Goal: Communication & Community: Answer question/provide support

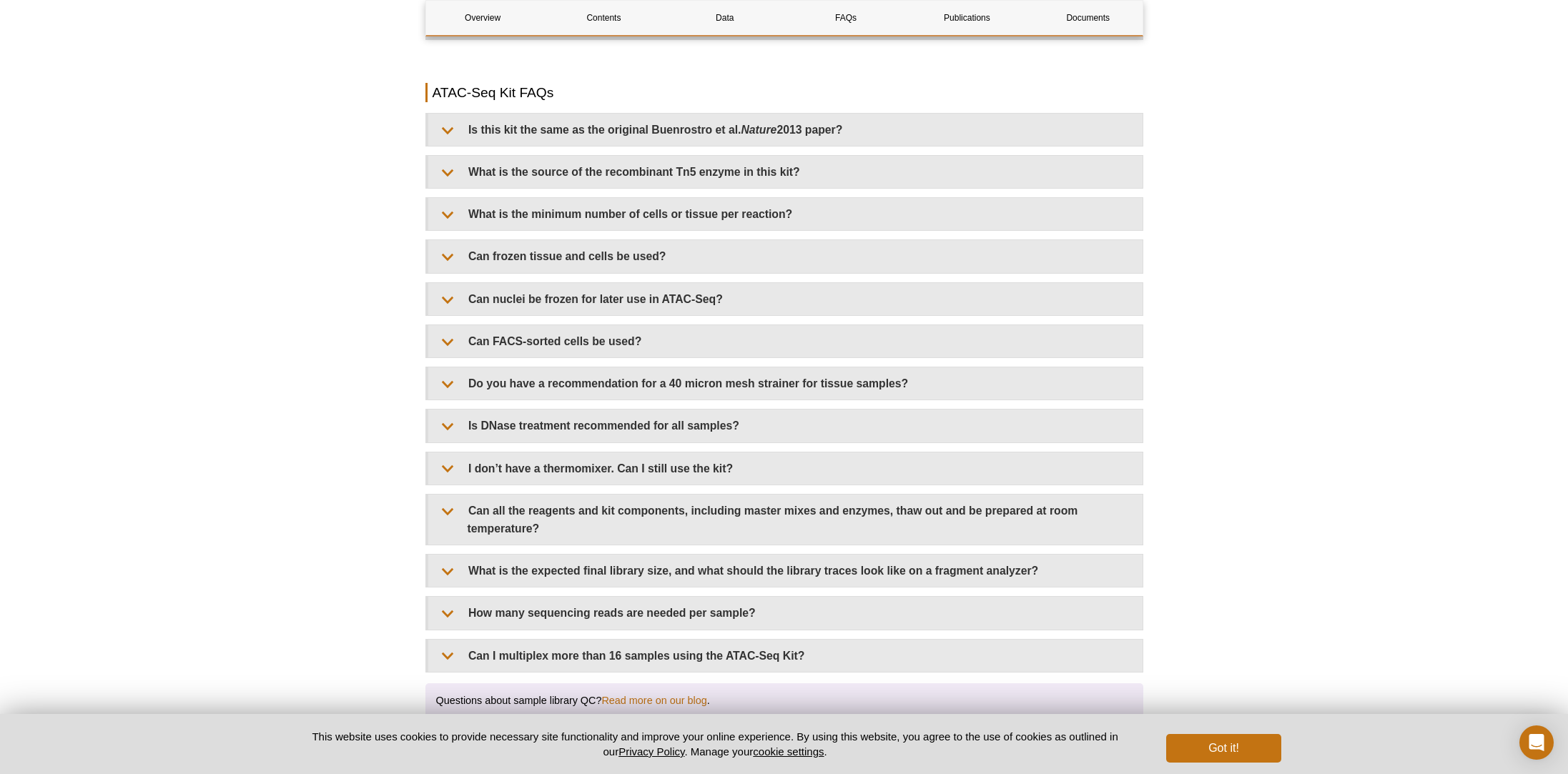
scroll to position [2545, 0]
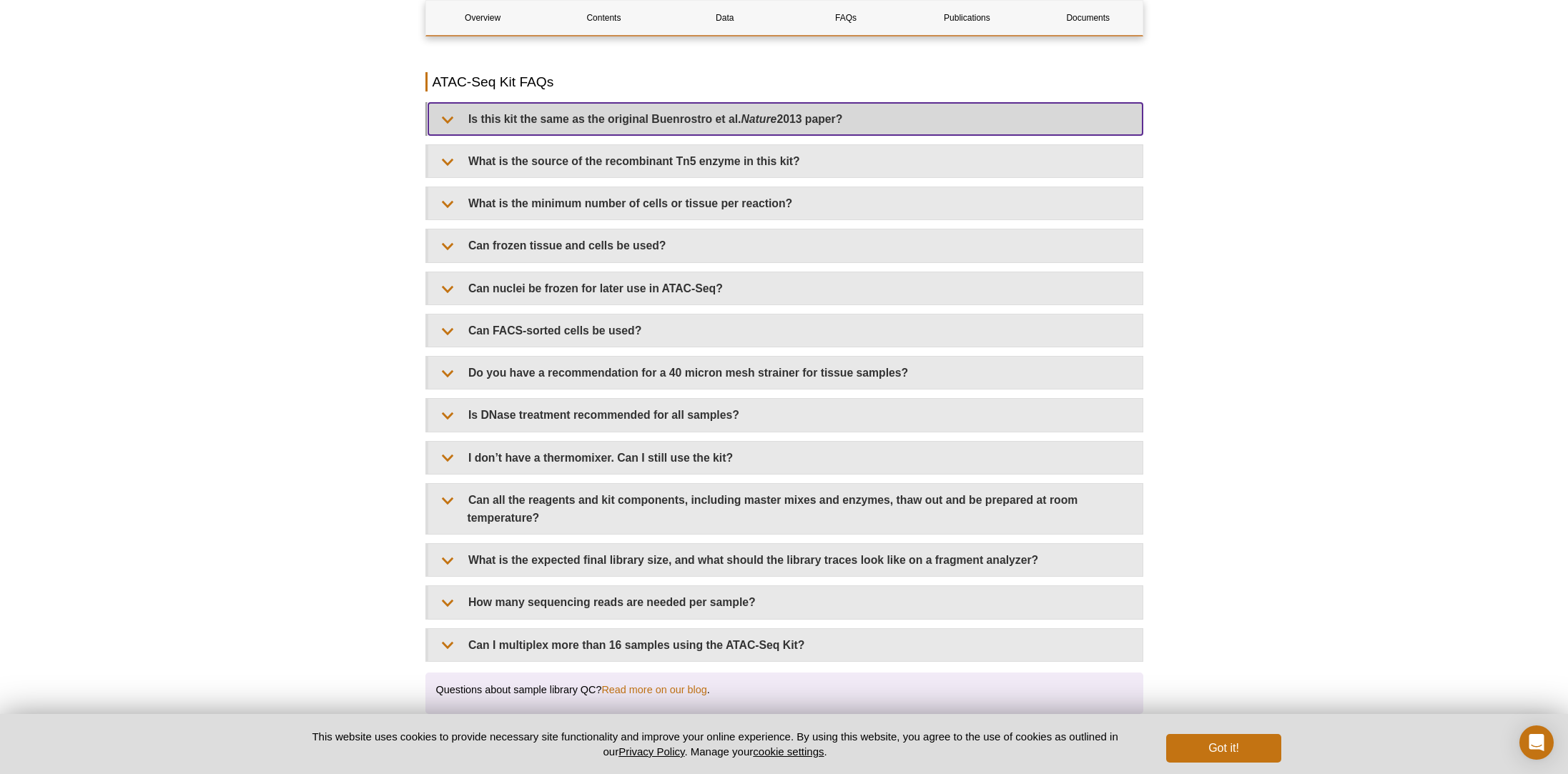
click at [732, 108] on summary "Is this kit the same as the original Buenrostro et al. Nature 2013 paper?" at bounding box center [786, 119] width 715 height 32
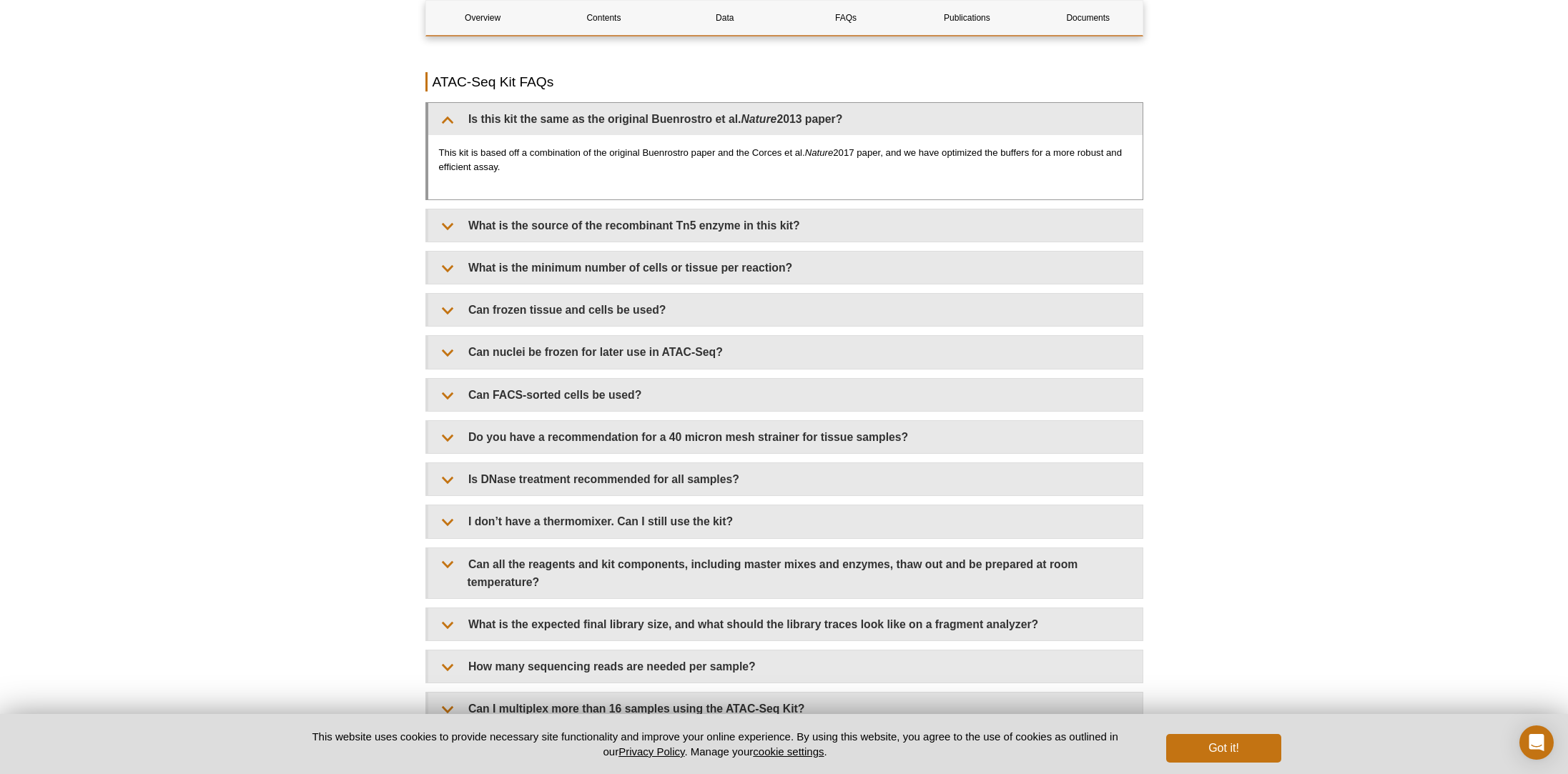
drag, startPoint x: 747, startPoint y: 137, endPoint x: 747, endPoint y: 153, distance: 16.0
click at [747, 153] on p "This kit is based off a combination of the original Buenrostro paper and the Co…" at bounding box center [786, 160] width 693 height 28
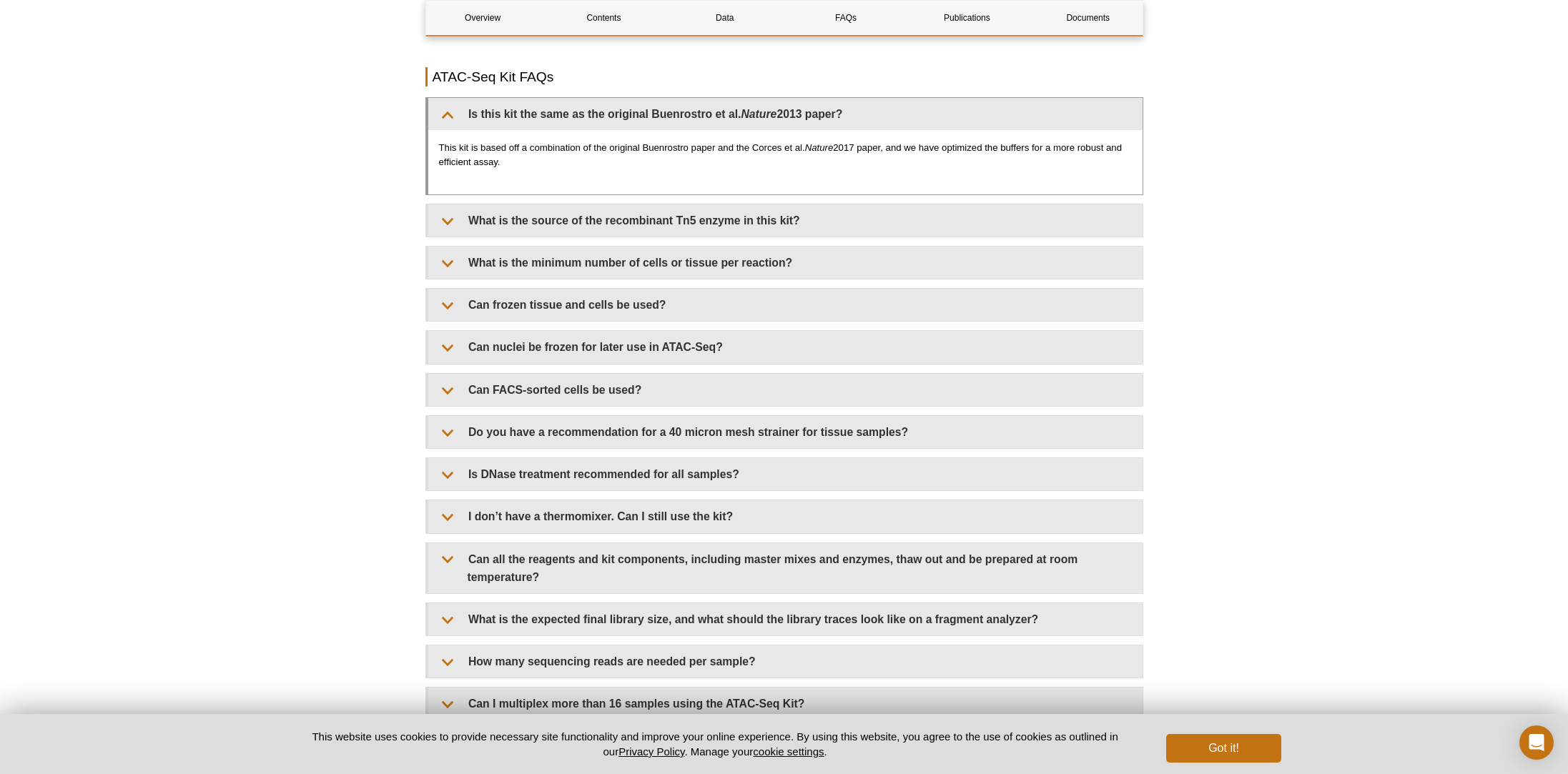
click at [747, 153] on p "This kit is based off a combination of the original Buenrostro paper and the Co…" at bounding box center [786, 155] width 693 height 28
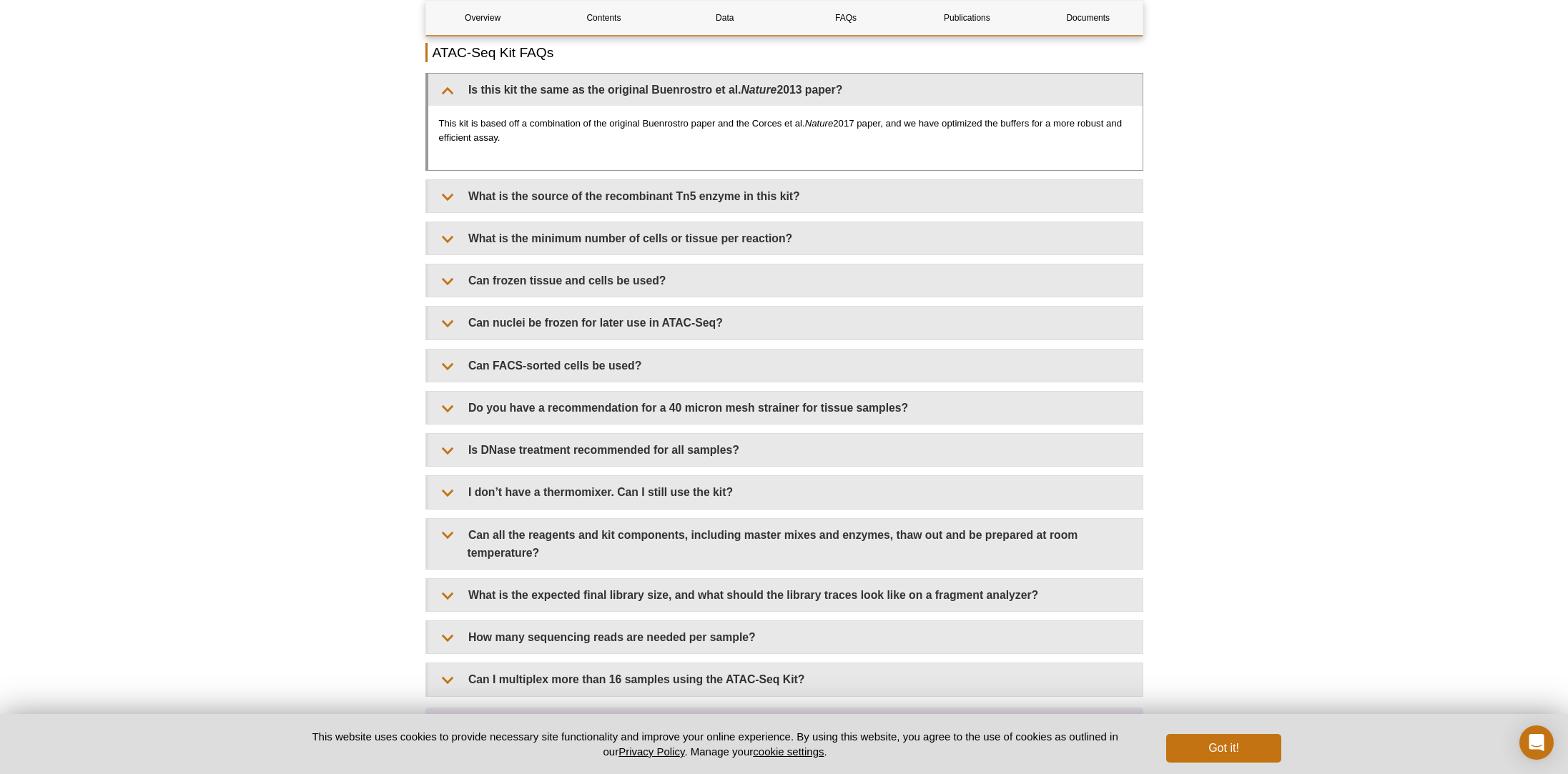
scroll to position [2579, 0]
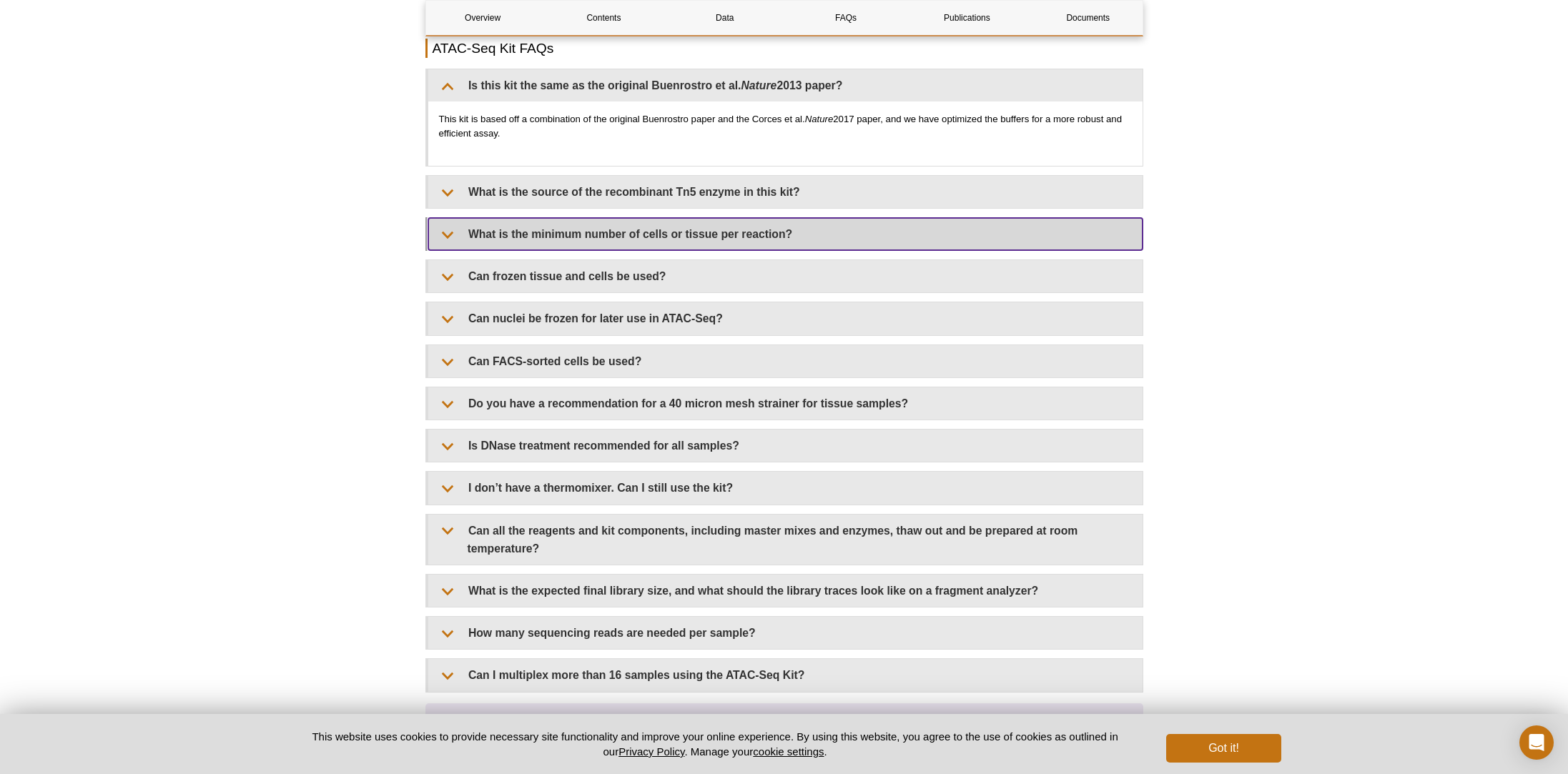
click at [678, 223] on summary "What is the minimum number of cells or tissue per reaction?" at bounding box center [786, 234] width 715 height 32
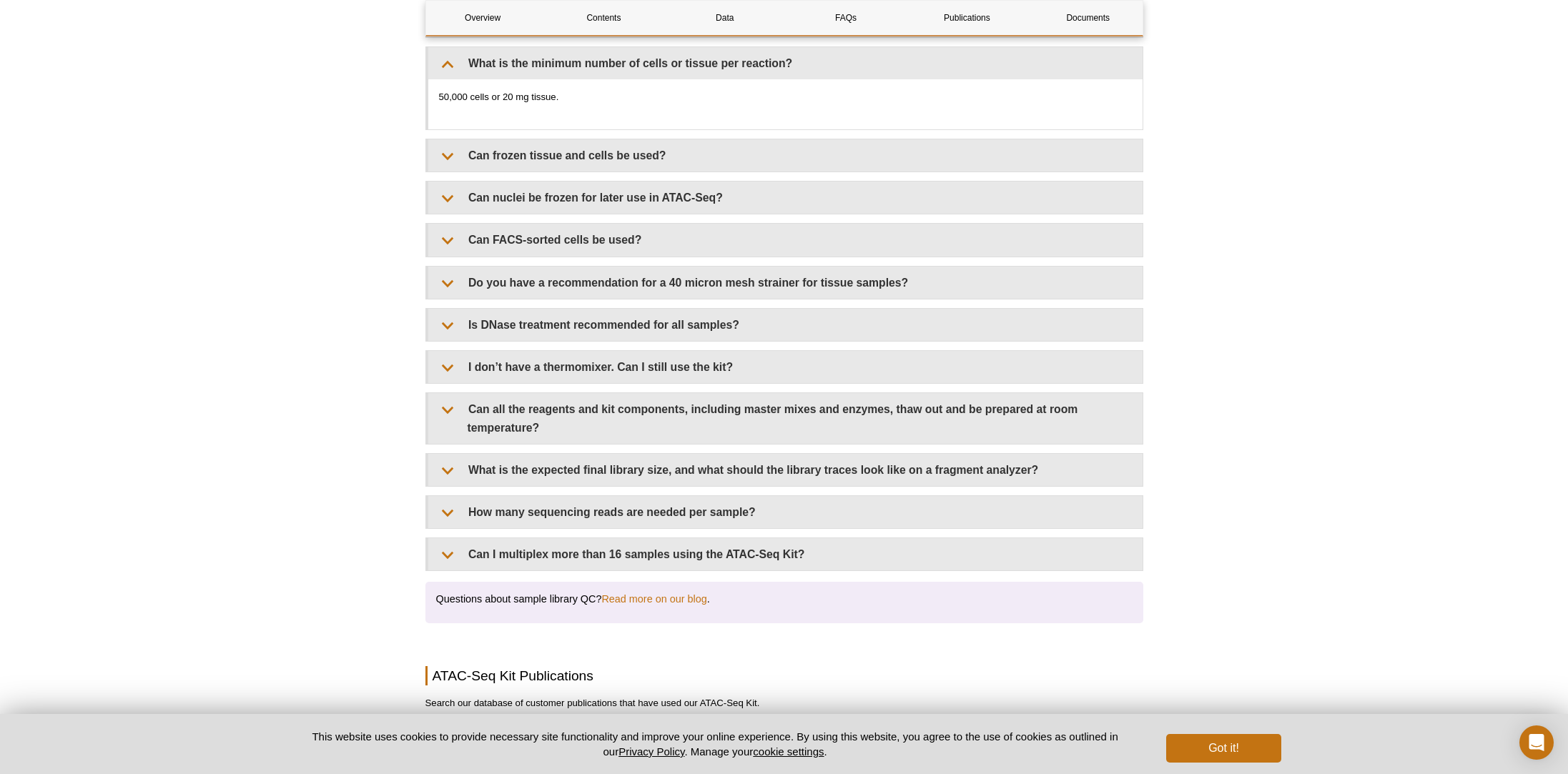
scroll to position [2750, 0]
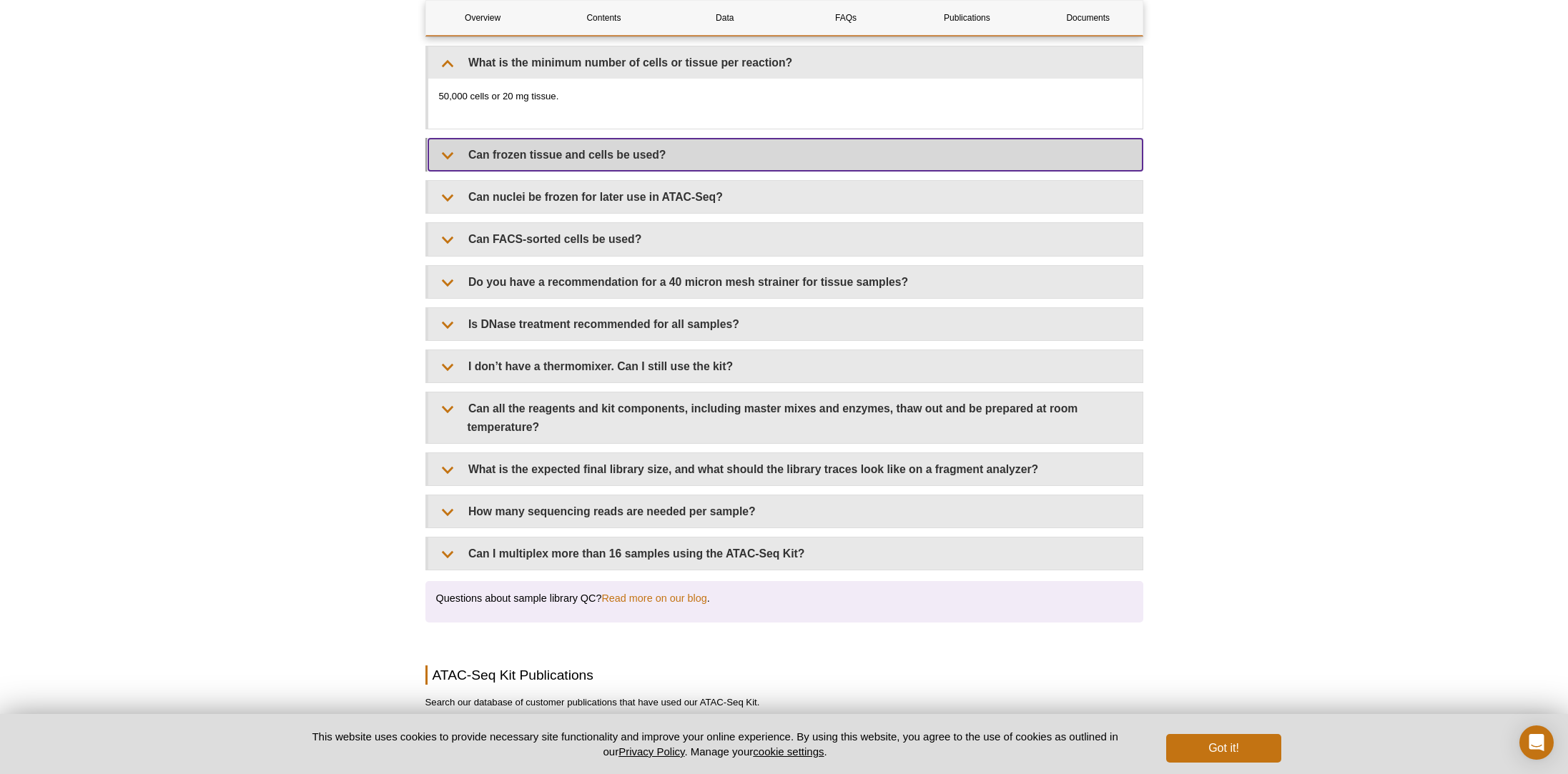
click at [590, 138] on summary "Can frozen tissue and cells be used?" at bounding box center [786, 154] width 715 height 32
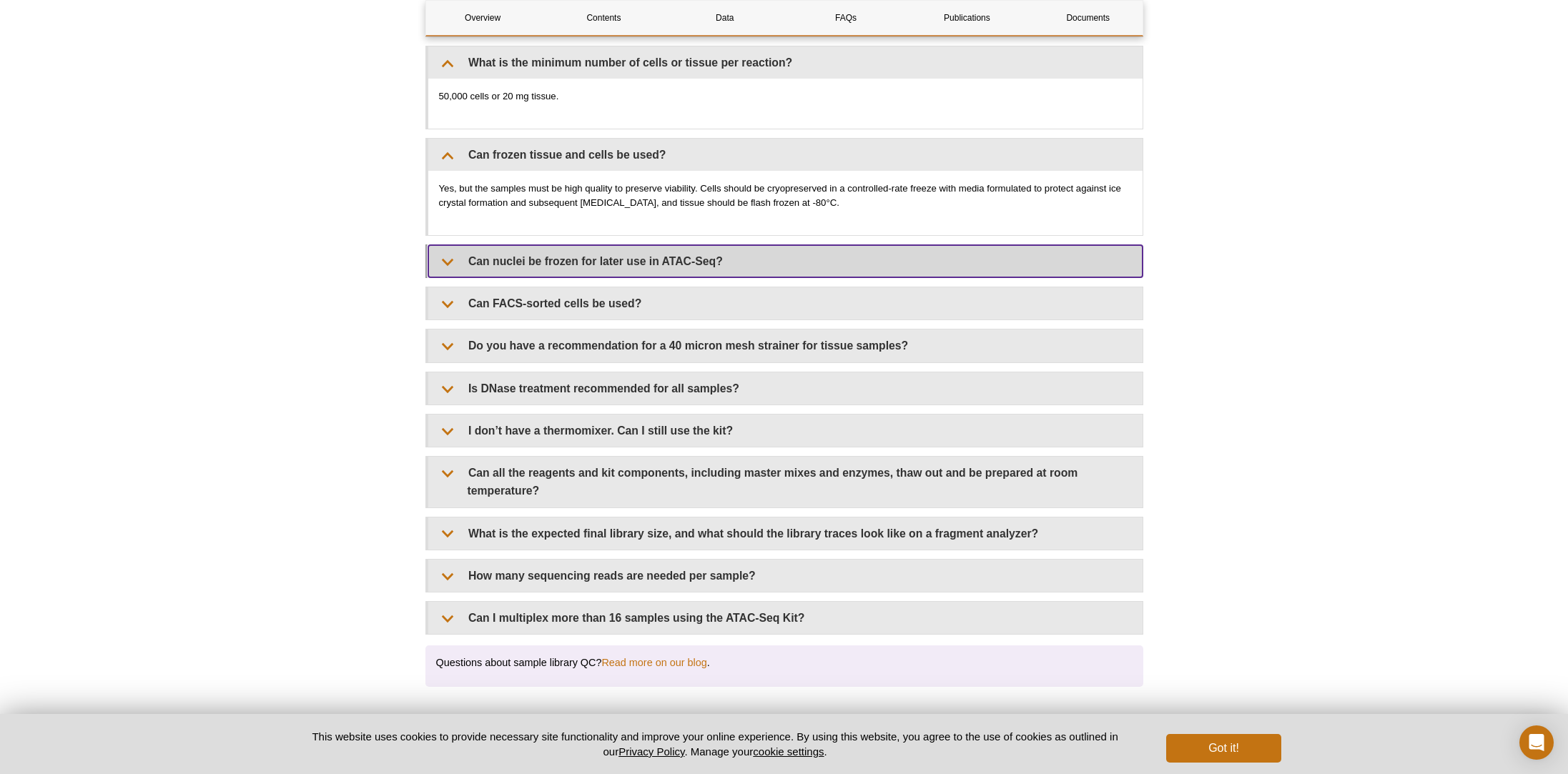
click at [625, 249] on summary "Can nuclei be frozen for later use in ATAC-Seq?" at bounding box center [786, 261] width 715 height 32
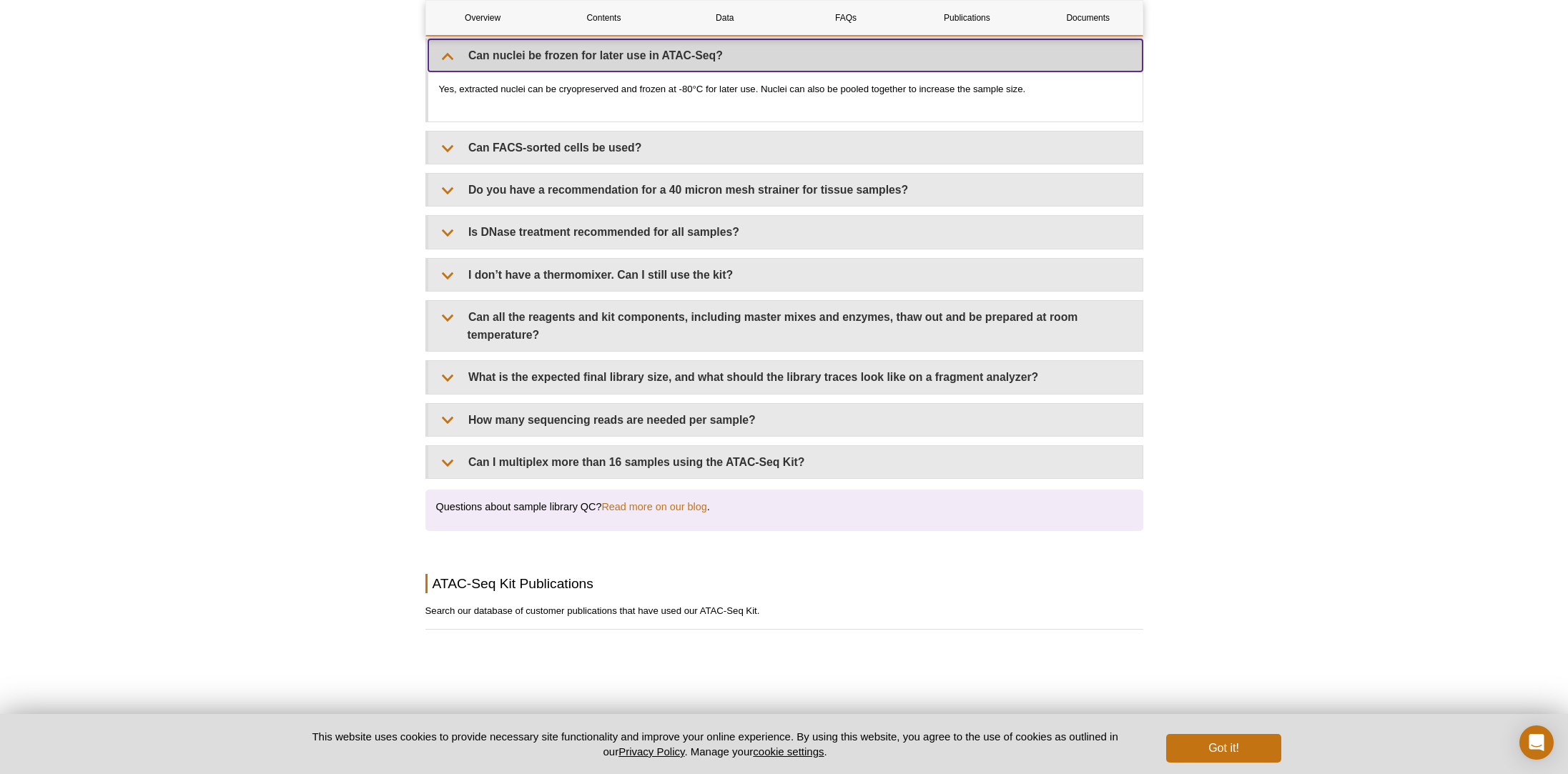
scroll to position [2955, 0]
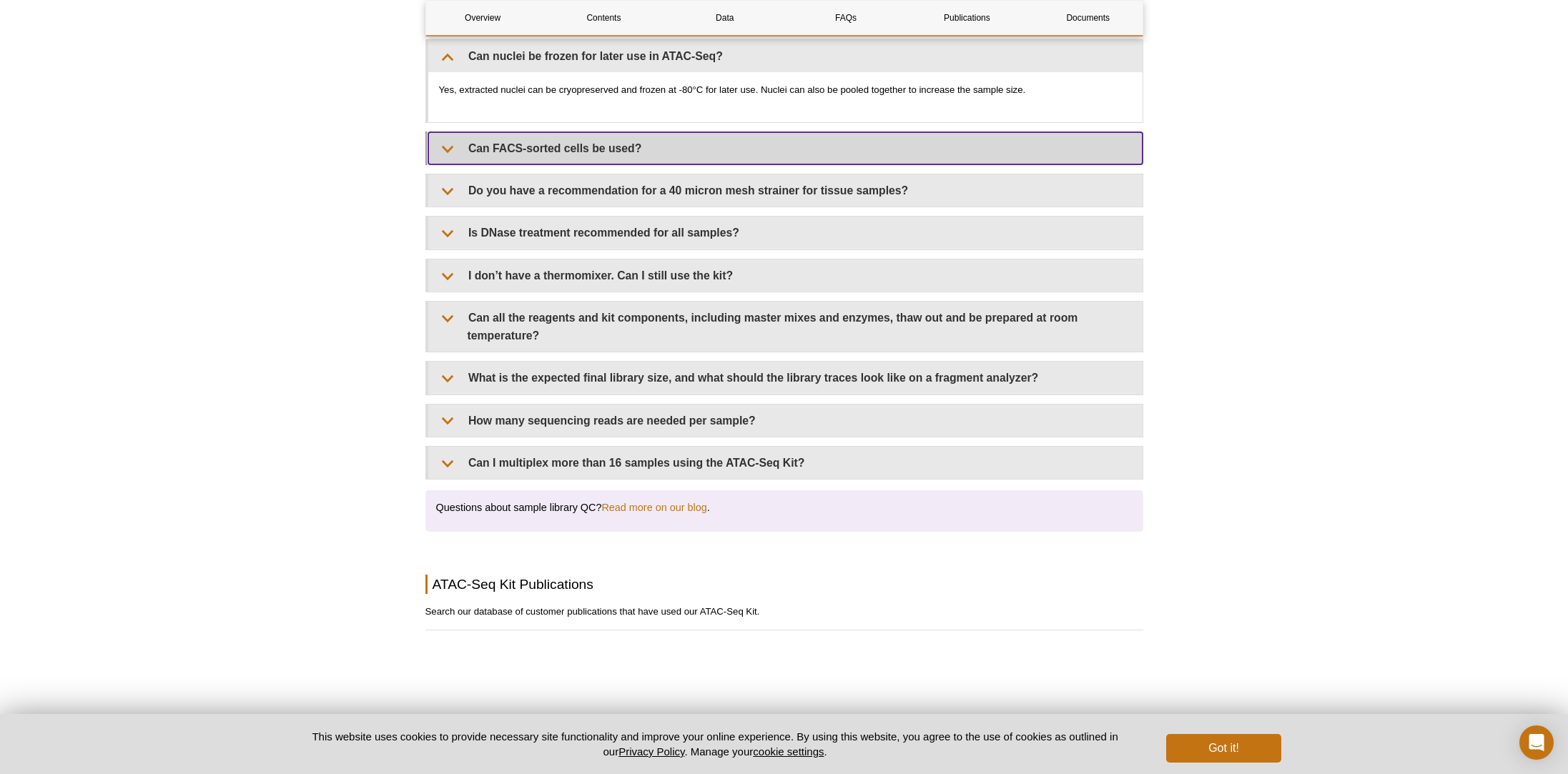
click at [490, 133] on summary "Can FACS-sorted cells be used?" at bounding box center [786, 148] width 715 height 32
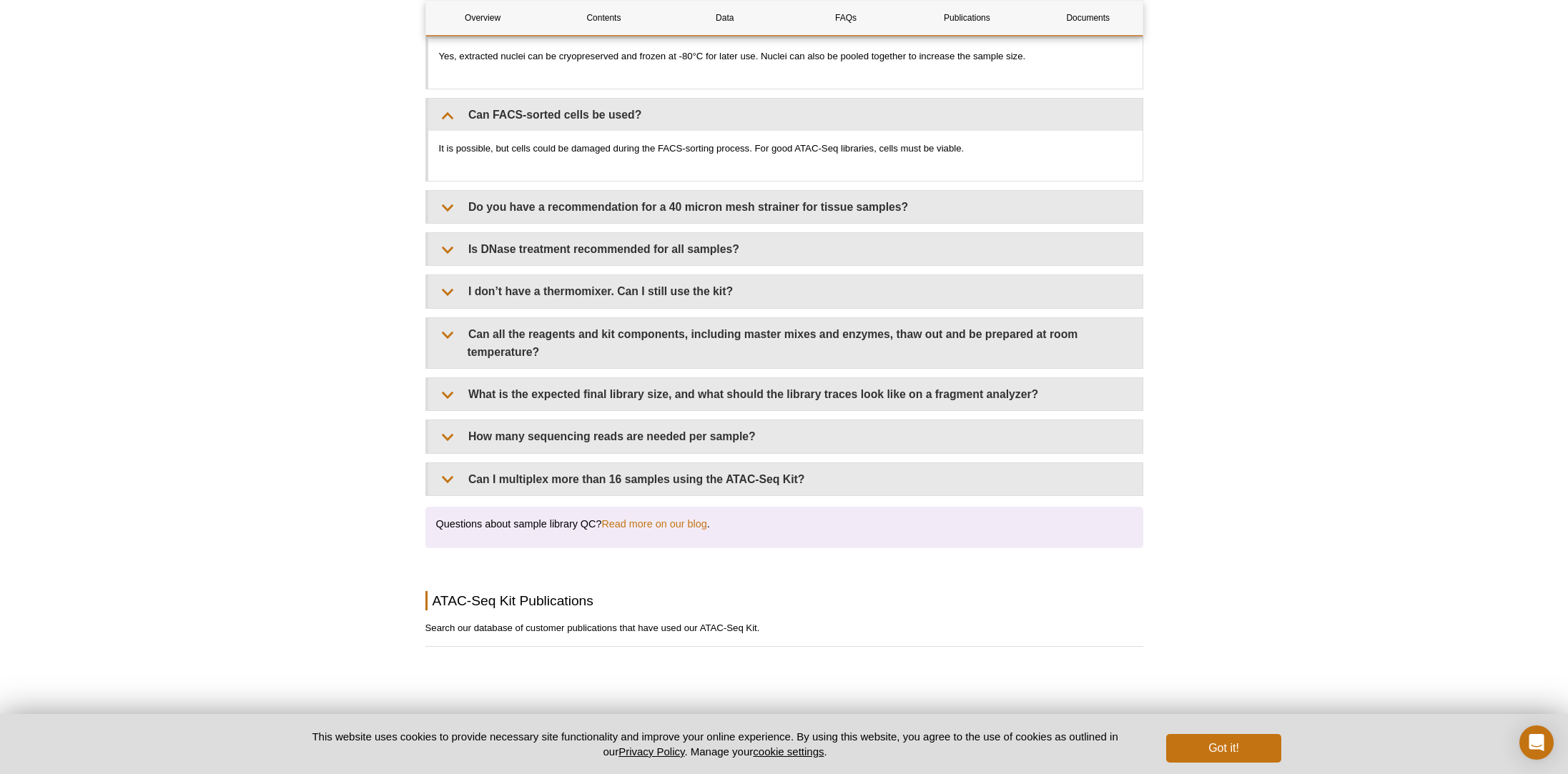
scroll to position [2990, 0]
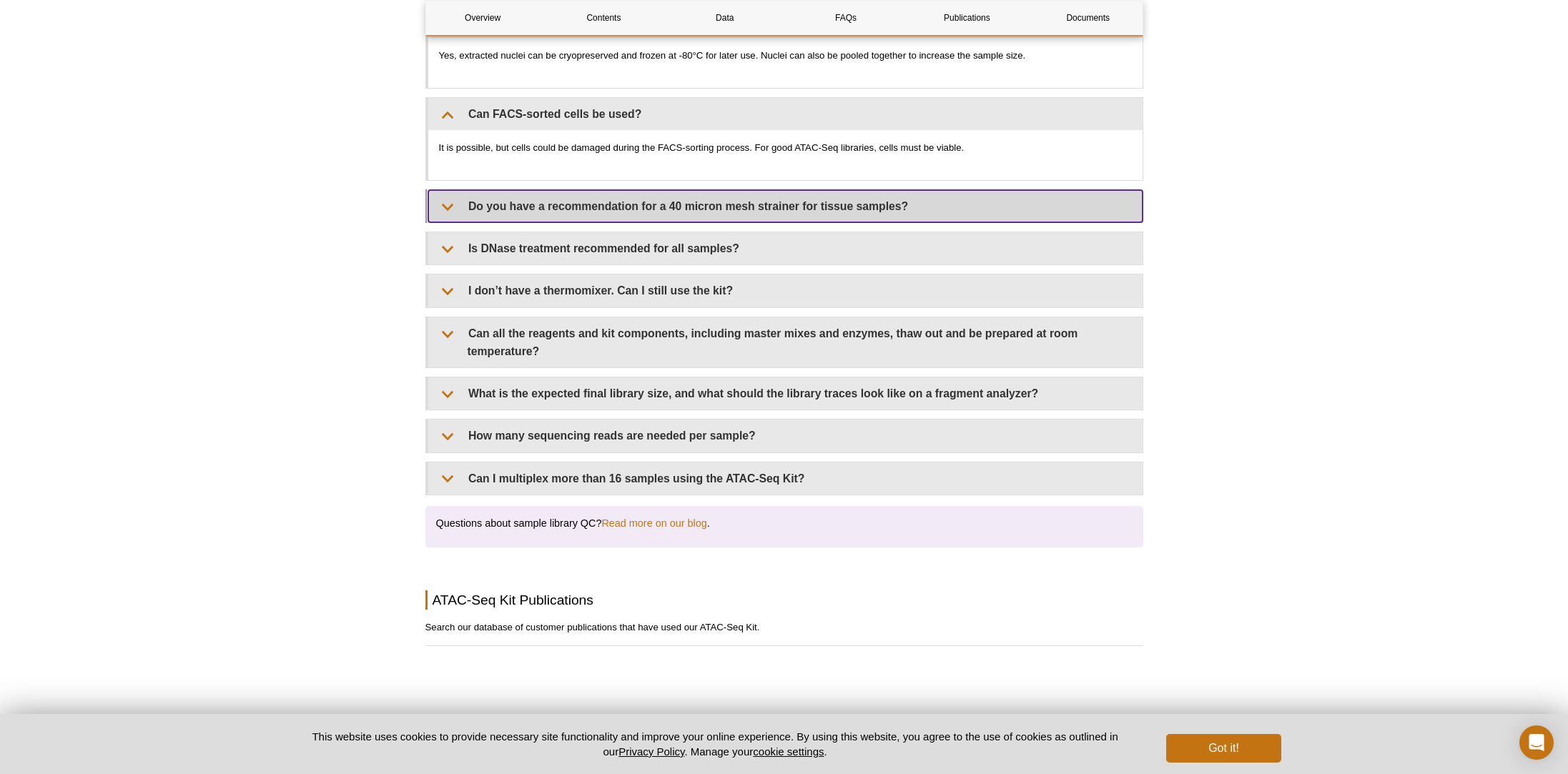
click at [510, 191] on summary "Do you have a recommendation for a 40 micron mesh strainer for tissue samples?" at bounding box center [786, 206] width 715 height 32
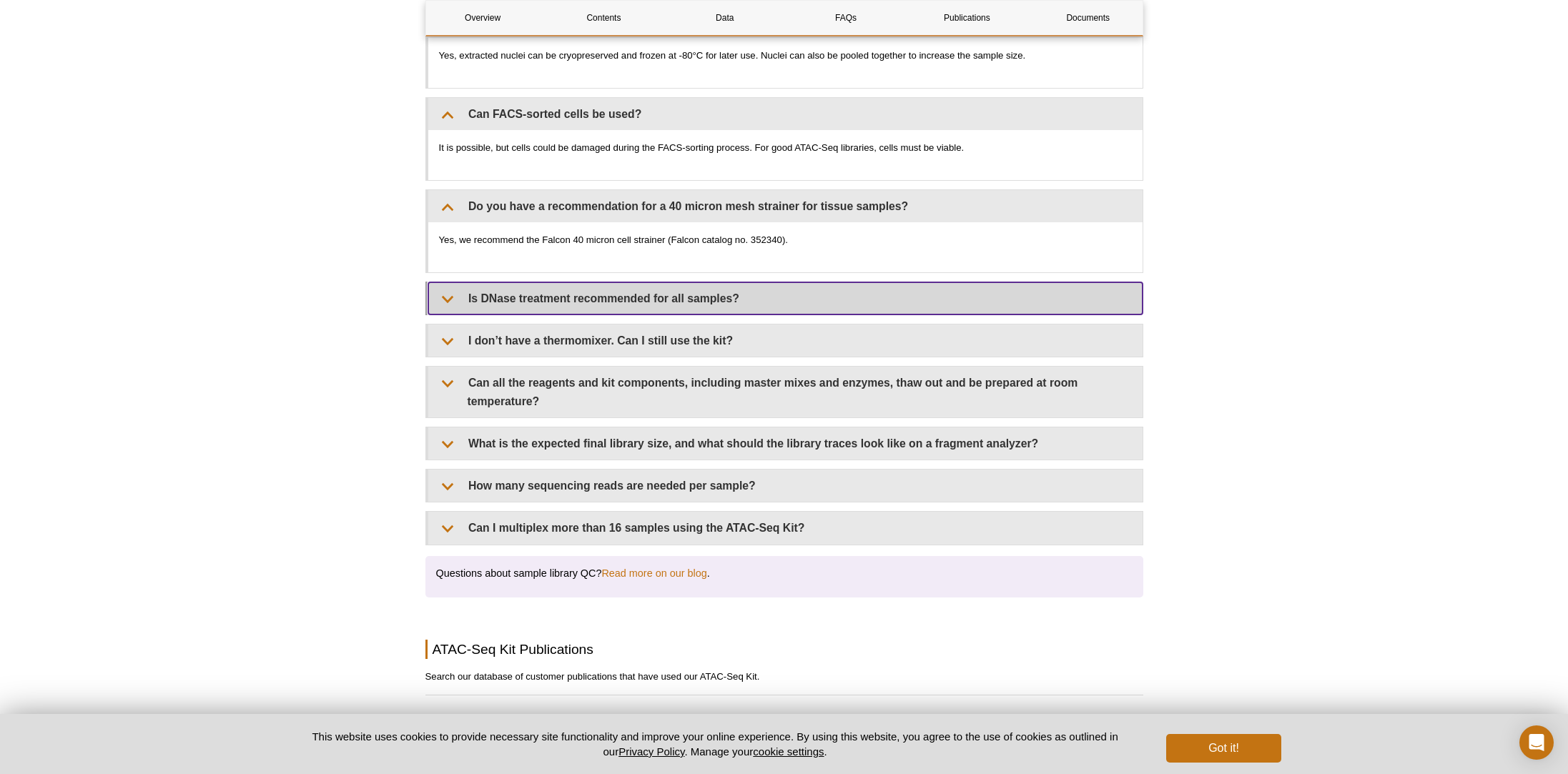
click at [449, 283] on summary "Is DNase treatment recommended for all samples?" at bounding box center [786, 298] width 715 height 32
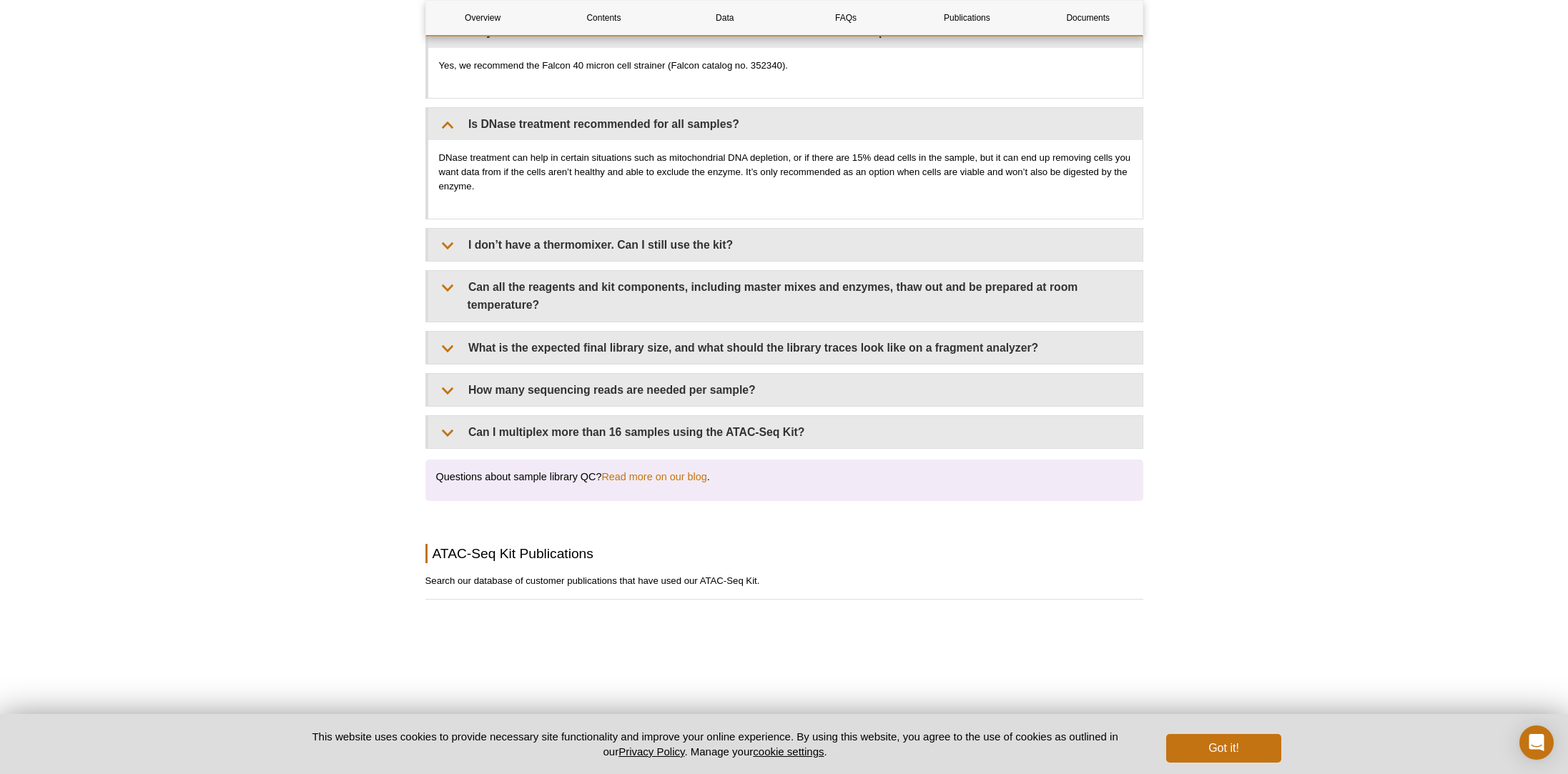
scroll to position [3165, 0]
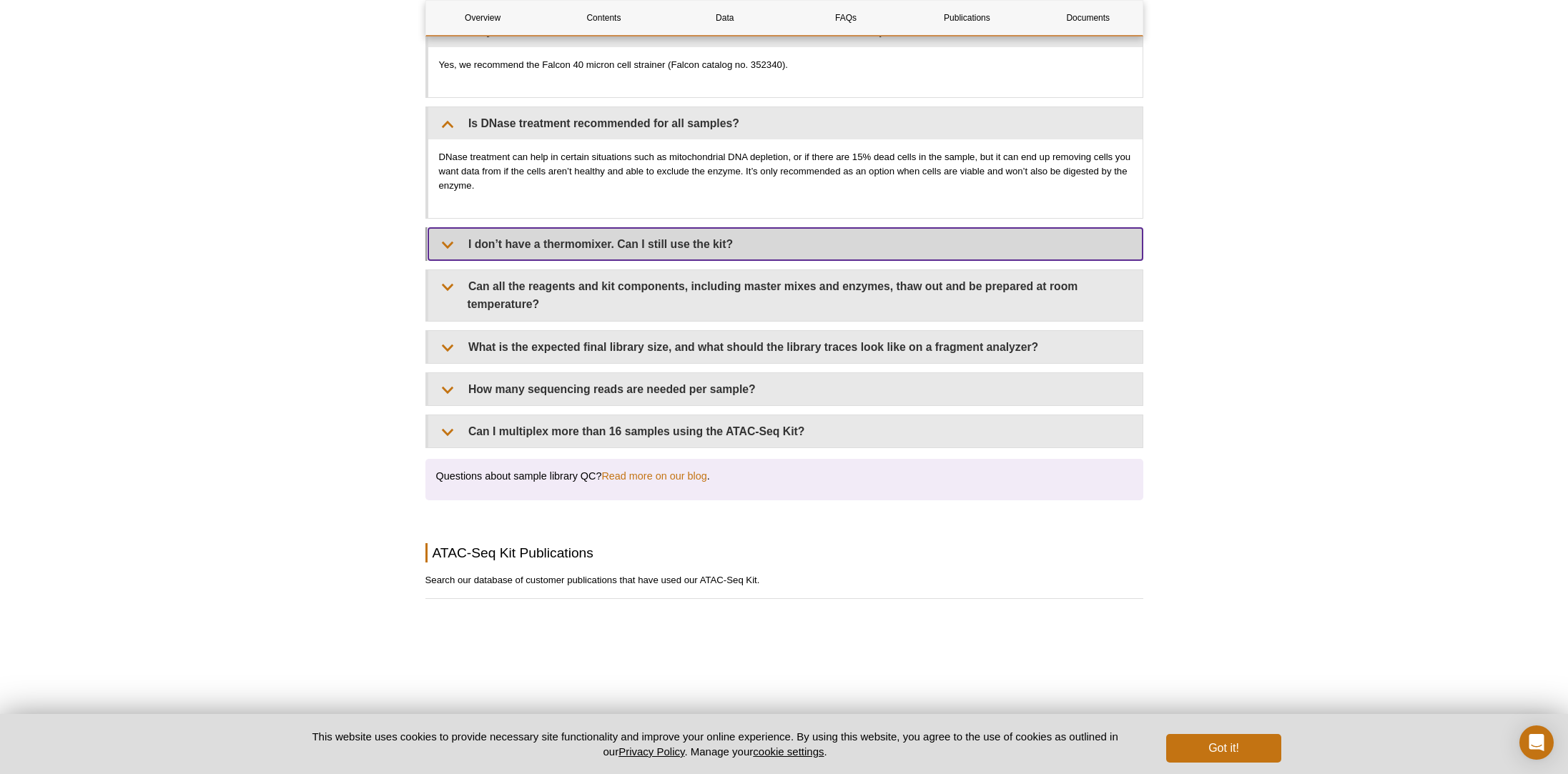
click at [517, 231] on summary "I don’t have a thermomixer. Can I still use the kit?" at bounding box center [786, 244] width 715 height 32
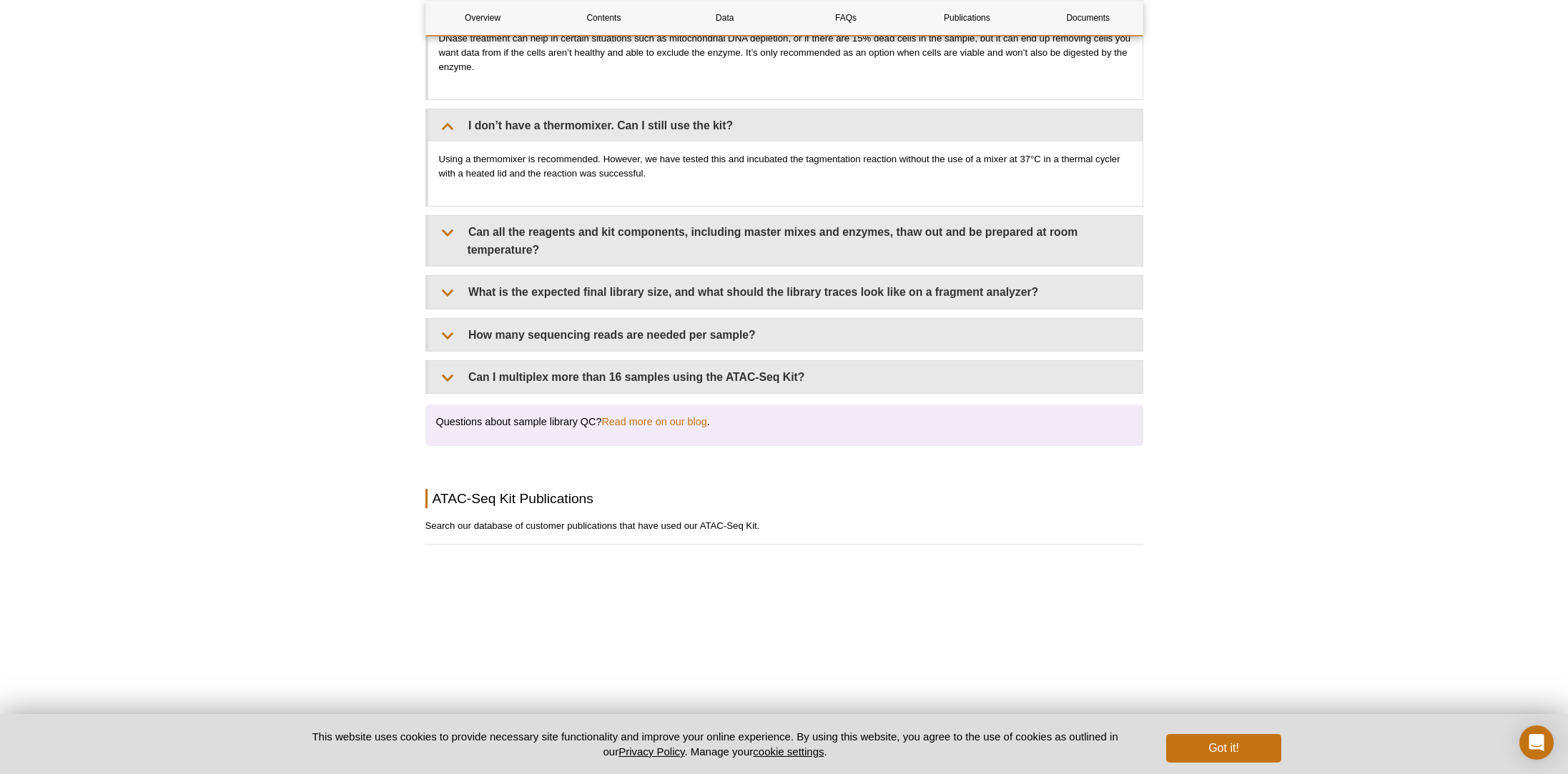
scroll to position [3287, 0]
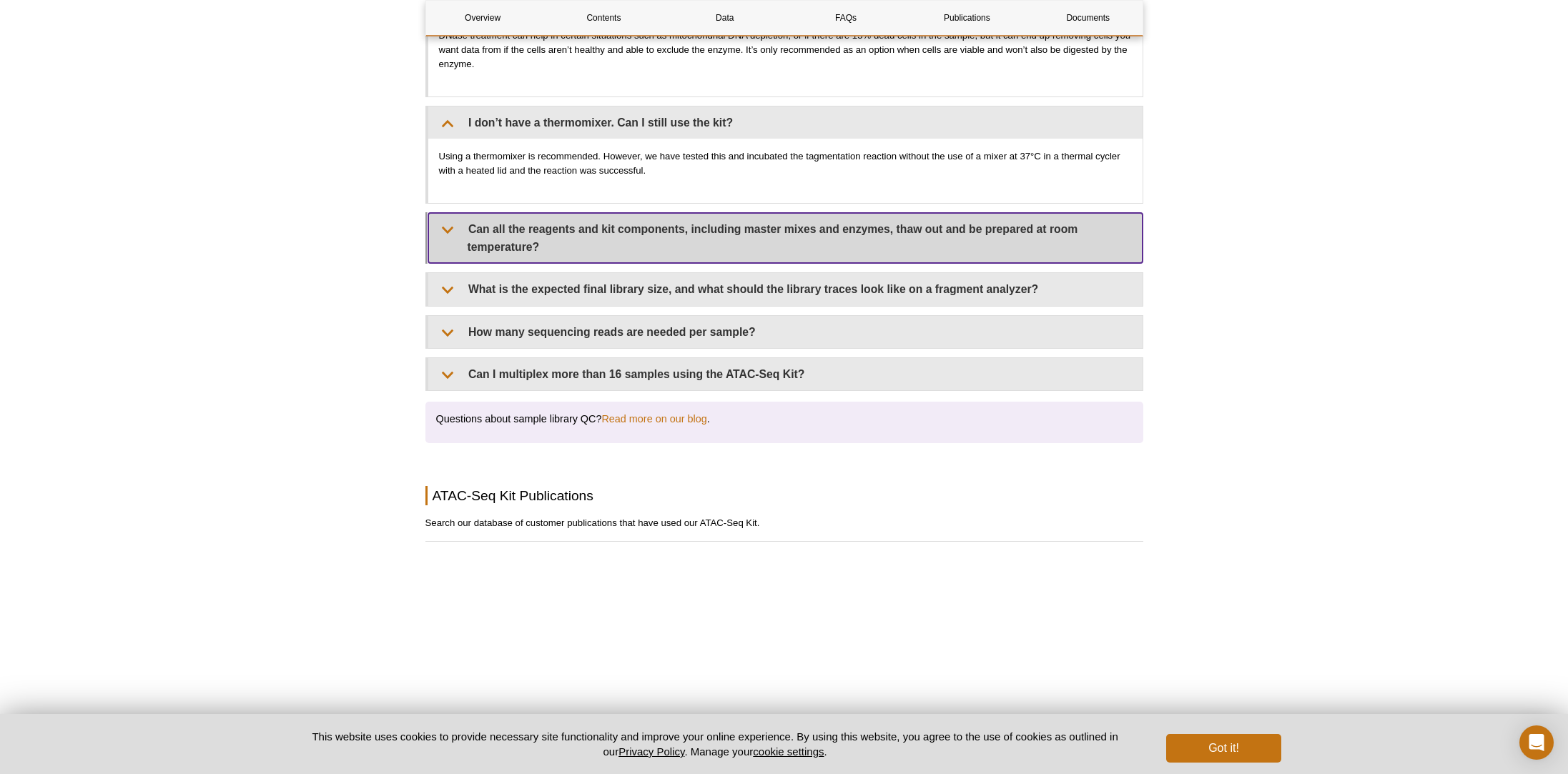
click at [468, 213] on summary "Can all the reagents and kit components, including master mixes and enzymes, th…" at bounding box center [786, 238] width 715 height 50
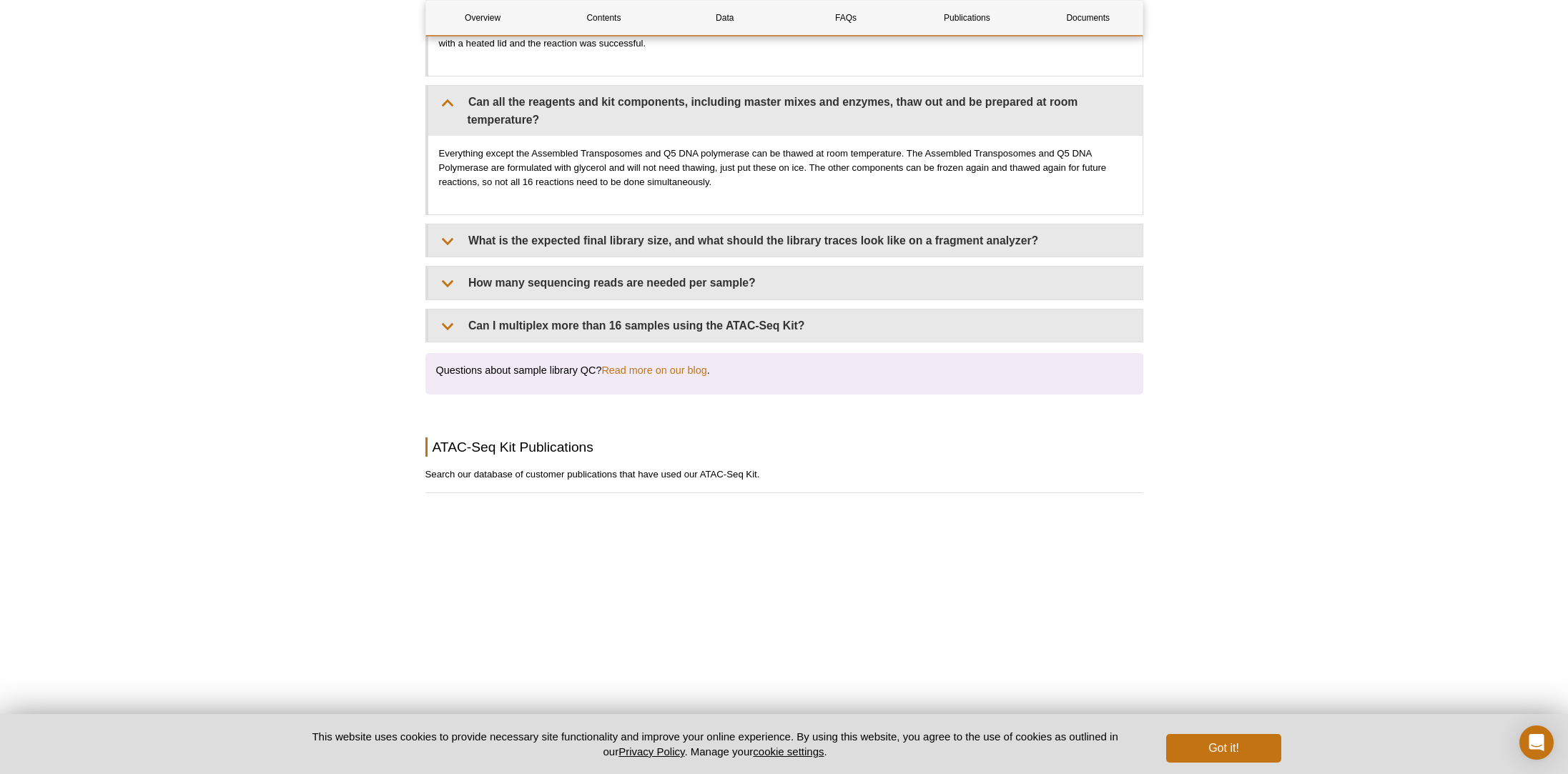
scroll to position [3447, 0]
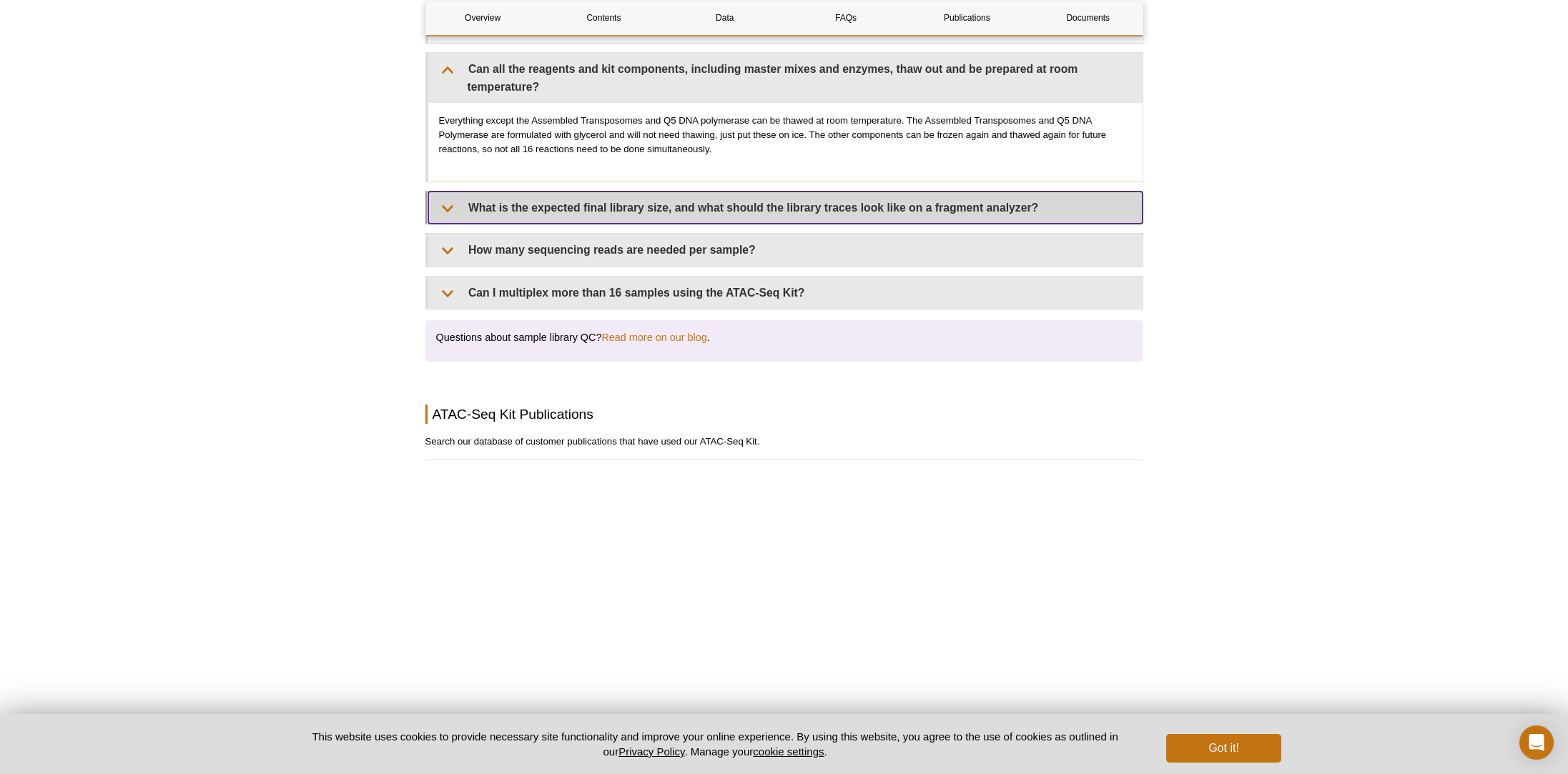
click at [453, 191] on summary "What is the expected final library size, and what should the library traces loo…" at bounding box center [786, 207] width 715 height 32
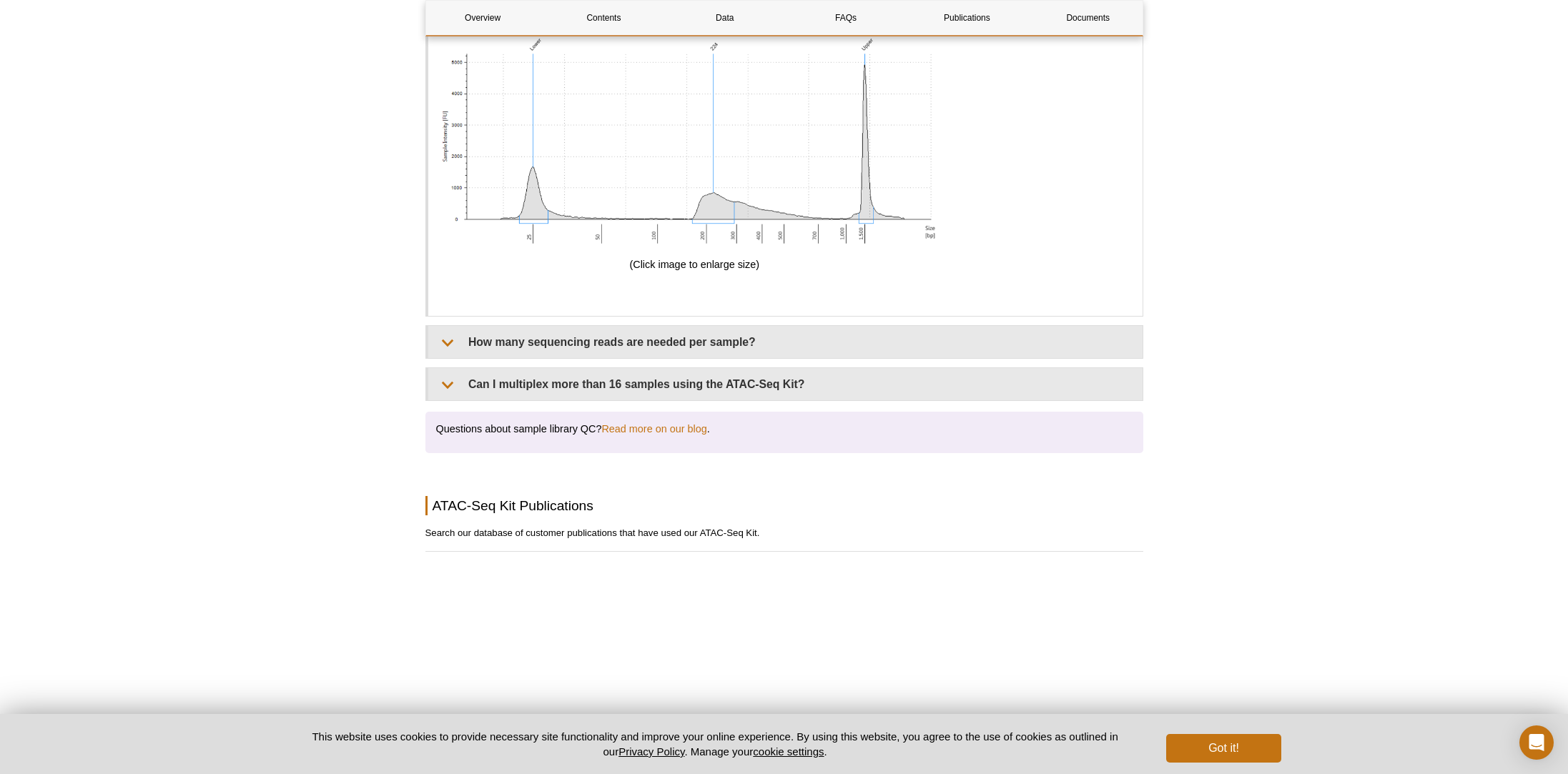
scroll to position [4477, 0]
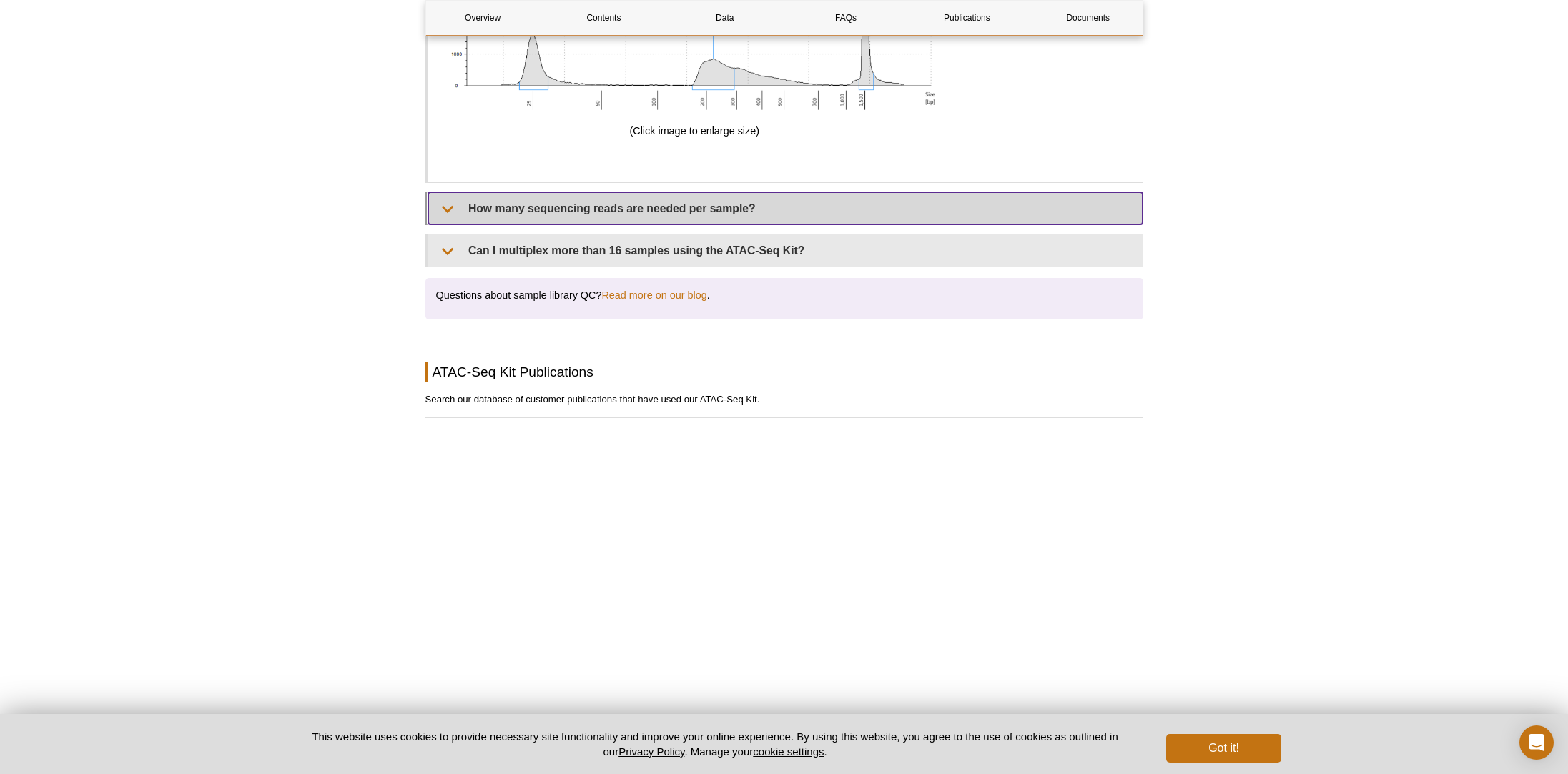
click at [473, 192] on summary "How many sequencing reads are needed per sample?" at bounding box center [786, 208] width 715 height 32
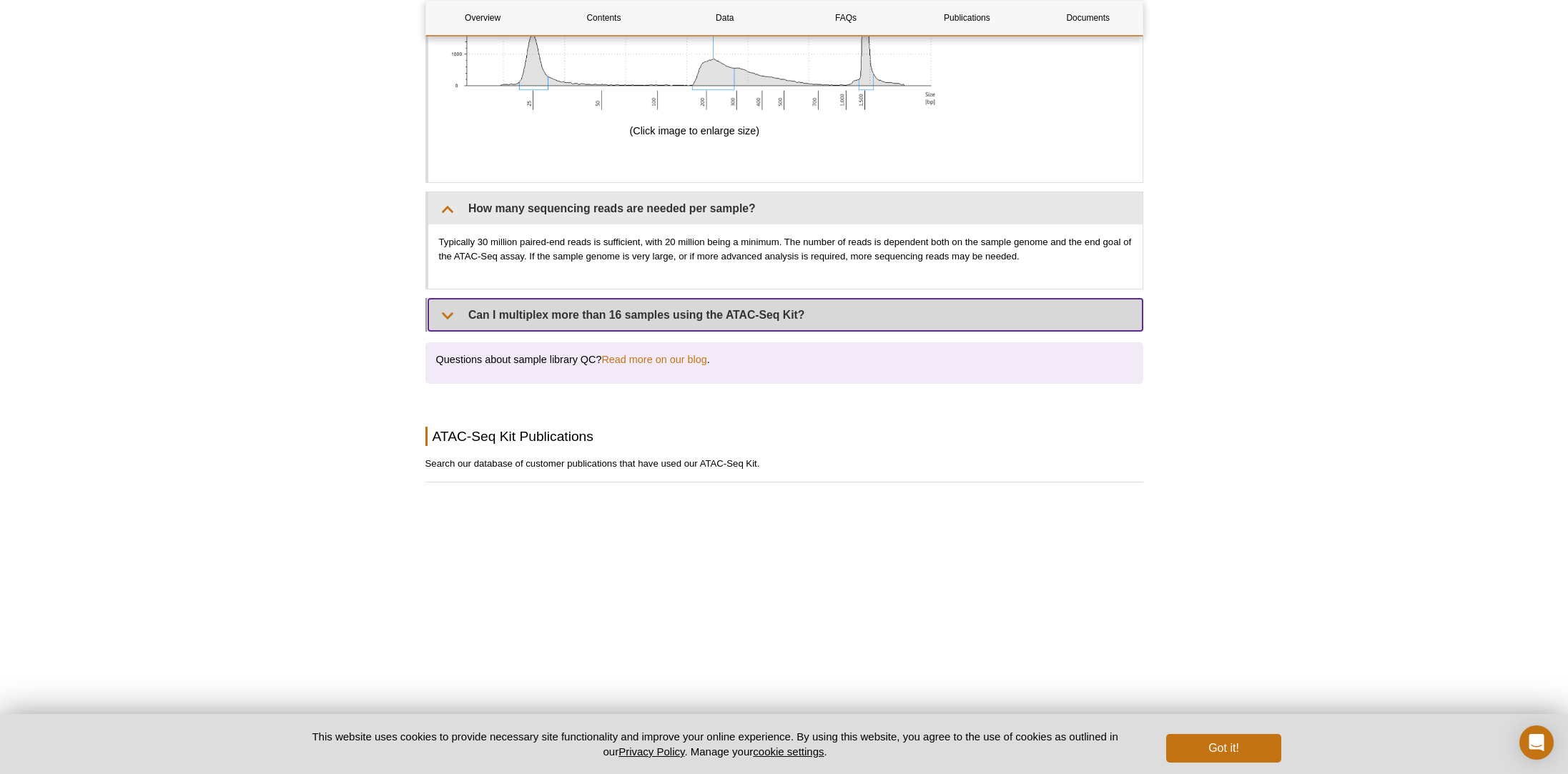
click at [453, 299] on summary "Can I multiplex more than 16 samples using the ATAC-Seq Kit?" at bounding box center [786, 315] width 715 height 32
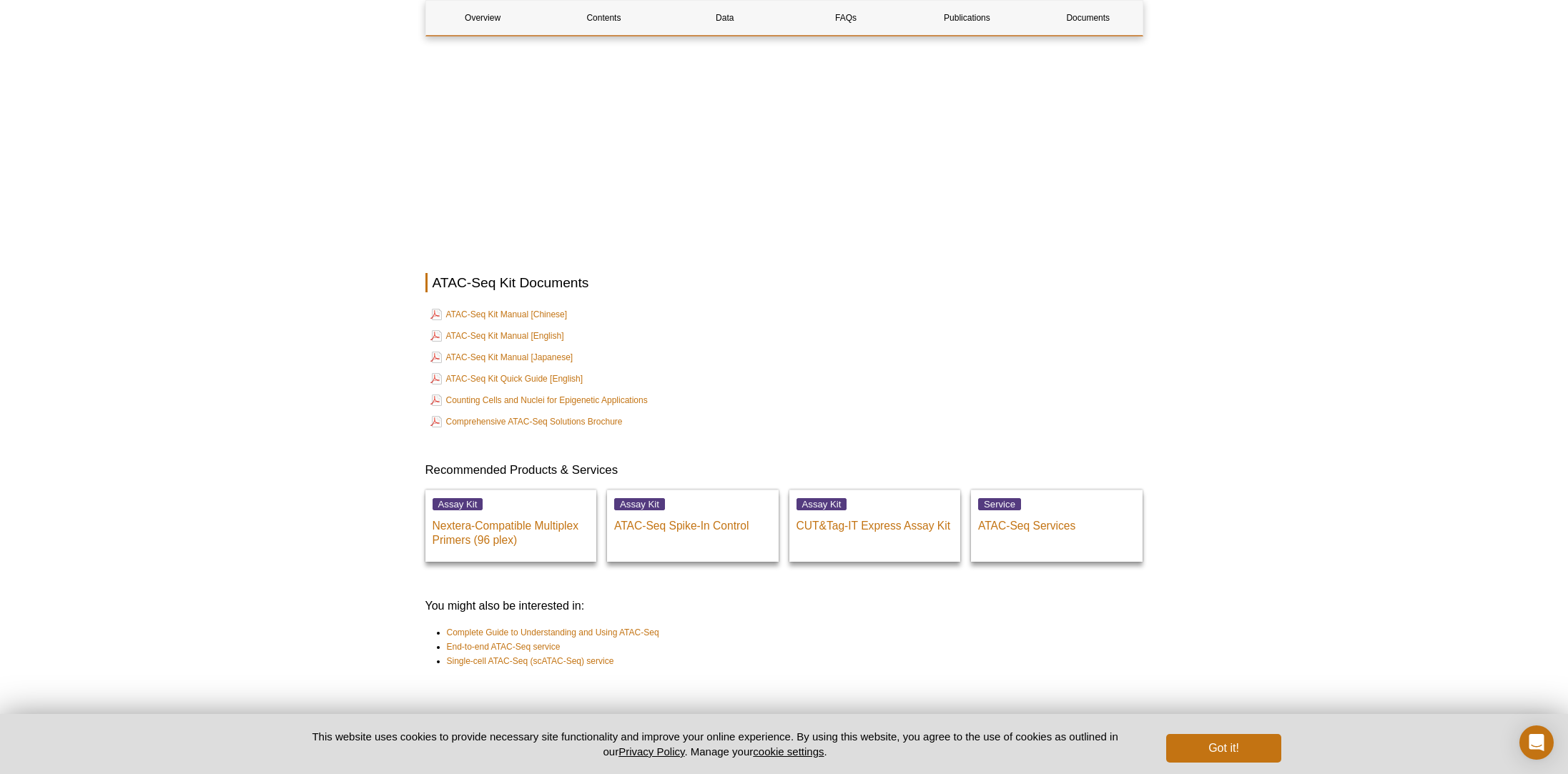
scroll to position [5400, 0]
click at [539, 307] on link "ATAC-Seq Kit Manual [Chinese]" at bounding box center [499, 315] width 138 height 17
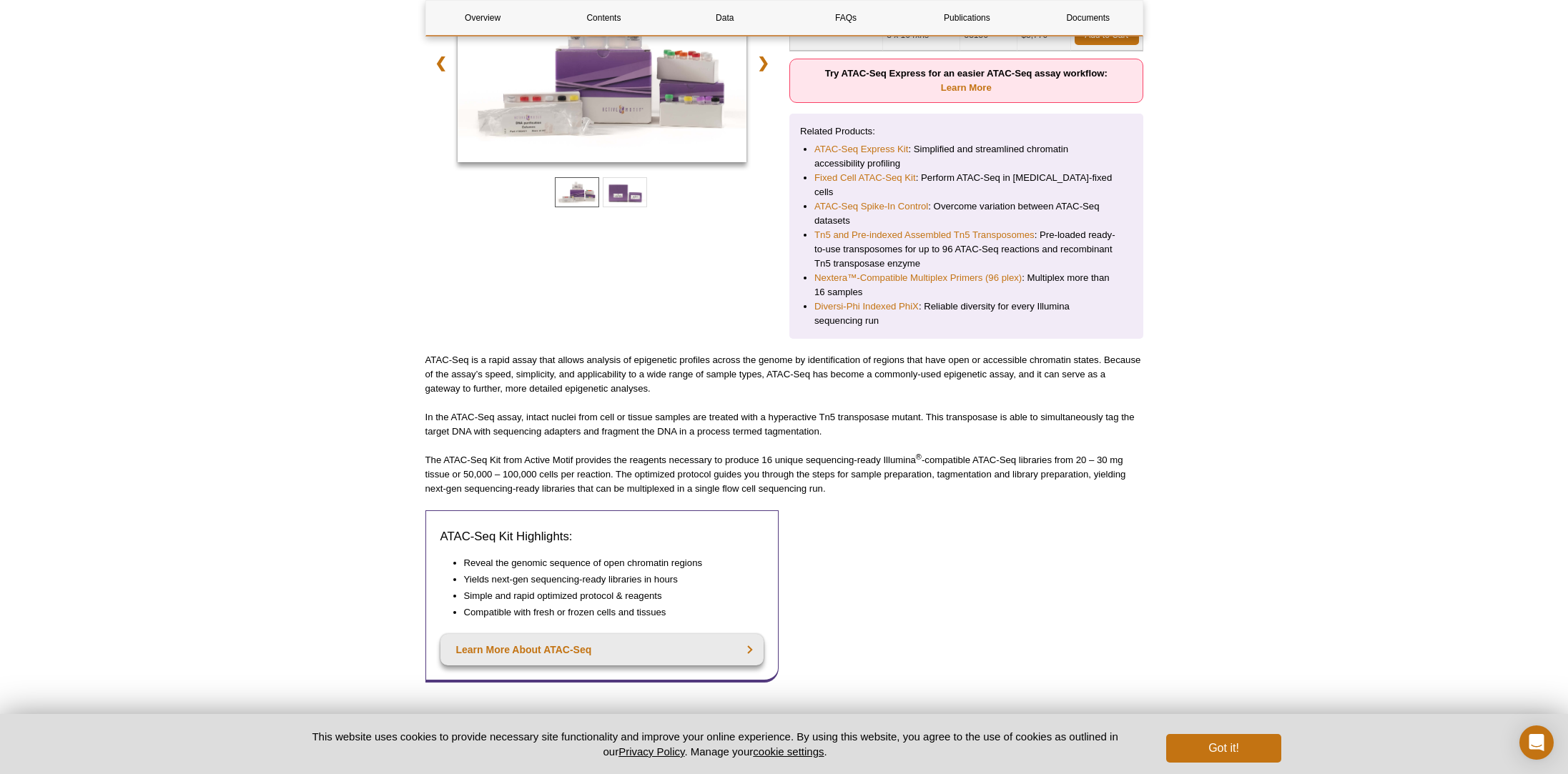
scroll to position [0, 0]
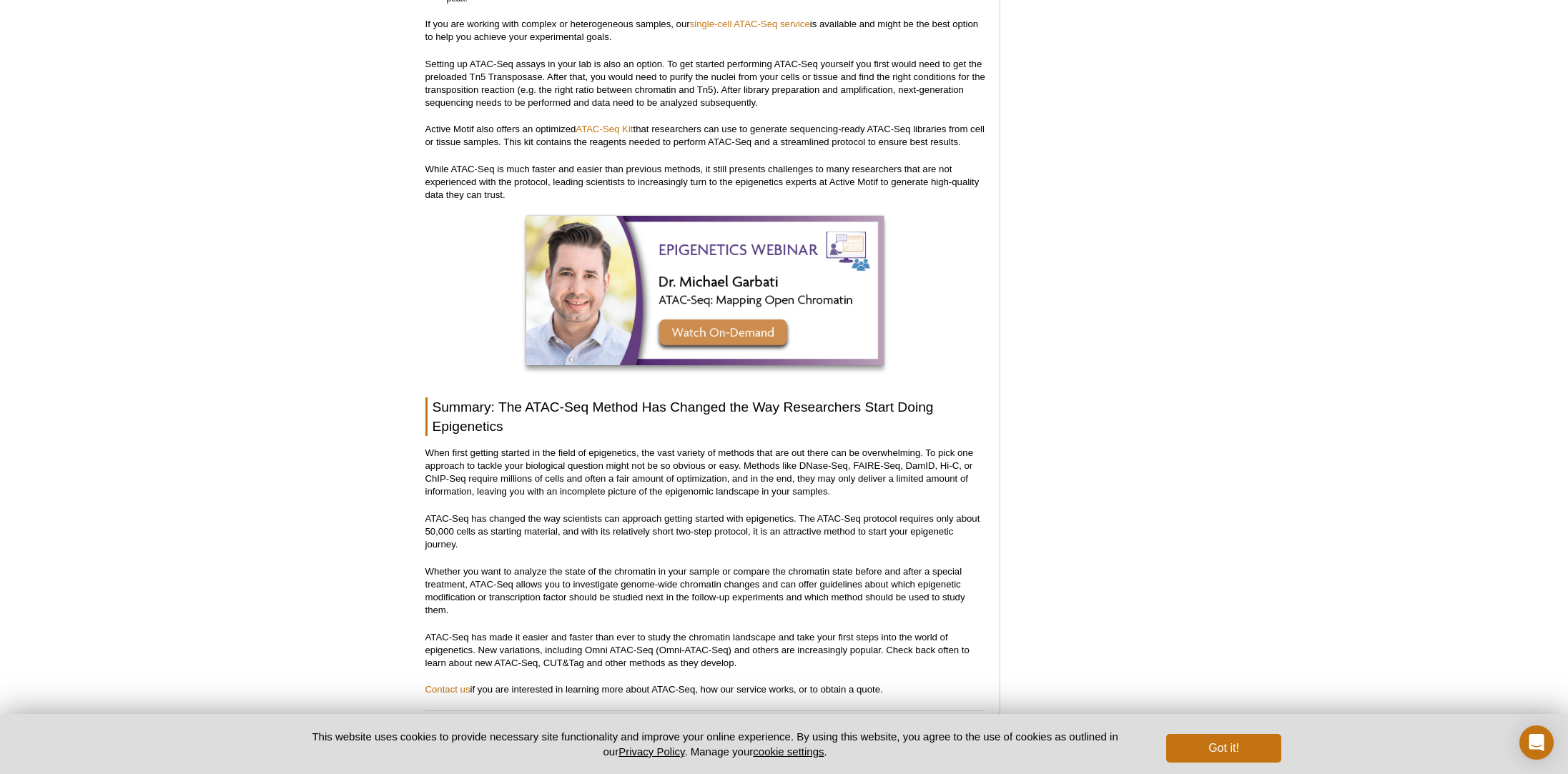
scroll to position [4103, 0]
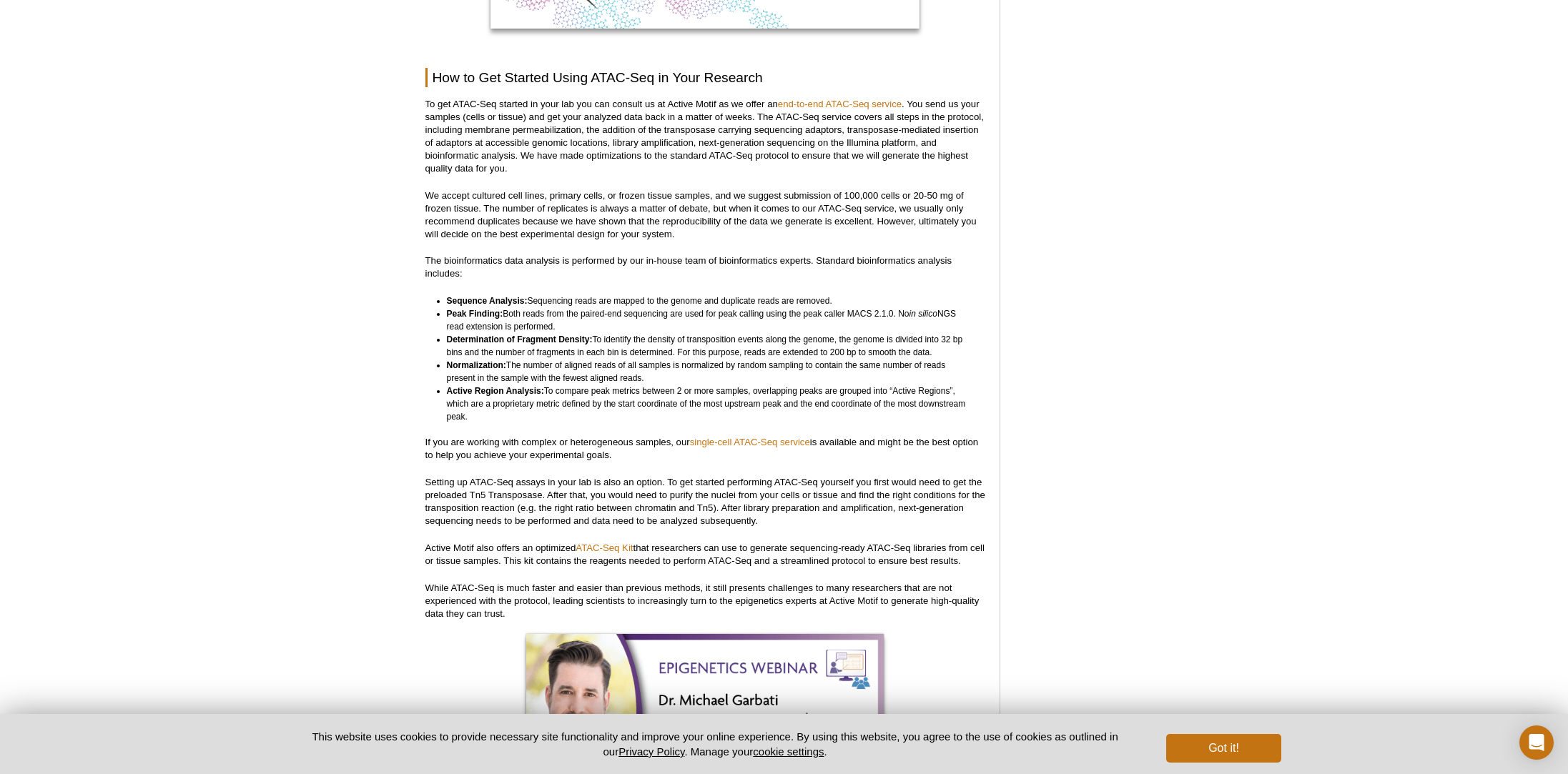
scroll to position [3479, 0]
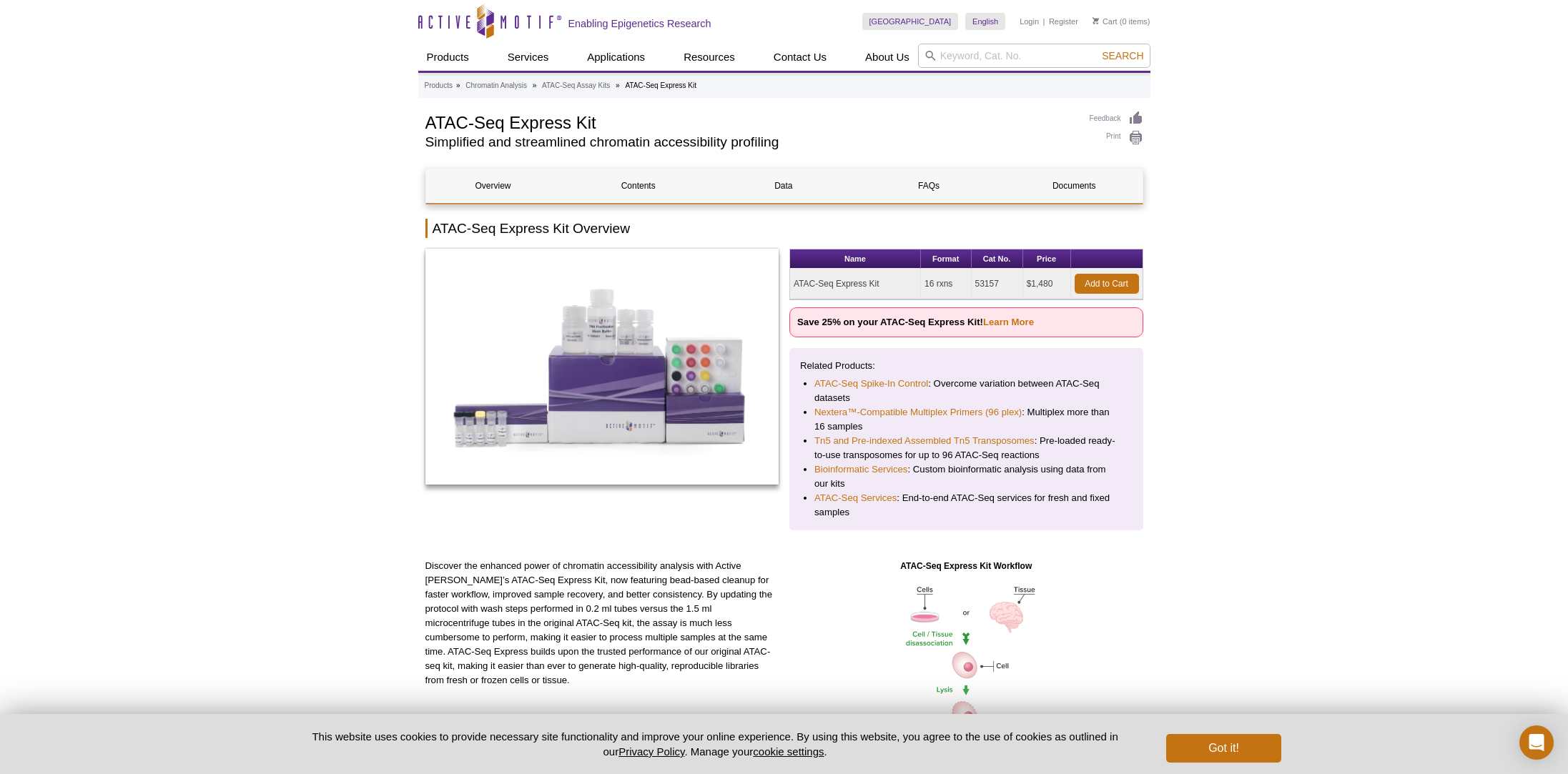
click at [856, 283] on td "ATAC-Seq Express Kit" at bounding box center [856, 283] width 131 height 31
click at [1066, 183] on link "Documents" at bounding box center [1074, 186] width 134 height 34
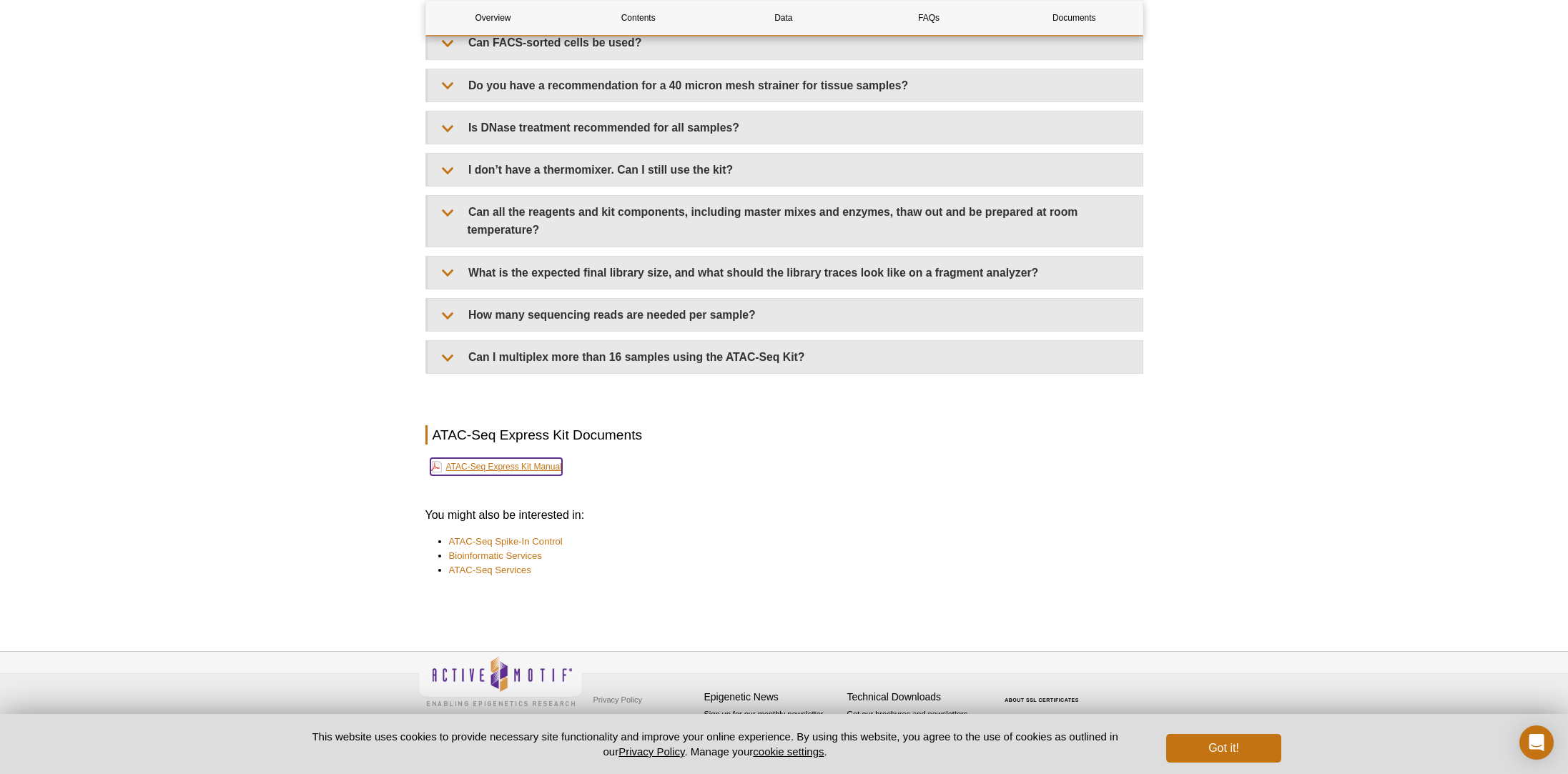
click at [504, 462] on link "ATAC-Seq Express Kit Manual" at bounding box center [496, 467] width 132 height 17
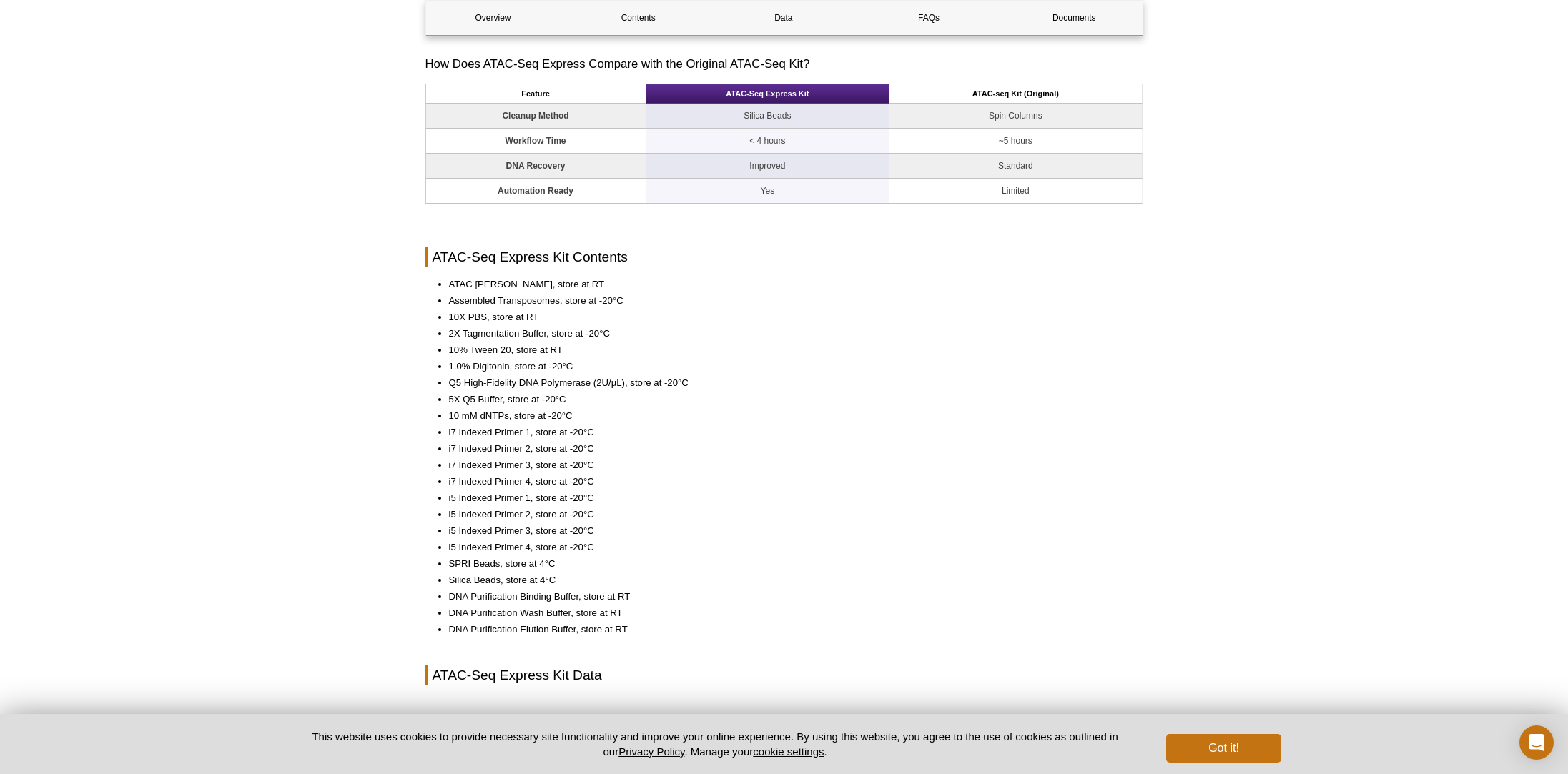
scroll to position [0, 0]
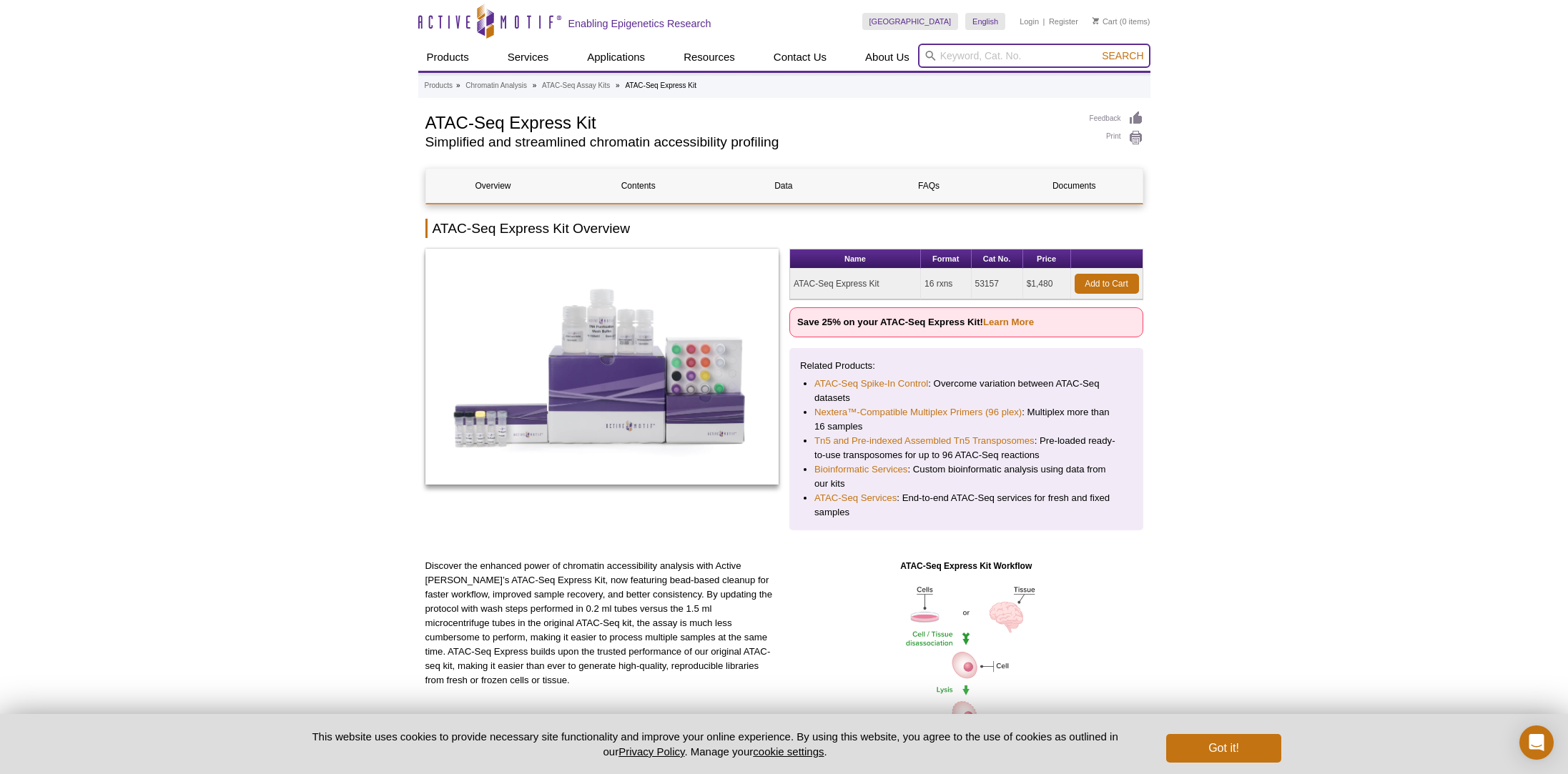
click at [960, 56] on input "search" at bounding box center [1034, 56] width 232 height 24
type input "atac-seq"
click at [1098, 50] on button "Search" at bounding box center [1123, 56] width 50 height 13
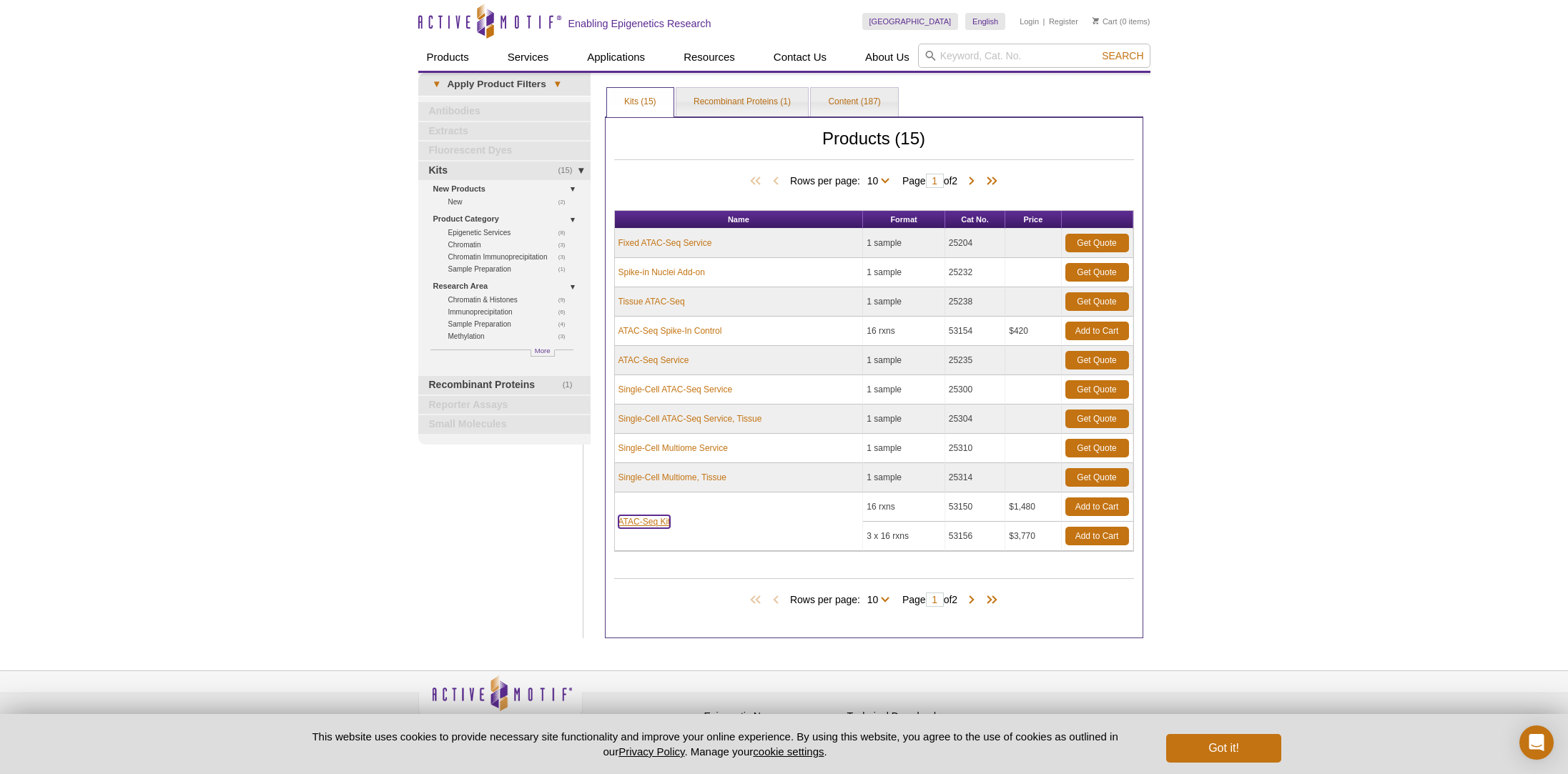
click at [660, 520] on link "ATAC-Seq Kit" at bounding box center [644, 522] width 52 height 13
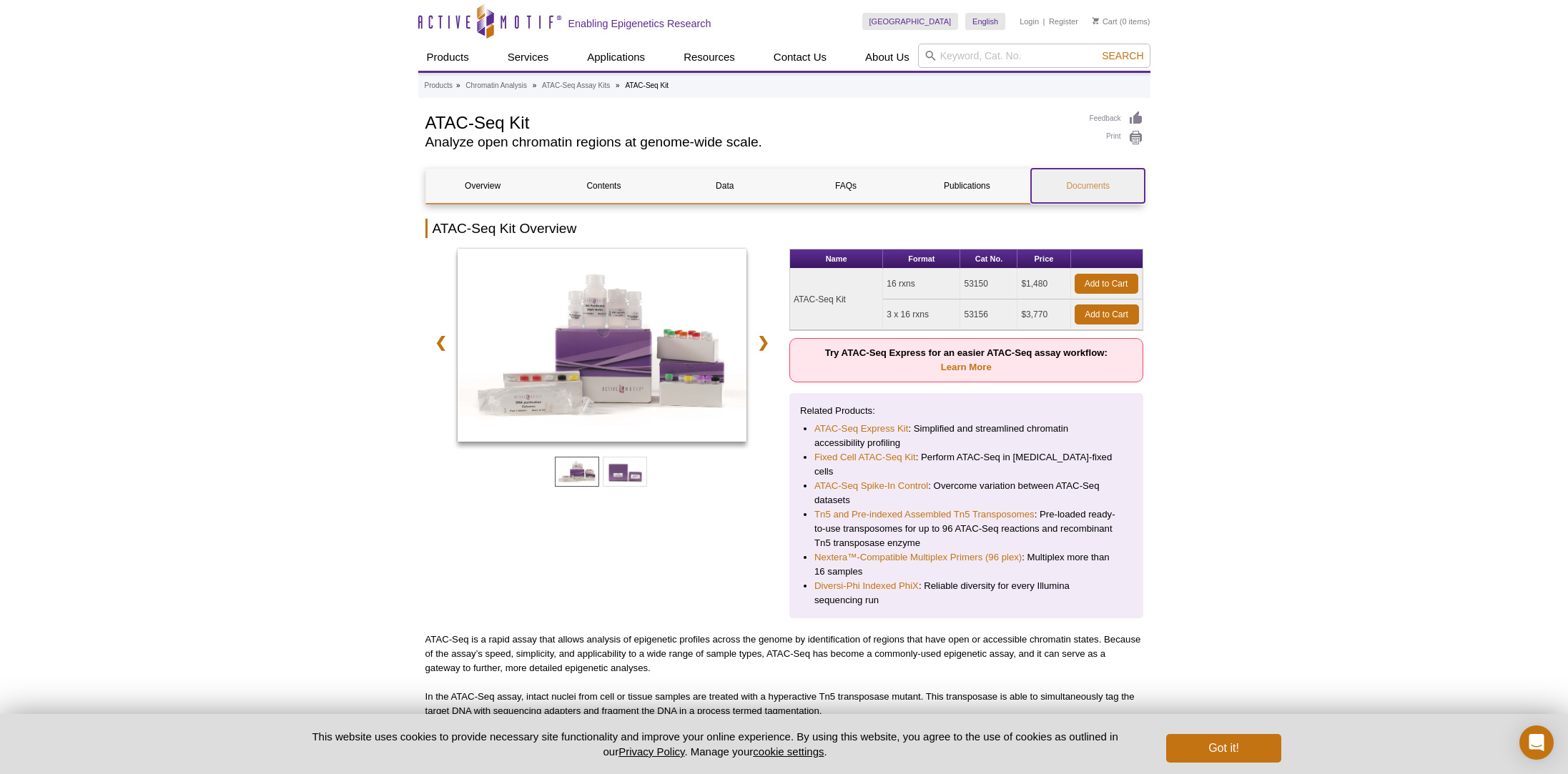
click at [1090, 182] on link "Documents" at bounding box center [1088, 186] width 114 height 34
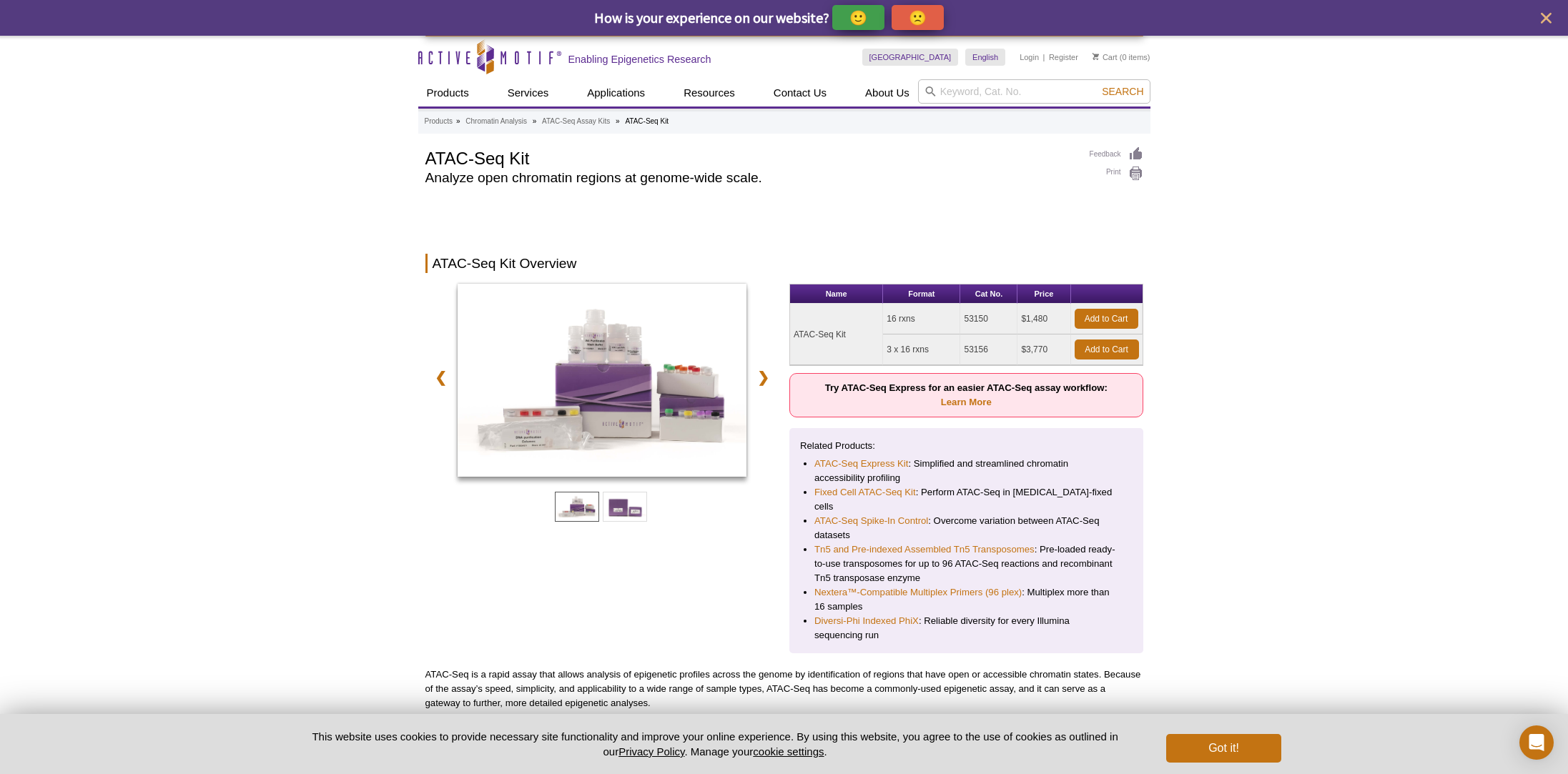
scroll to position [3224, 0]
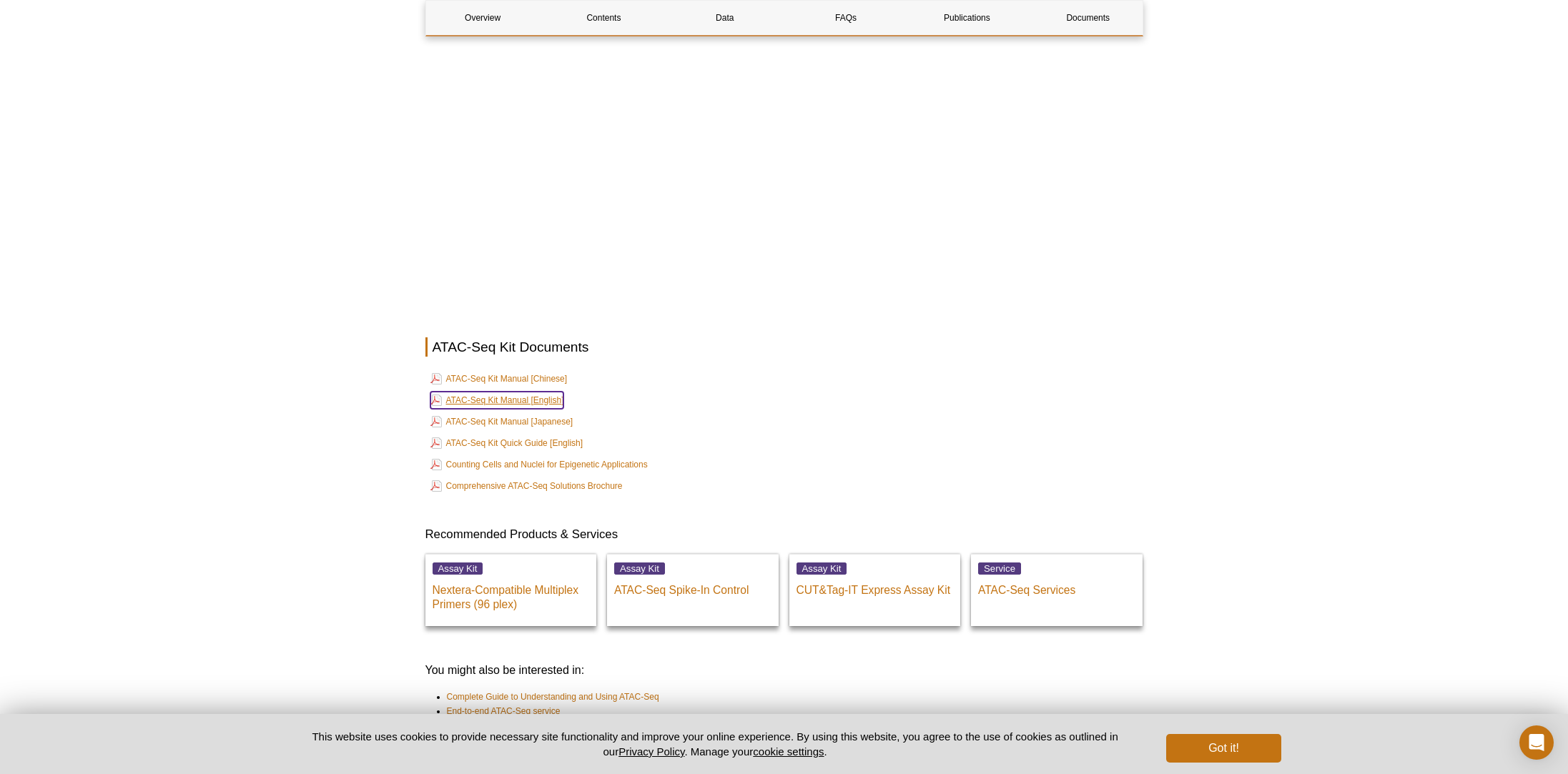
click at [502, 392] on link "ATAC-Seq Kit Manual [English]" at bounding box center [497, 400] width 133 height 17
click at [1215, 746] on button "Got it!" at bounding box center [1224, 748] width 114 height 28
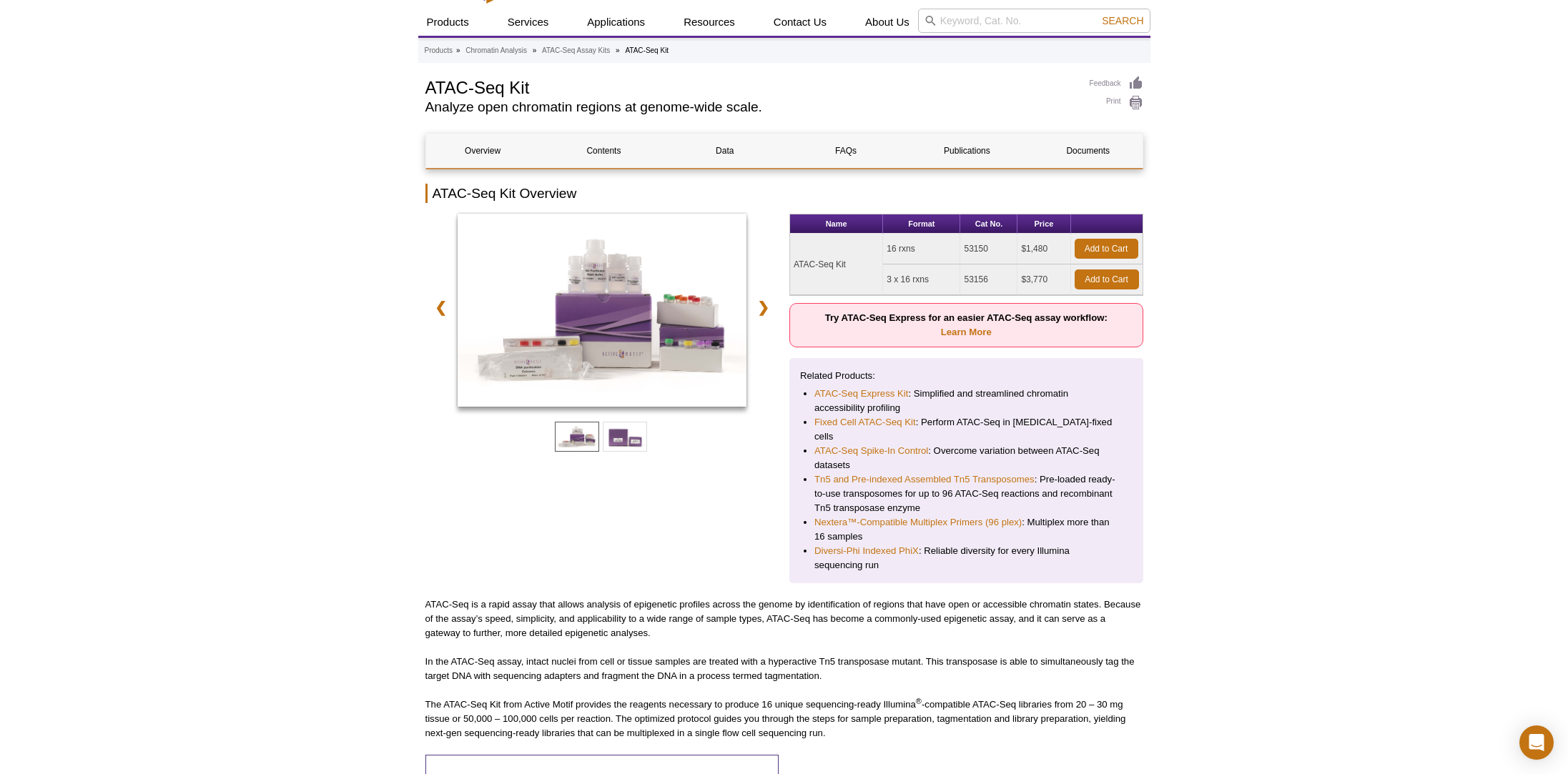
scroll to position [0, 0]
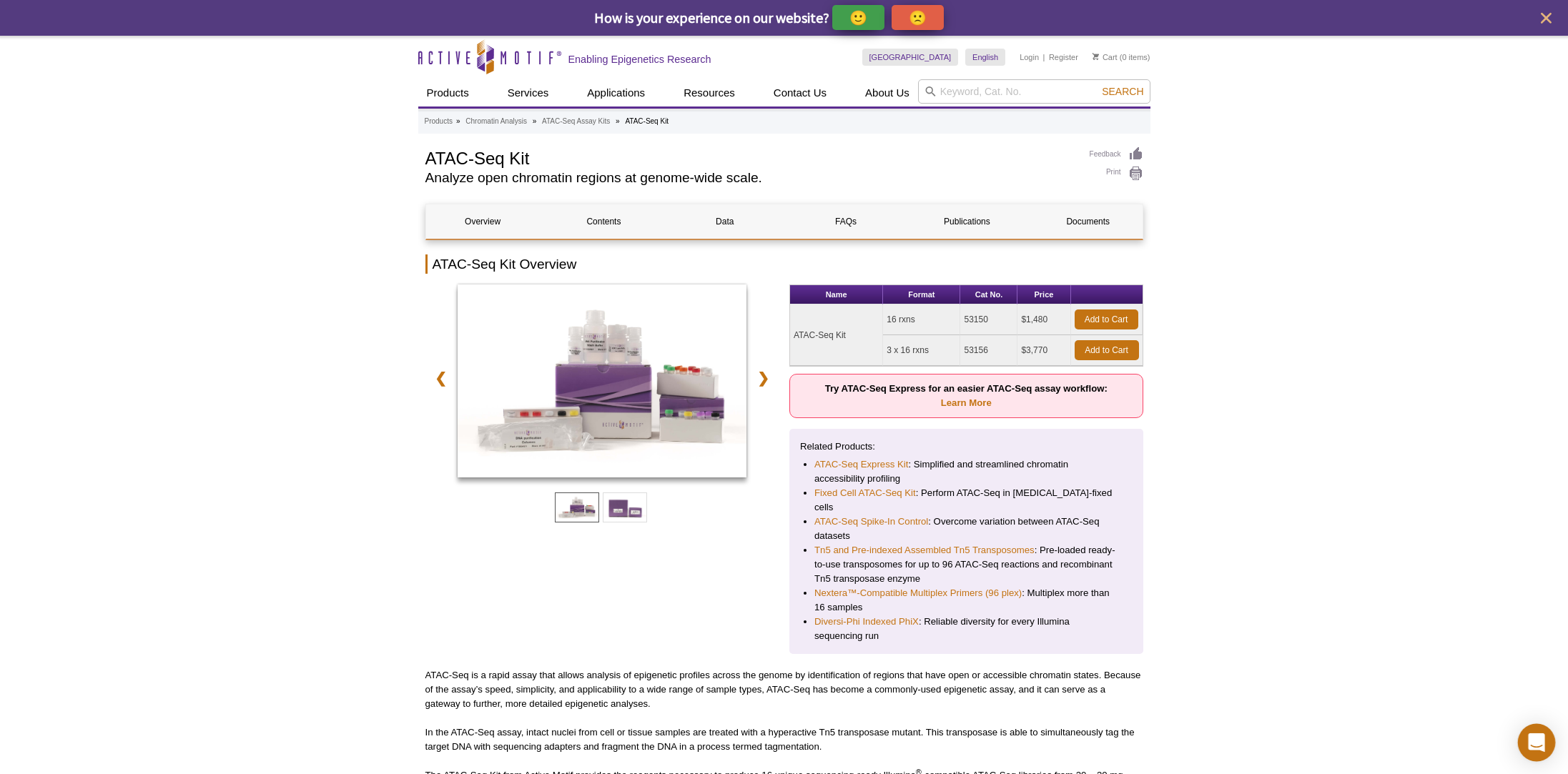
click at [1541, 740] on icon "Open Intercom Messenger" at bounding box center [1536, 743] width 17 height 18
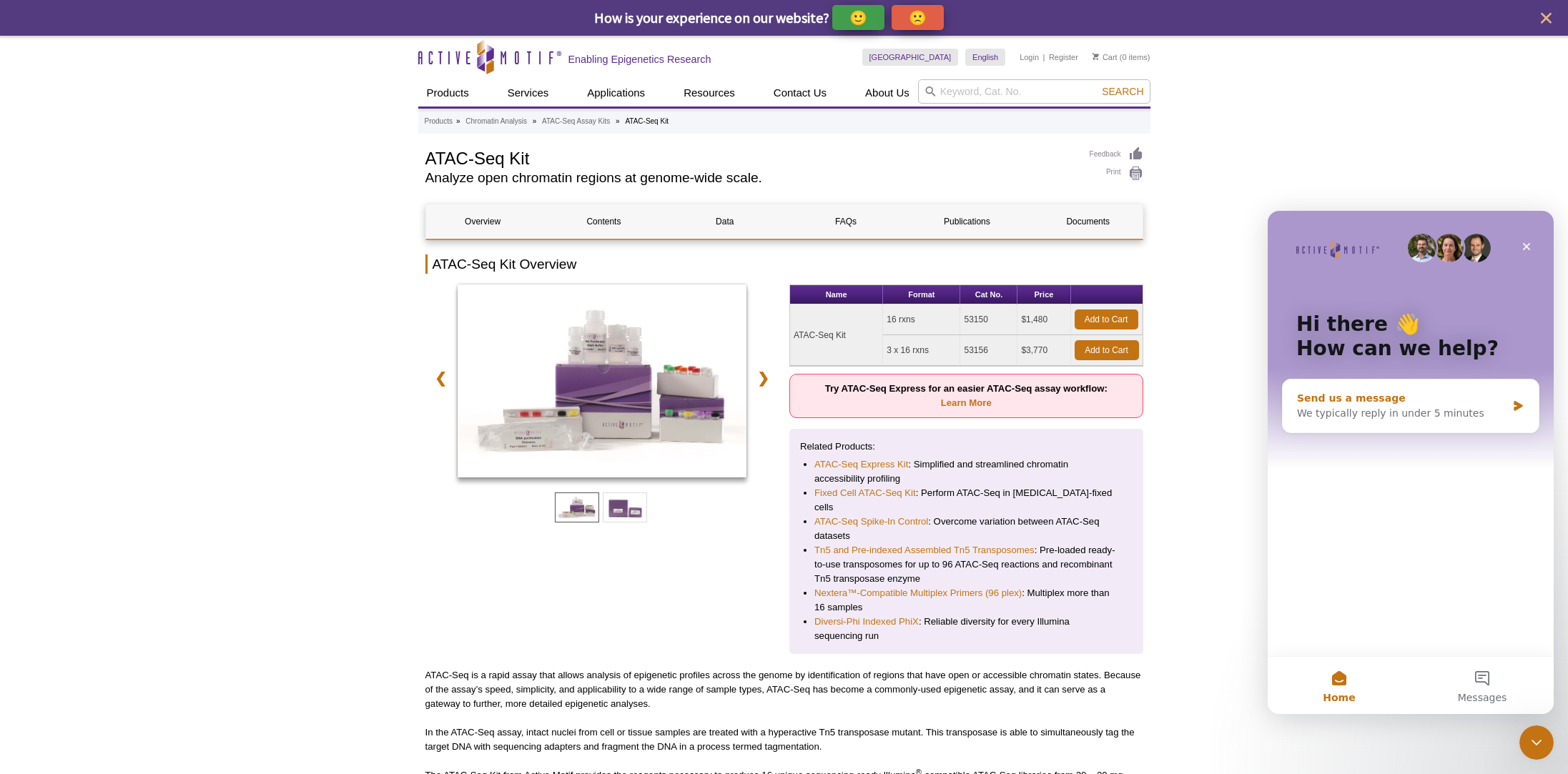
click at [1358, 414] on div "We typically reply in under 5 minutes" at bounding box center [1402, 414] width 210 height 15
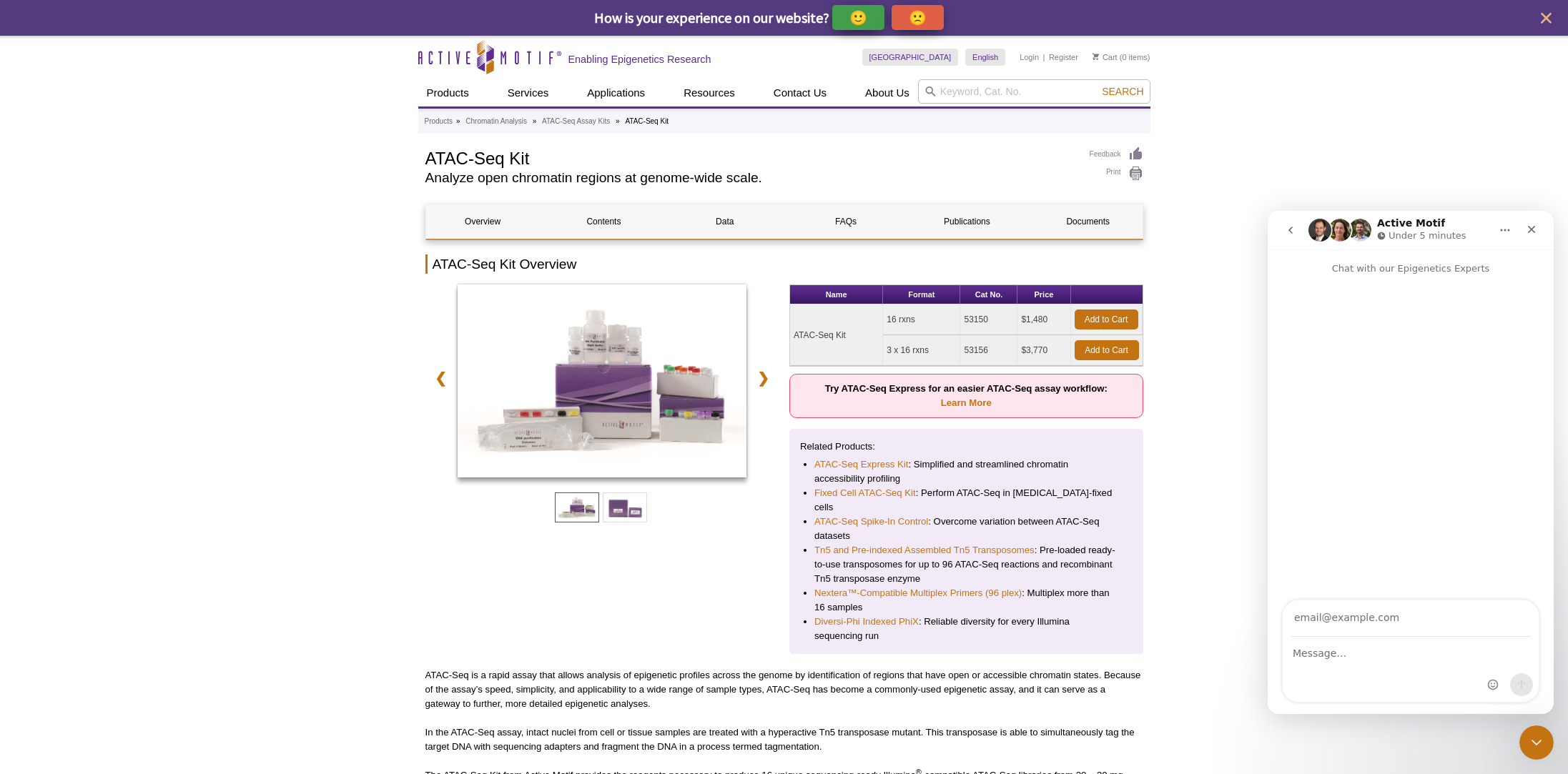
click at [1376, 670] on div "Intercom messenger" at bounding box center [1410, 670] width 256 height 65
click at [1393, 622] on input "Your email" at bounding box center [1411, 618] width 239 height 36
type input "lhuang@uams.edu"
click at [1311, 664] on div "Intercom messenger" at bounding box center [1410, 670] width 256 height 65
click at [1382, 653] on textarea "Message…" at bounding box center [1410, 649] width 256 height 24
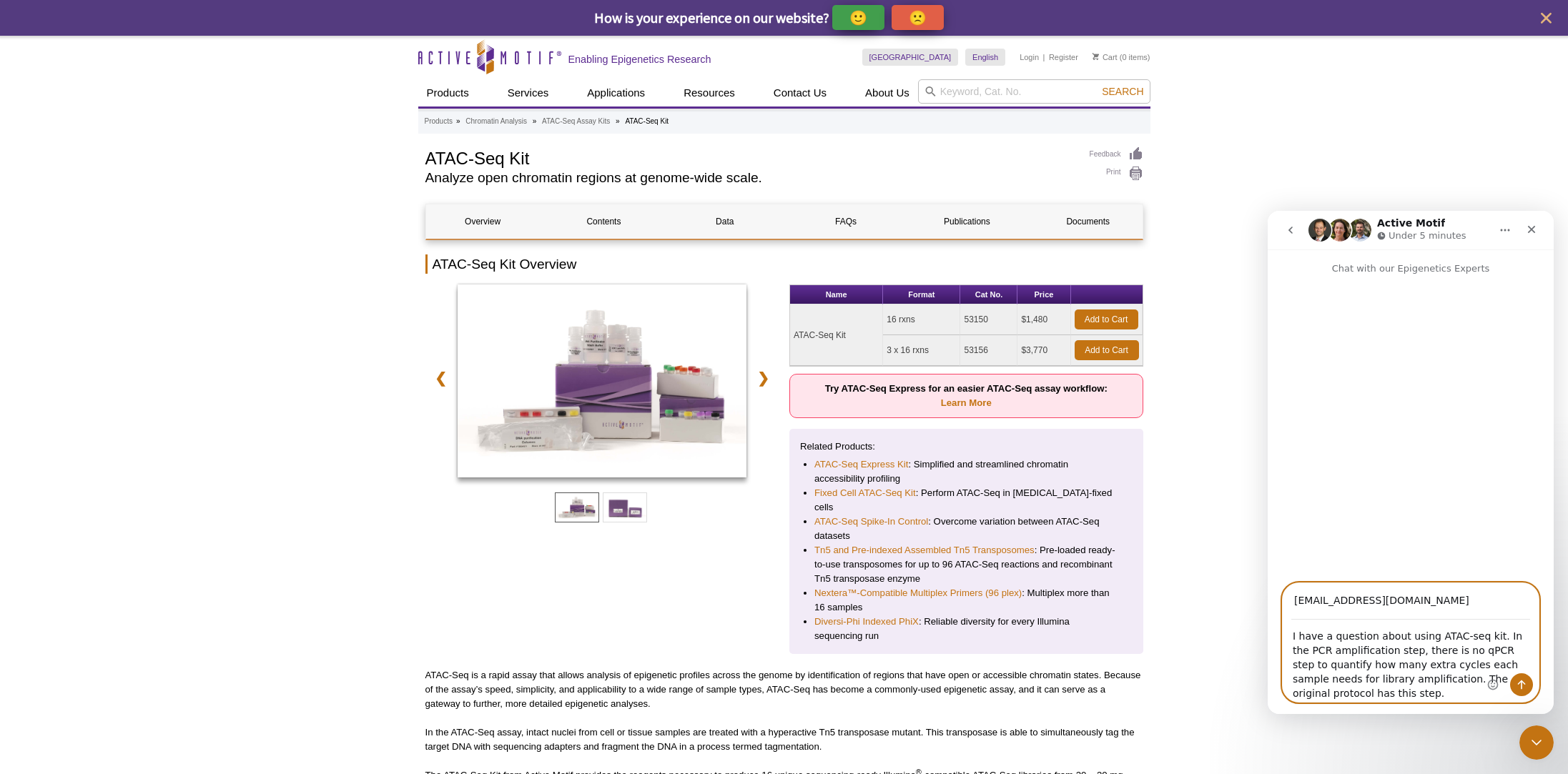
click at [1382, 680] on textarea "I have a question about using ATAC-seq kit. In the PCR amplification step, ther…" at bounding box center [1410, 661] width 256 height 81
click at [1401, 680] on textarea "I have a question about using ATAC-seq kit. In the PCR amplification step, ther…" at bounding box center [1410, 661] width 256 height 81
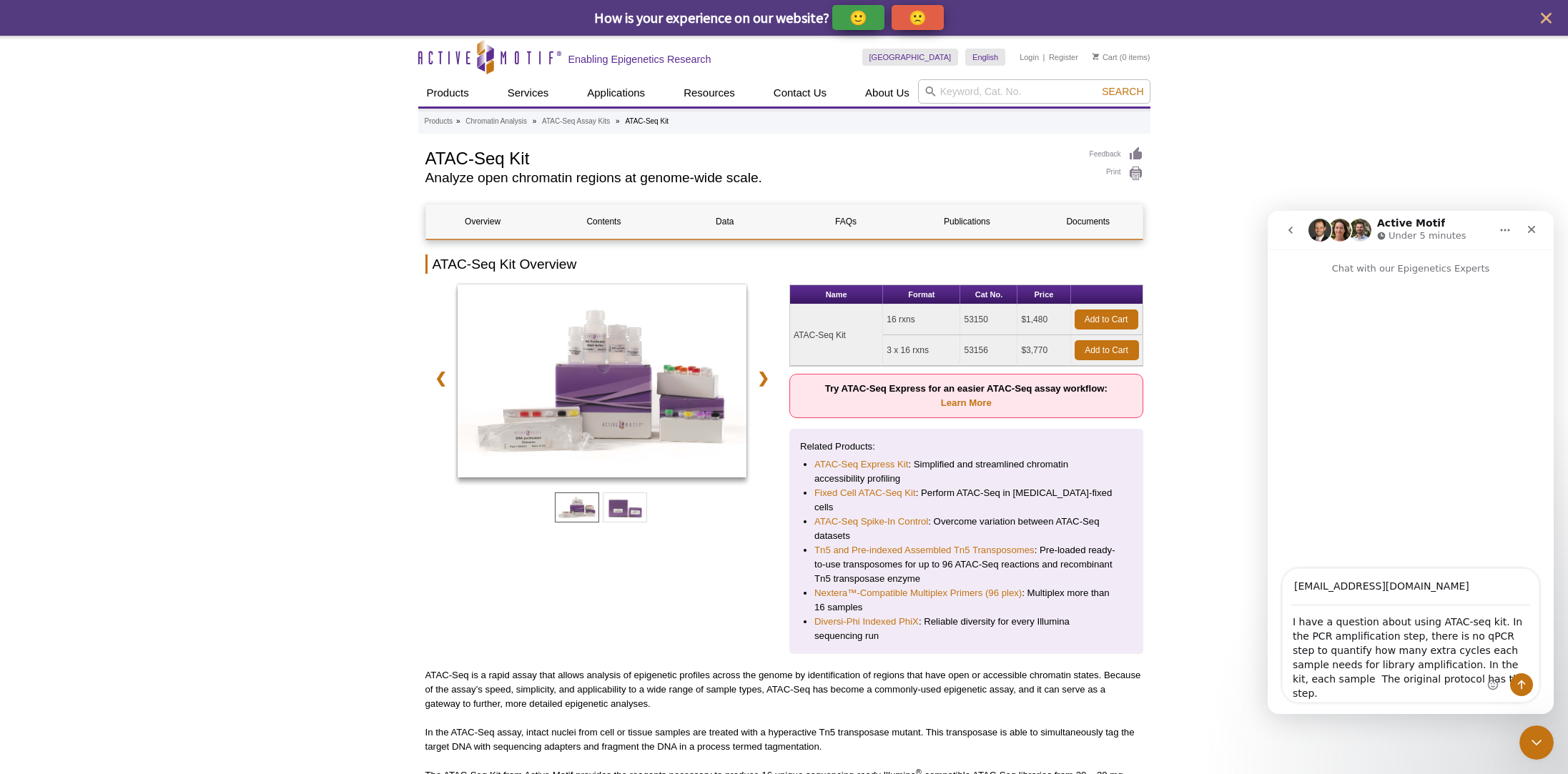
click at [1505, 679] on div "Intercom messenger" at bounding box center [1510, 687] width 46 height 28
click at [1473, 678] on textarea "I have a question about using ATAC-seq kit. In the PCR amplification step, ther…" at bounding box center [1410, 654] width 256 height 96
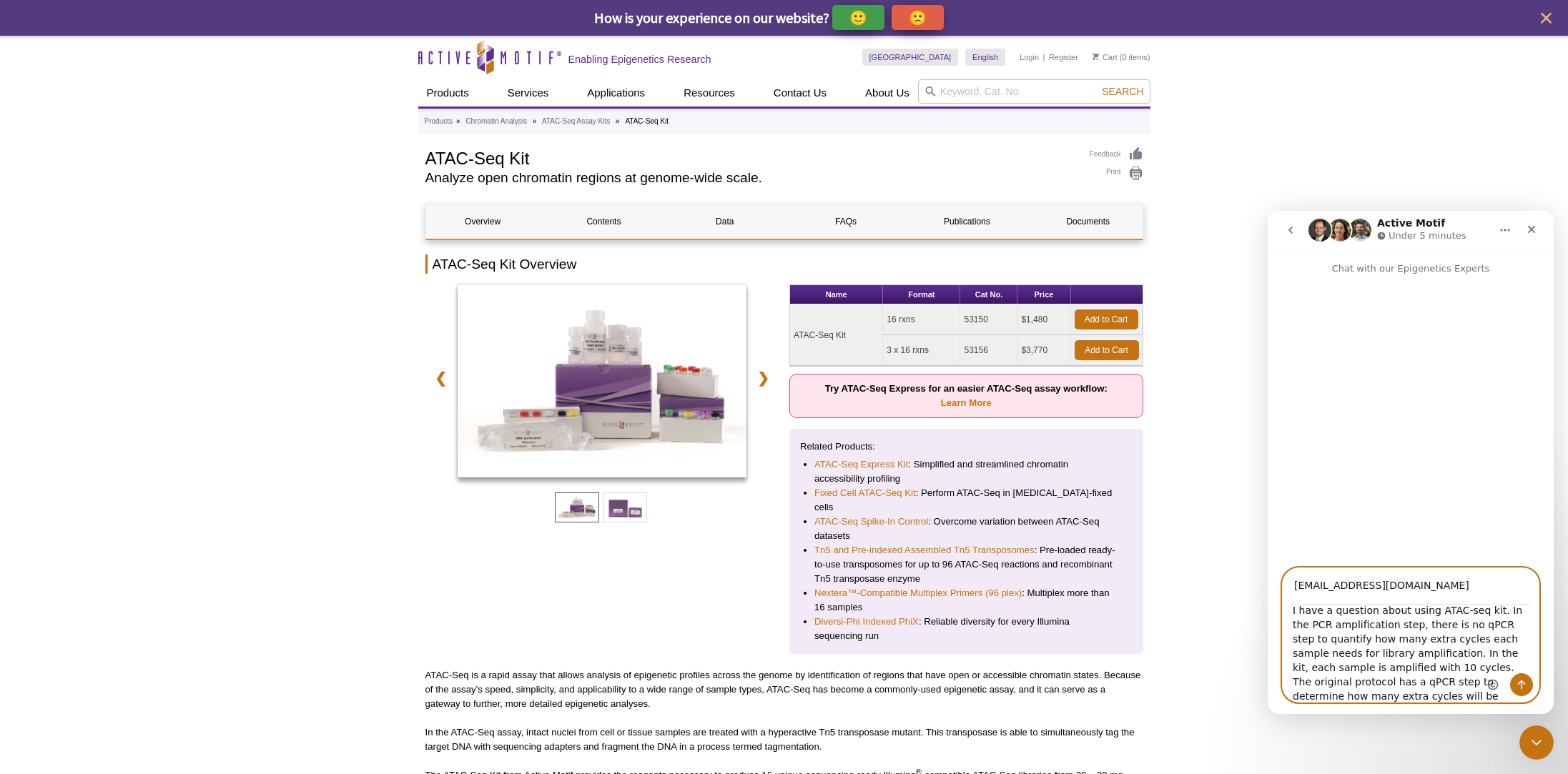
scroll to position [25, 0]
type textarea "I have a question about using ATAC-seq kit. In the PCR amplification step, ther…"
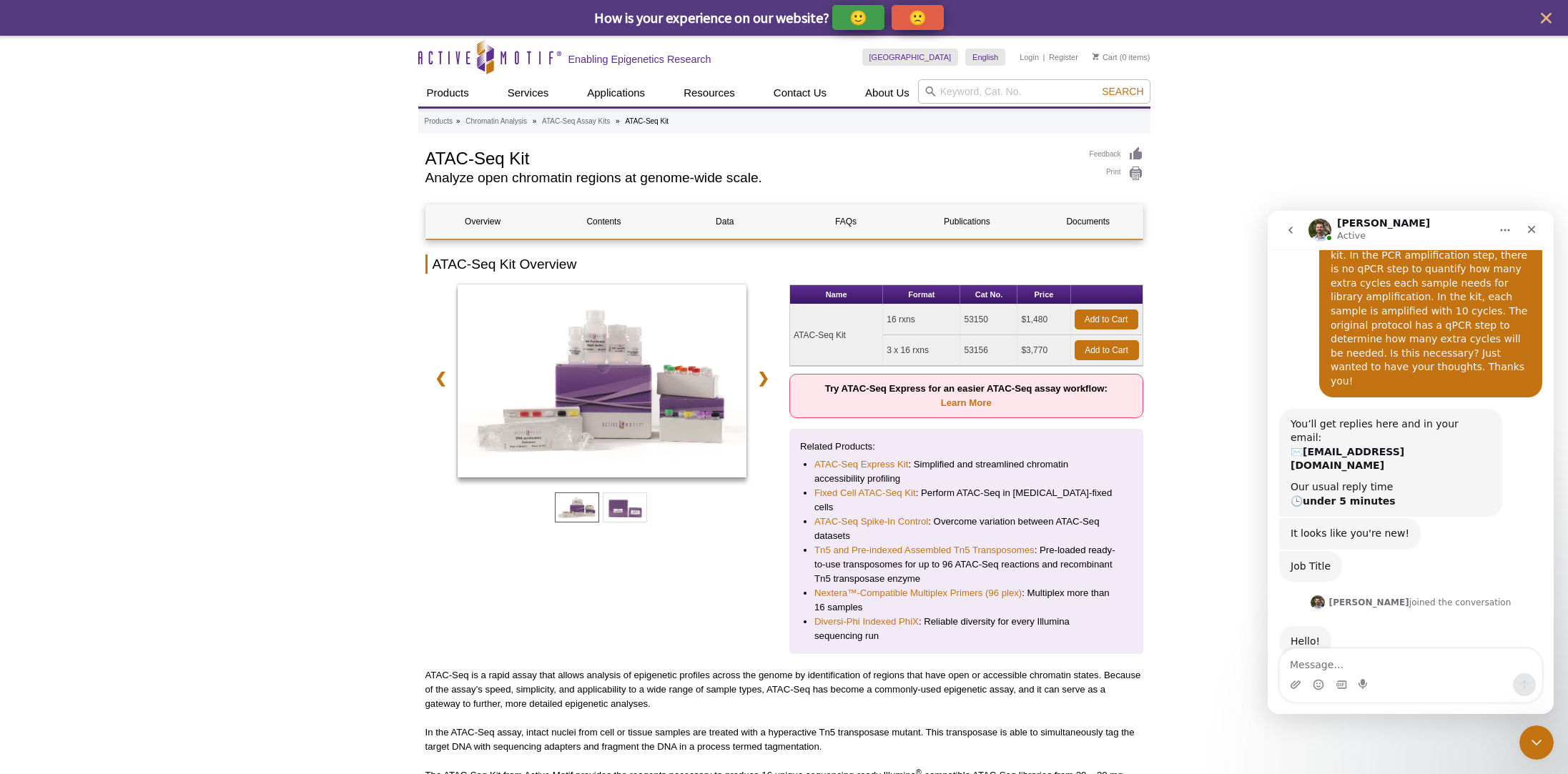
scroll to position [64, 0]
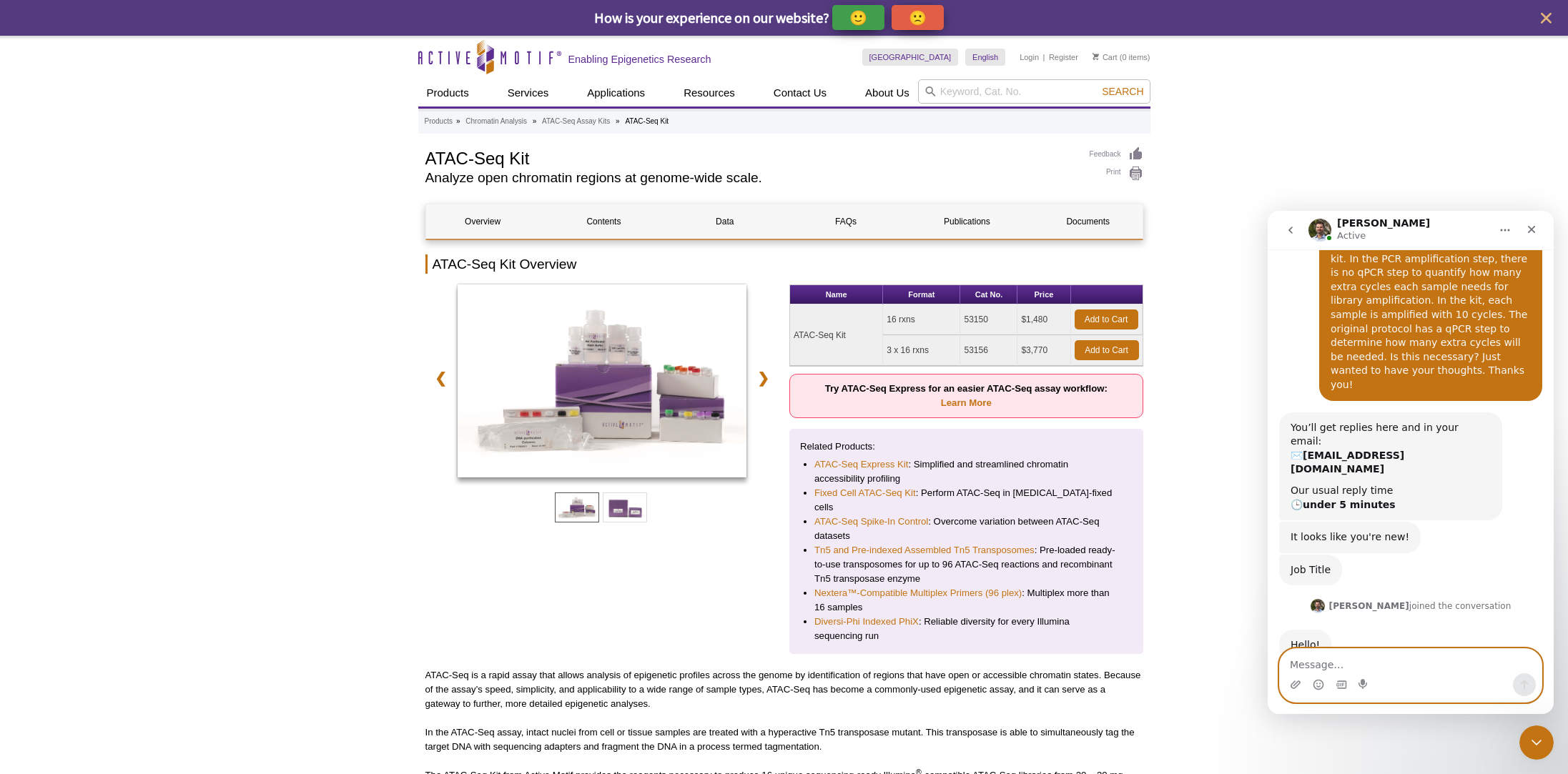
click at [1334, 657] on textarea "Message…" at bounding box center [1411, 660] width 262 height 24
type textarea "Hello!"
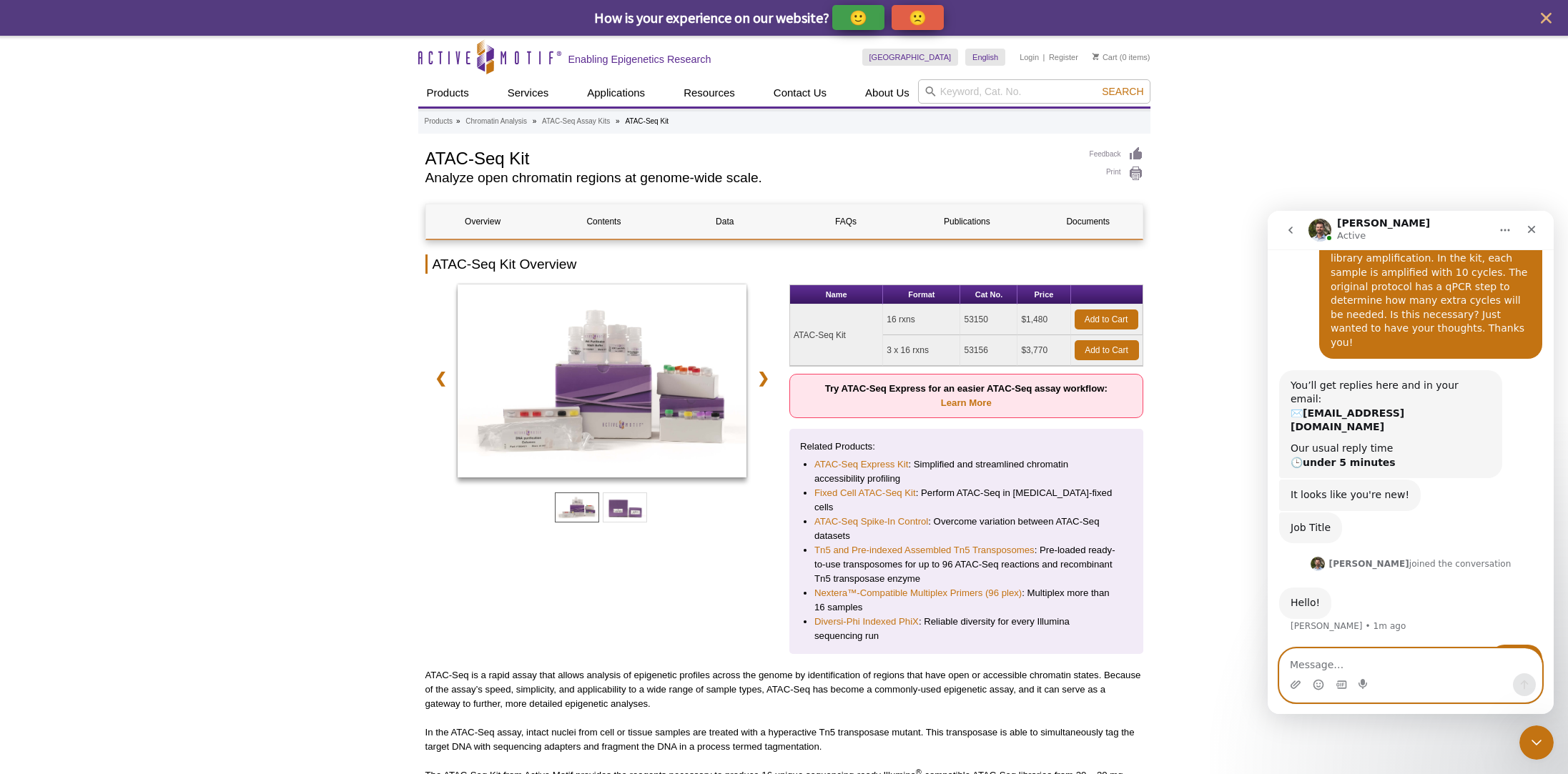
click at [1365, 662] on textarea "Message…" at bounding box center [1411, 660] width 262 height 24
click at [1325, 557] on img "Marc says…" at bounding box center [1318, 564] width 14 height 14
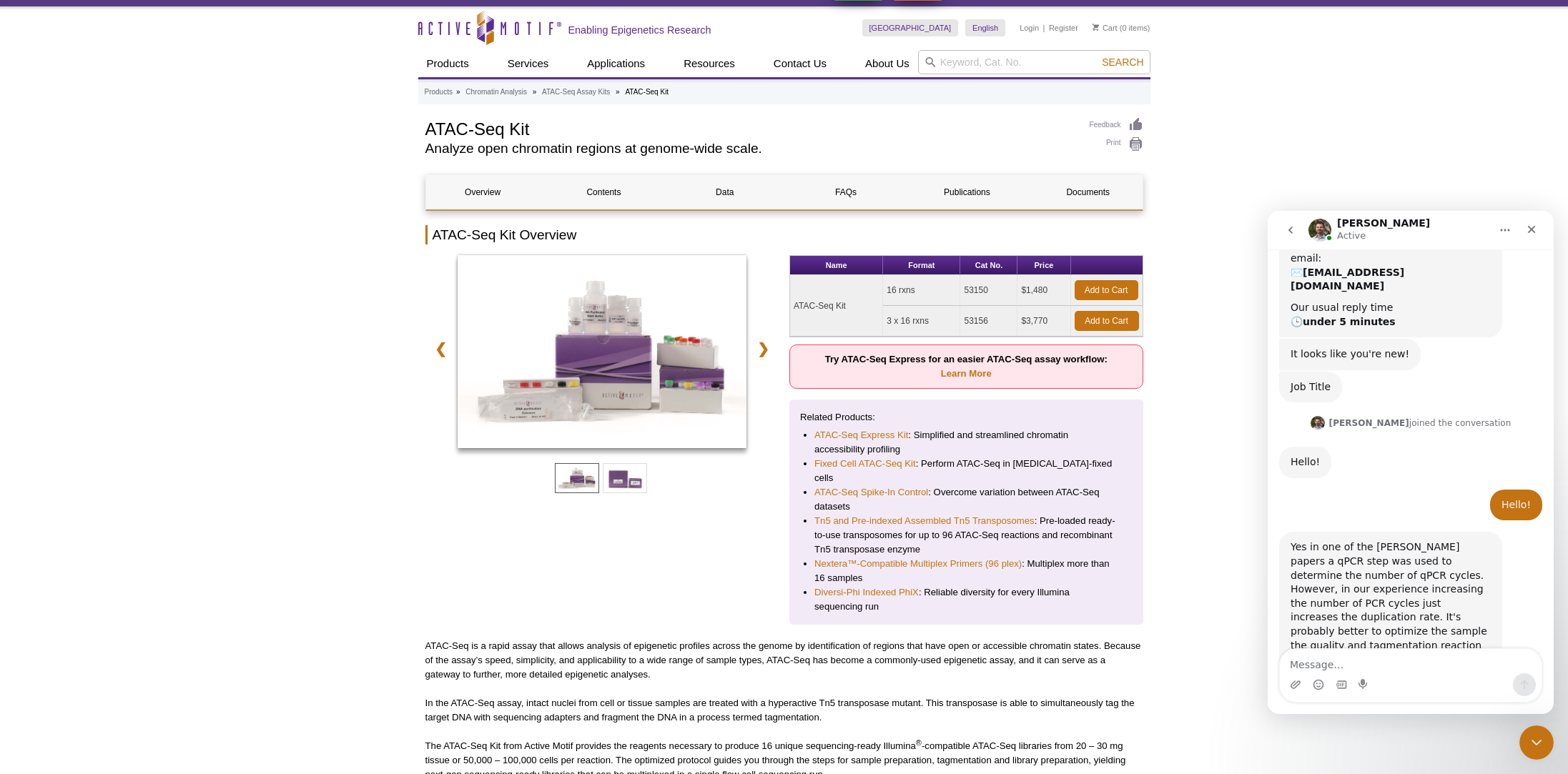
scroll to position [28, 0]
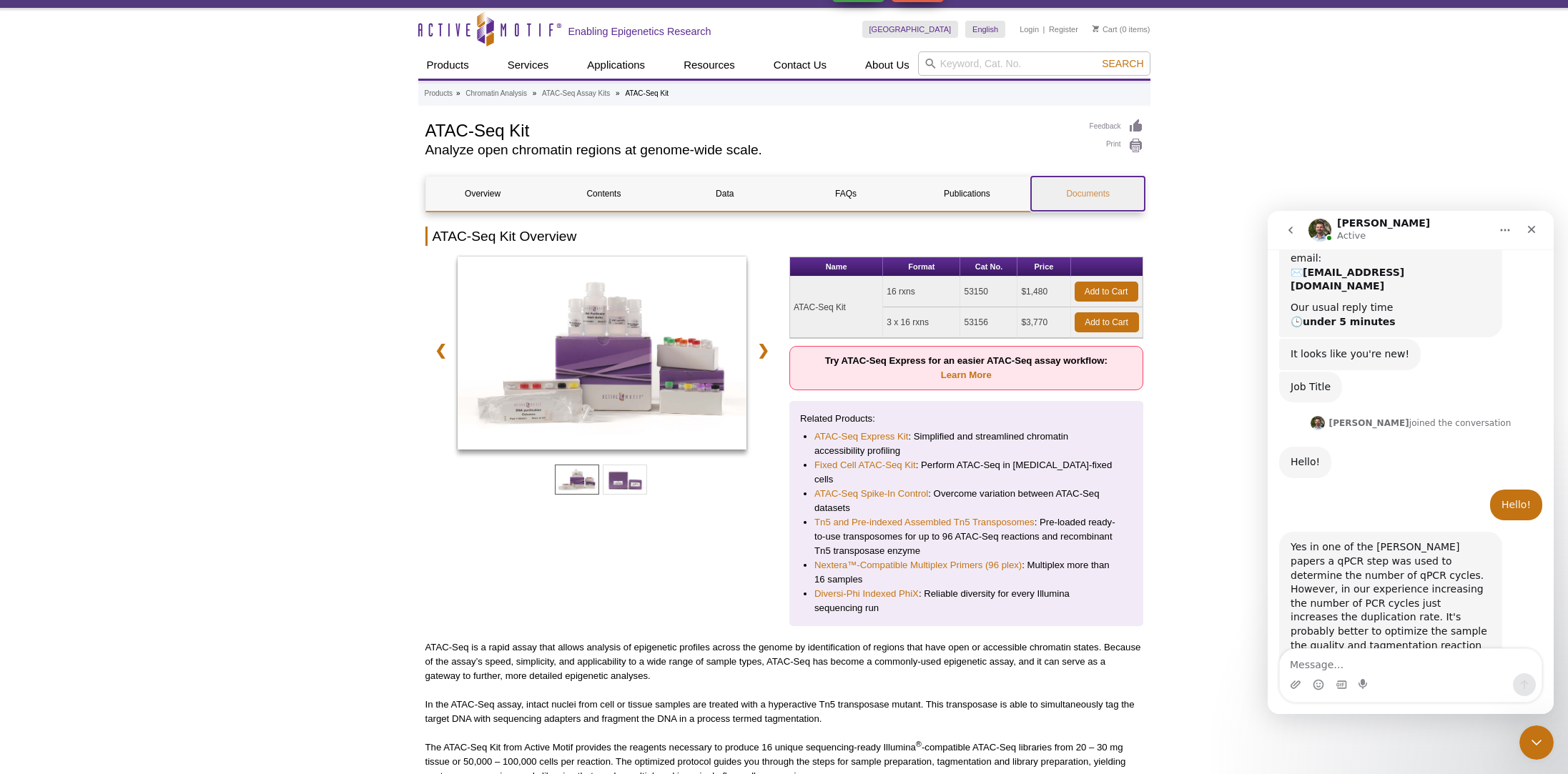
click at [1099, 198] on link "Documents" at bounding box center [1088, 193] width 114 height 34
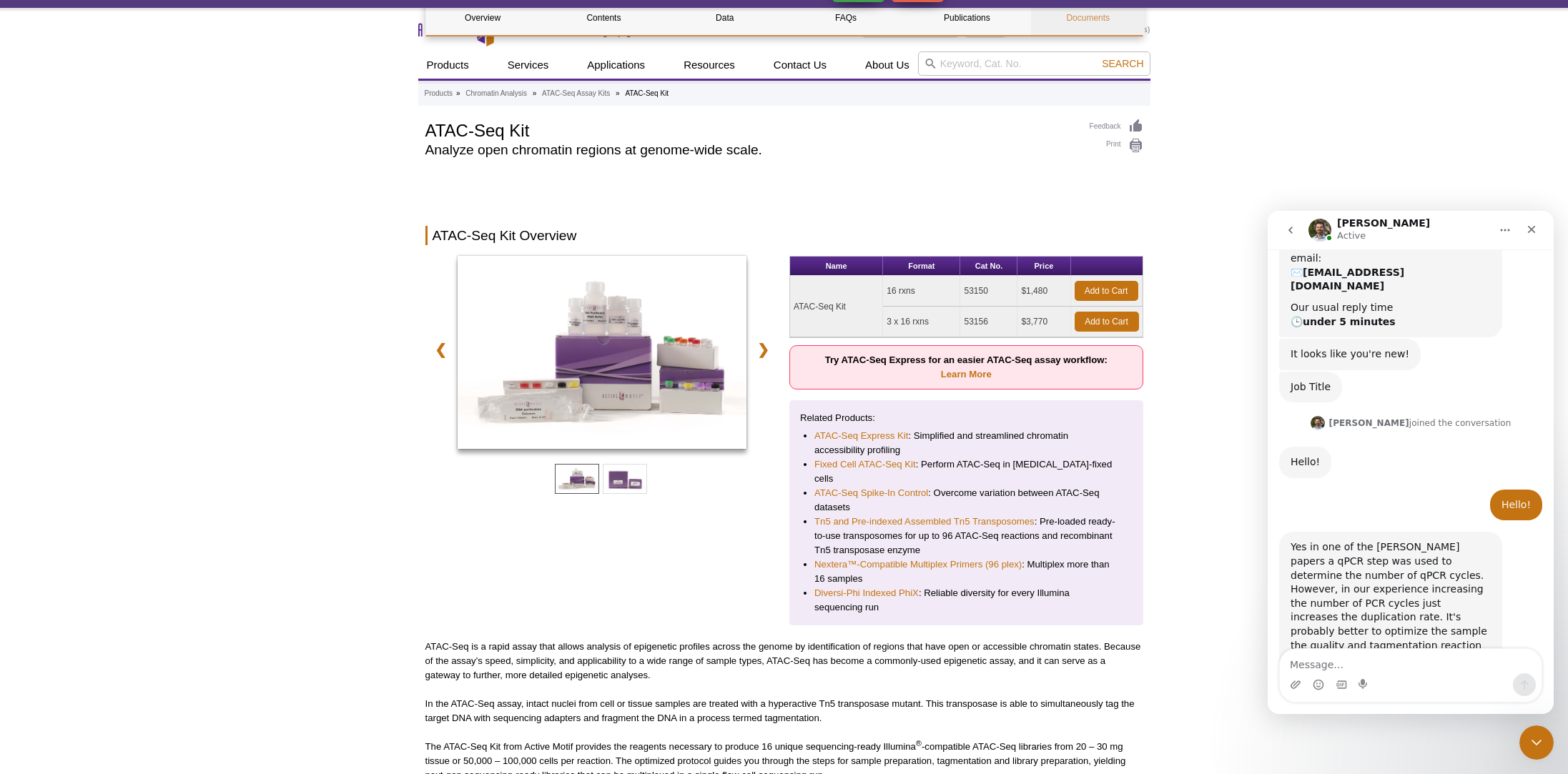
scroll to position [3761, 0]
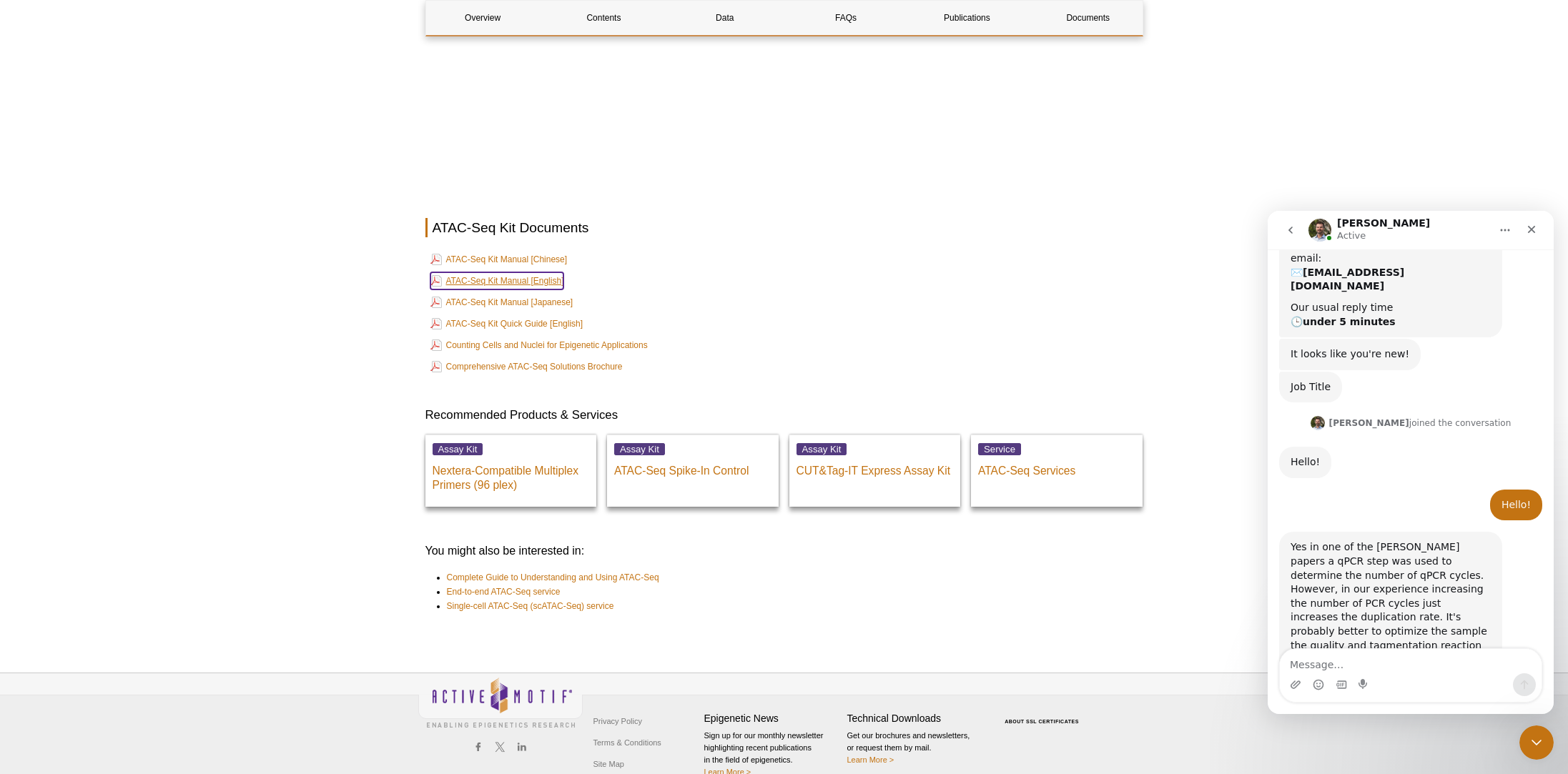
click at [541, 273] on link "ATAC-Seq Kit Manual [English]" at bounding box center [497, 281] width 133 height 17
click at [1339, 662] on textarea "Message…" at bounding box center [1411, 660] width 262 height 24
type textarea "G"
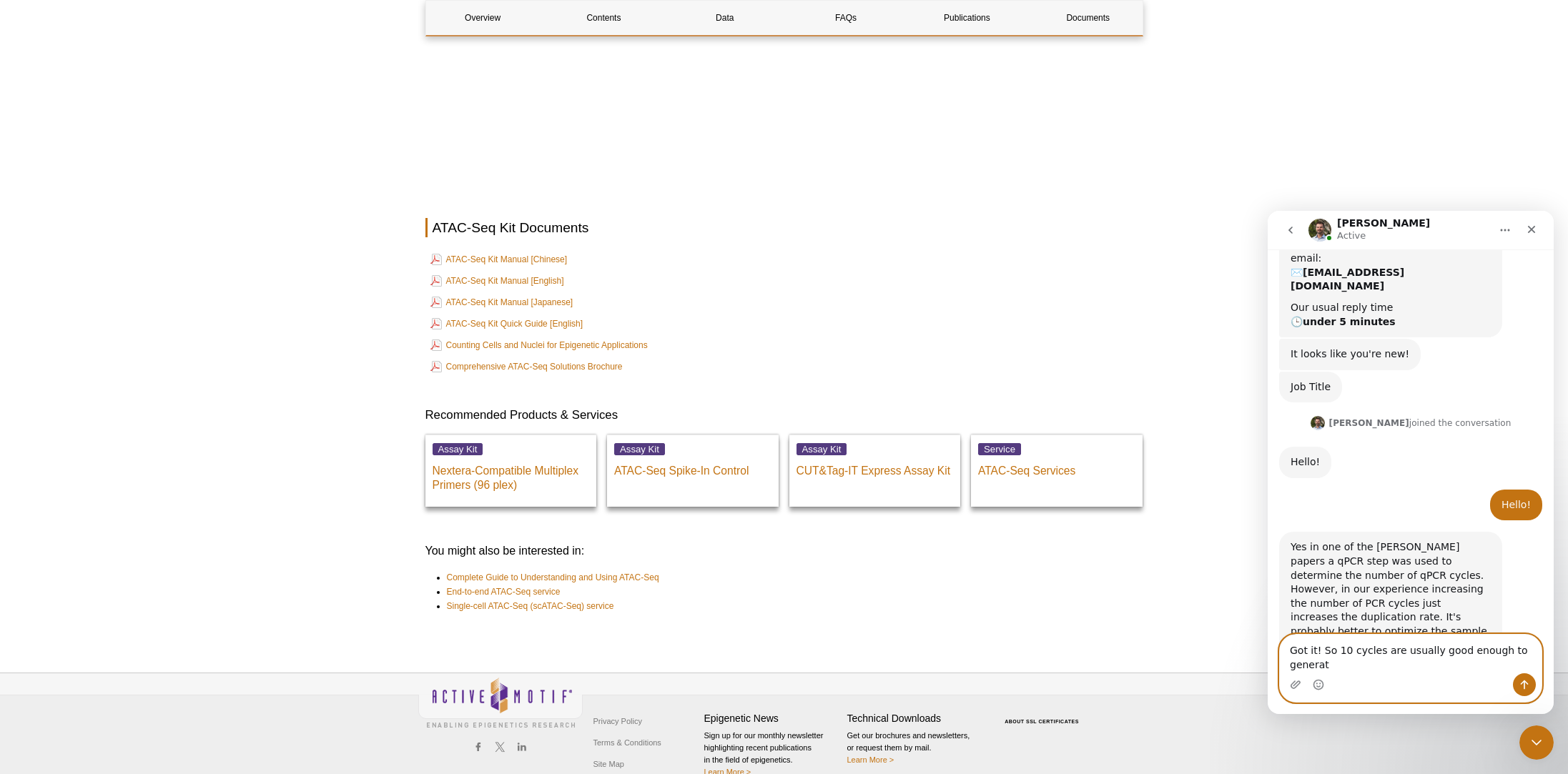
scroll to position [261, 0]
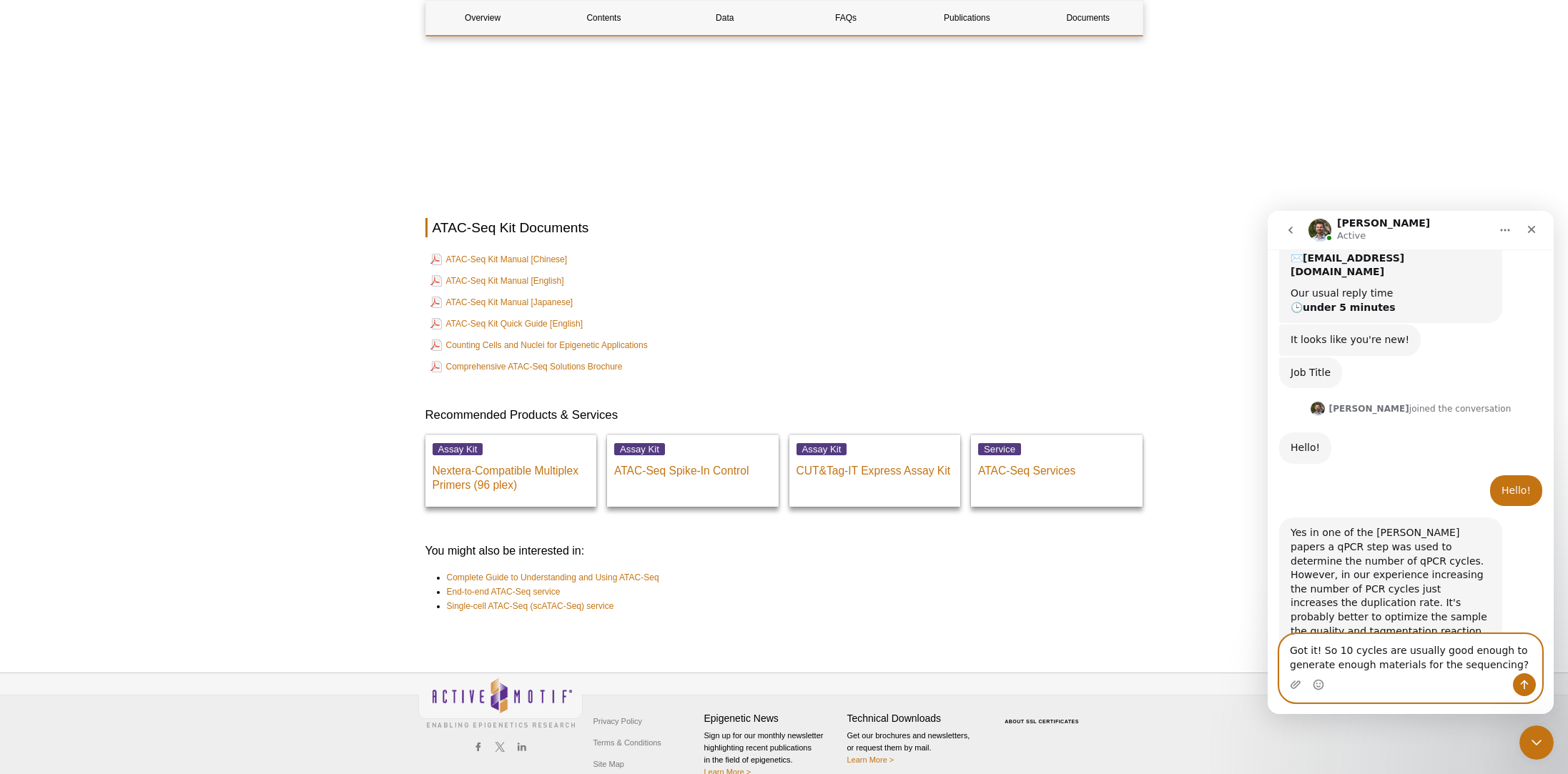
type textarea "Got it! So 10 cycles are usually good enough to generate enough materials for t…"
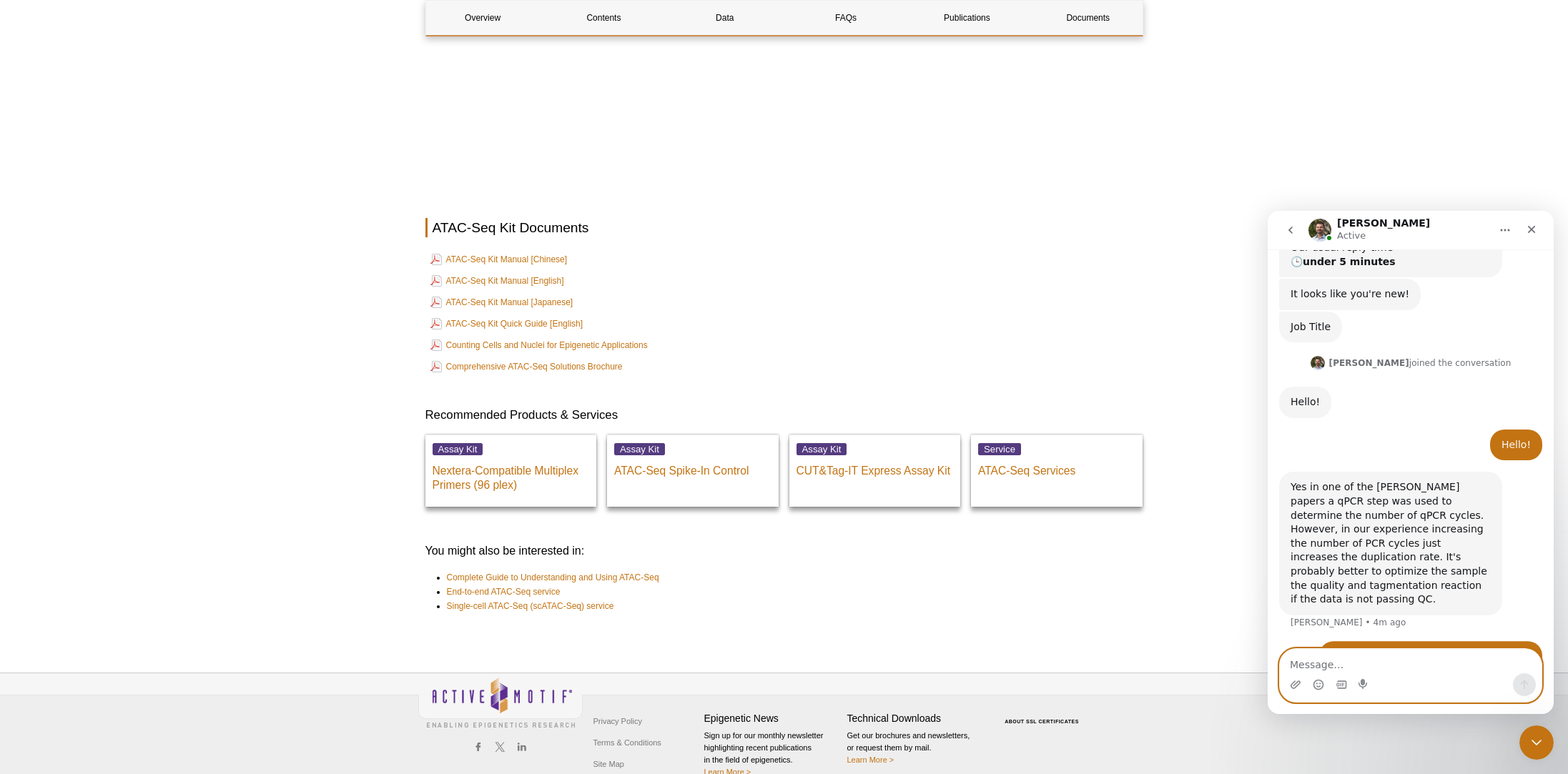
scroll to position [317, 0]
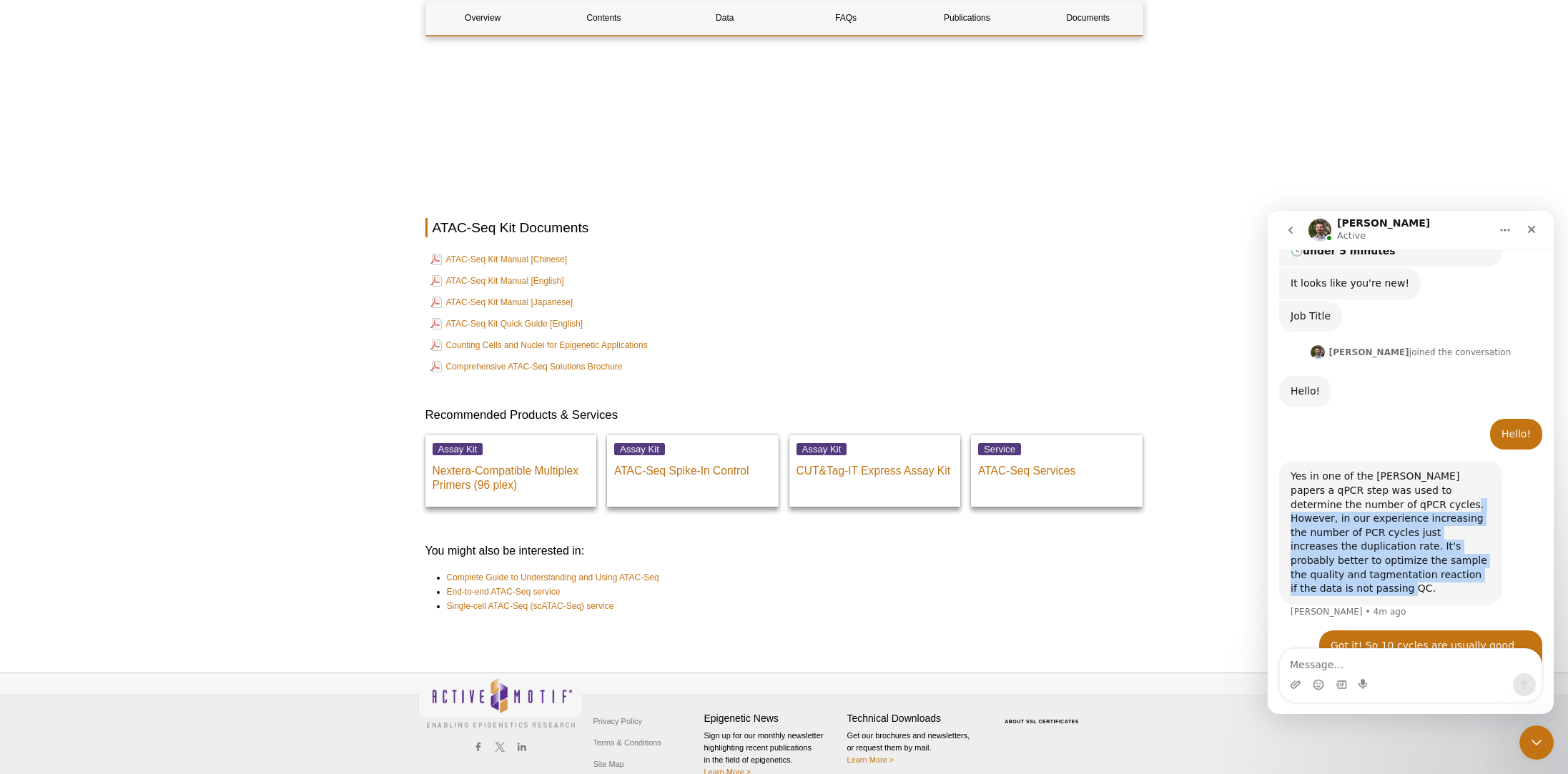
drag, startPoint x: 1412, startPoint y: 467, endPoint x: 1415, endPoint y: 533, distance: 66.1
click at [1415, 533] on div "Yes in one of the Buenrostro papers a qPCR step was used to determine the numbe…" at bounding box center [1391, 533] width 200 height 126
drag, startPoint x: 1415, startPoint y: 533, endPoint x: 1415, endPoint y: 446, distance: 87.0
click at [1425, 470] on div "Yes in one of the Buenrostro papers a qPCR step was used to determine the numbe…" at bounding box center [1391, 533] width 200 height 126
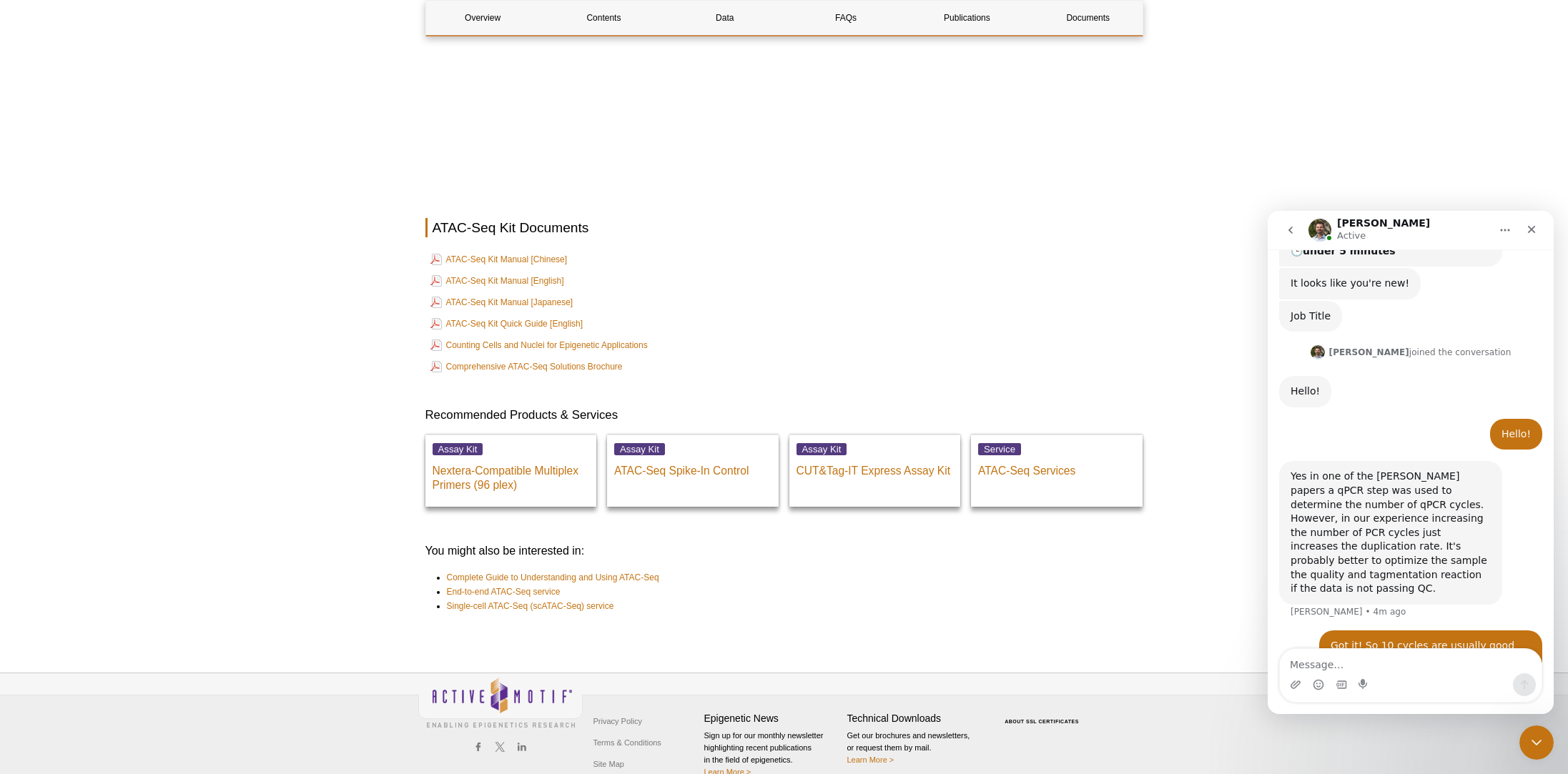
click at [1413, 470] on div "Yes in one of the Buenrostro papers a qPCR step was used to determine the numbe…" at bounding box center [1391, 533] width 200 height 126
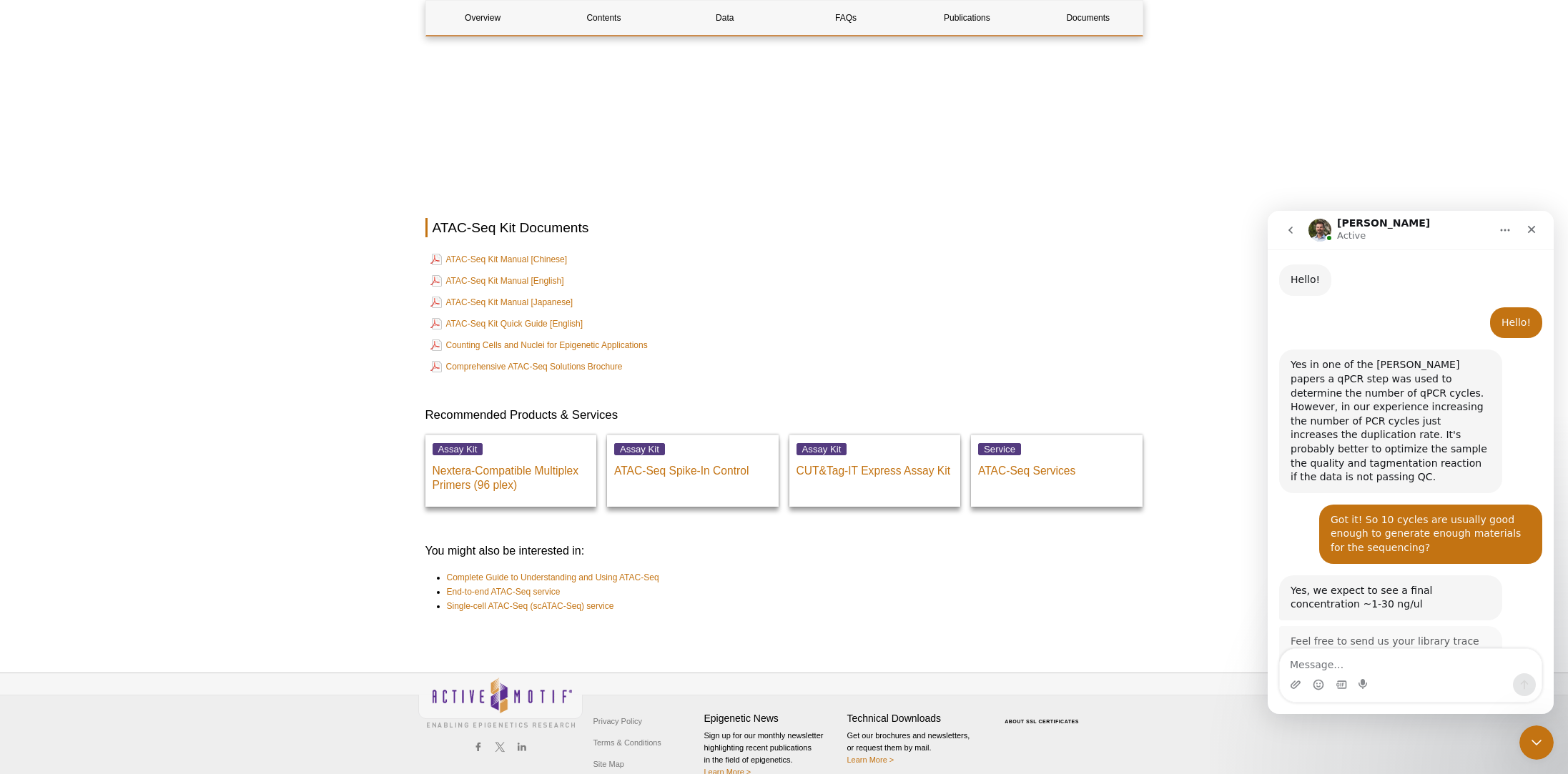
scroll to position [420, 0]
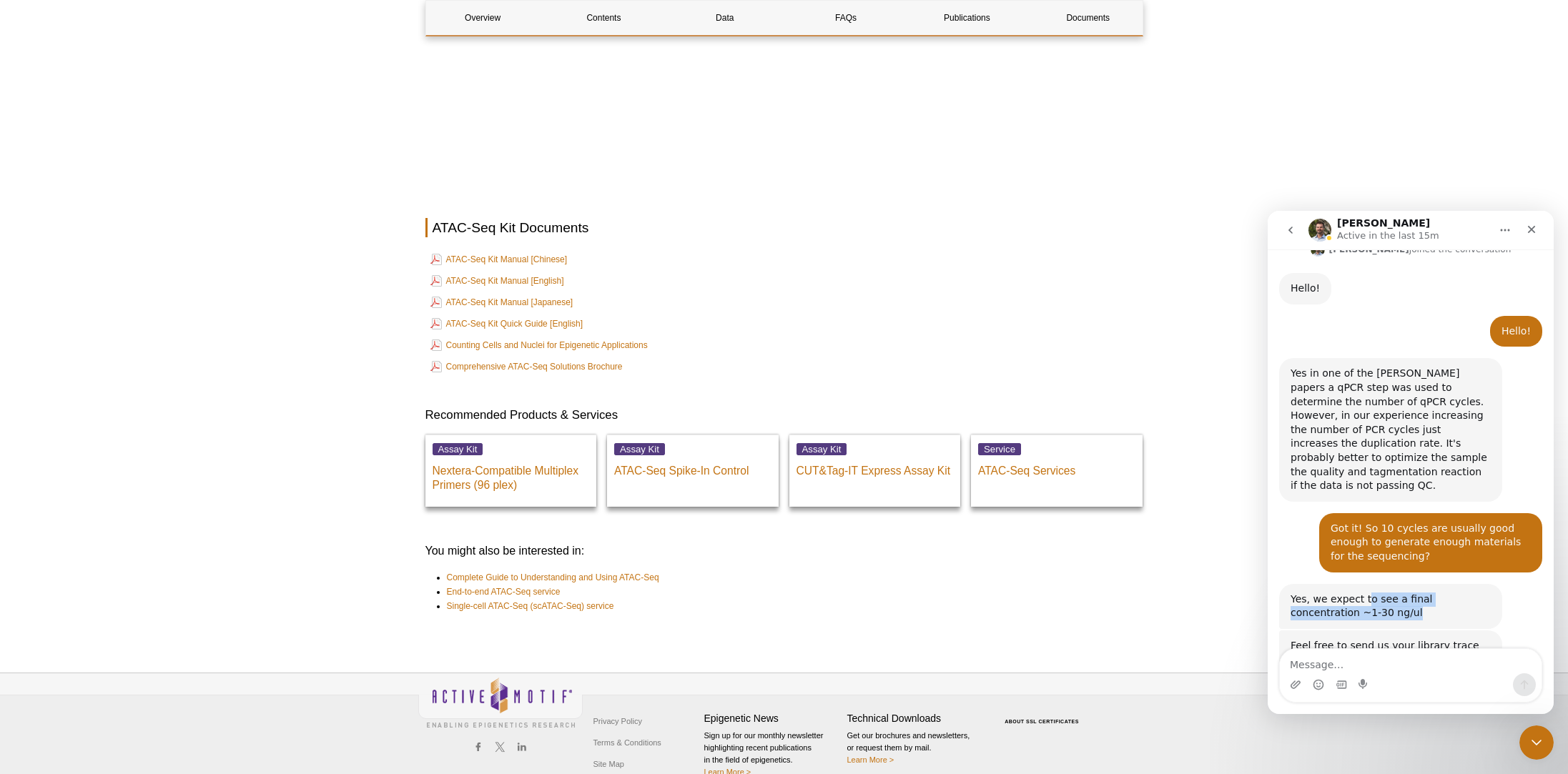
drag, startPoint x: 1367, startPoint y: 544, endPoint x: 1367, endPoint y: 554, distance: 10.0
click at [1367, 593] on div "Yes, we expect to see a final concentration ~1-30 ng/ul" at bounding box center [1391, 607] width 200 height 28
click at [1396, 673] on div "Intercom messenger" at bounding box center [1411, 685] width 262 height 23
click at [1396, 668] on textarea "Message…" at bounding box center [1411, 660] width 262 height 24
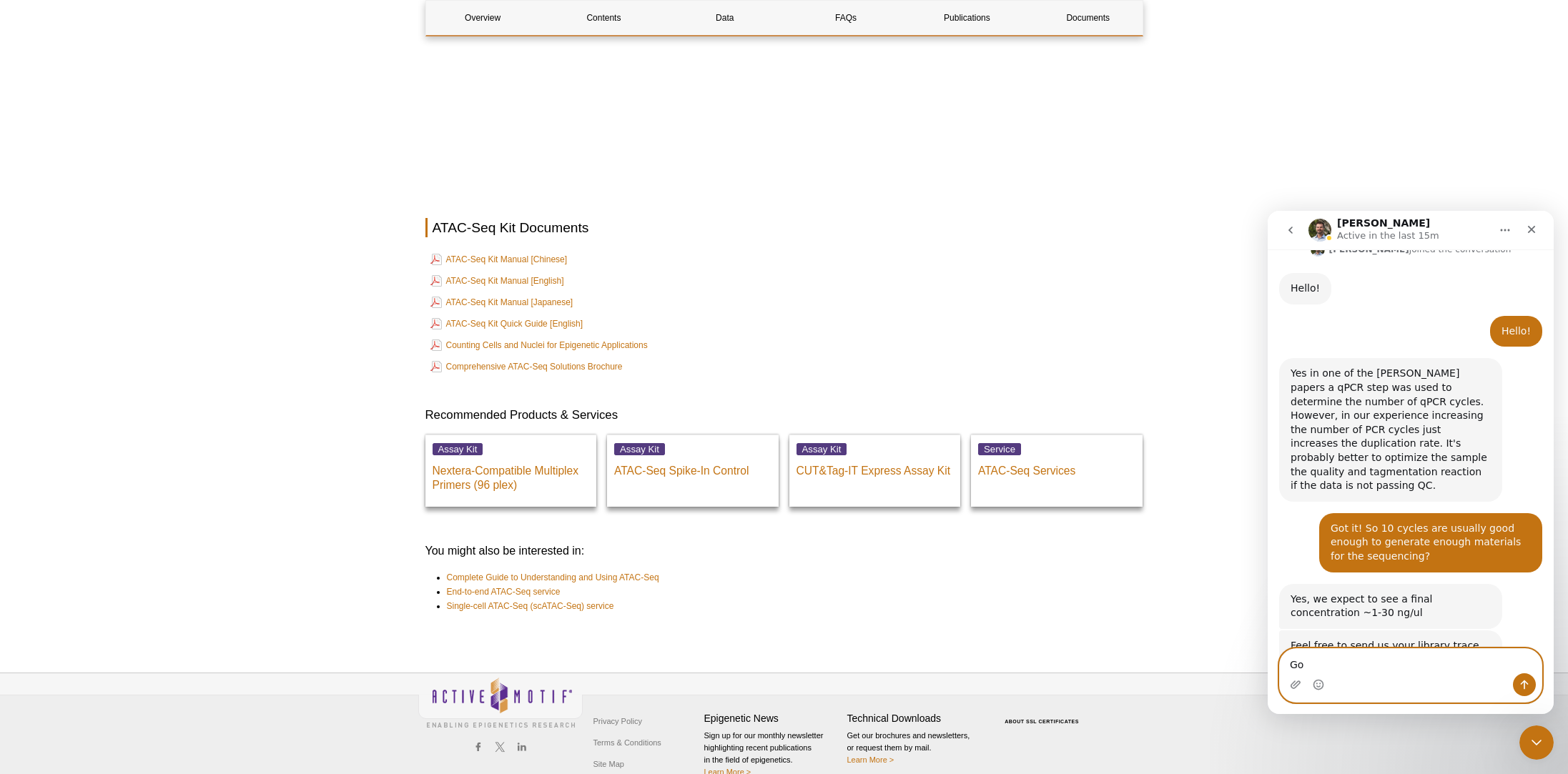
type textarea "G"
type textarea "Great. Thank you so much for your help!"
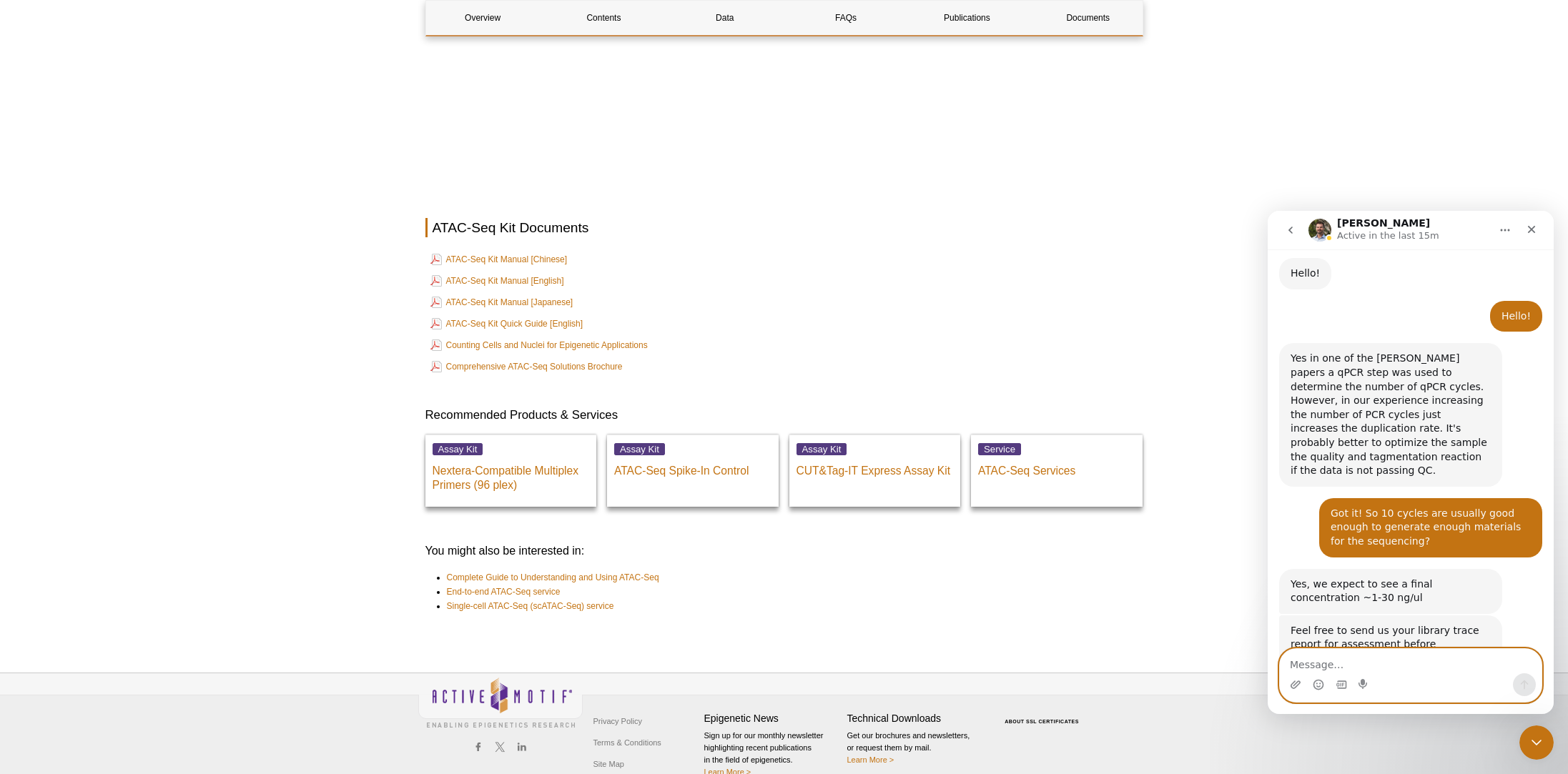
scroll to position [463, 0]
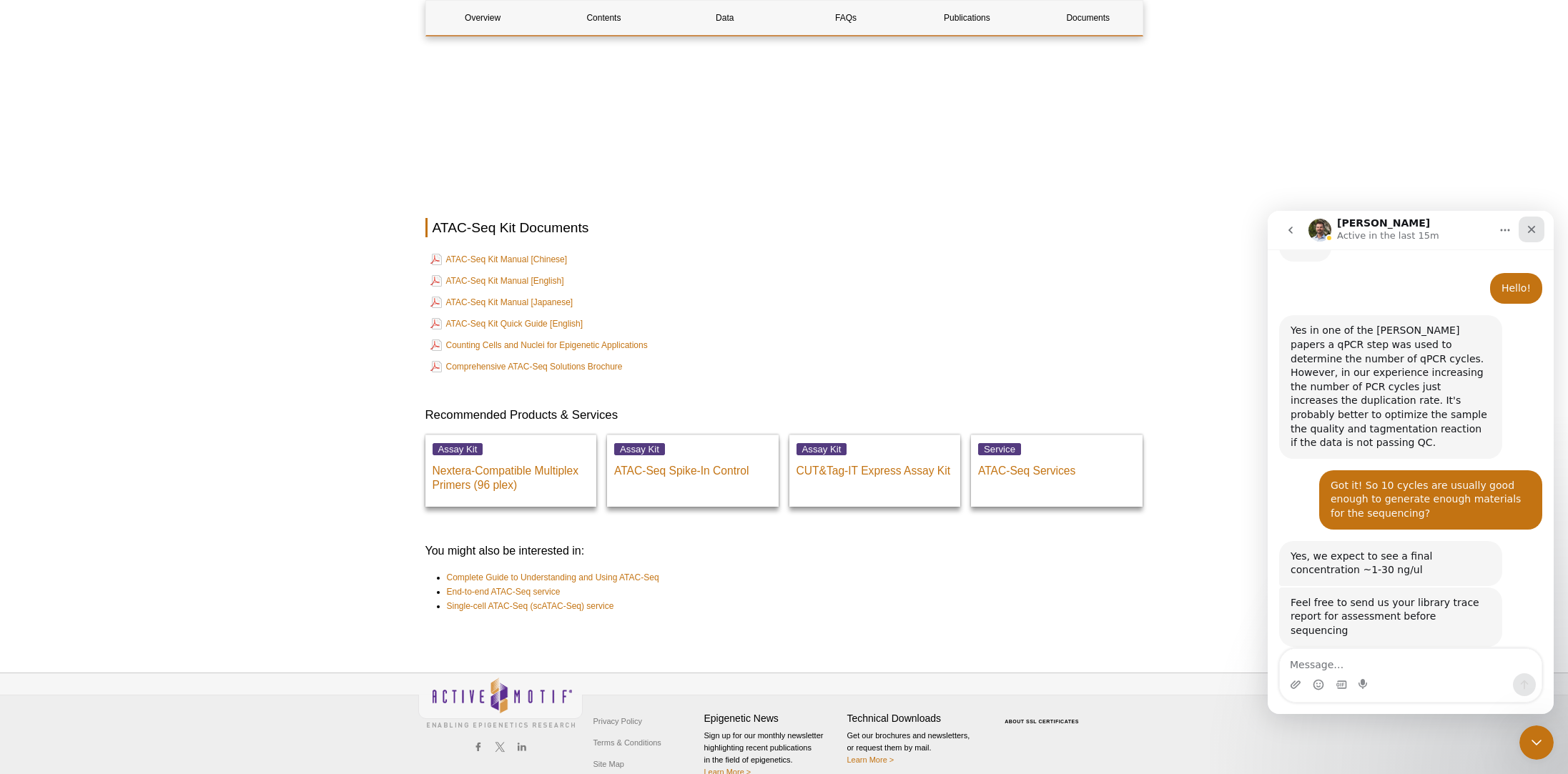
click at [1536, 230] on icon "Close" at bounding box center [1532, 230] width 12 height 12
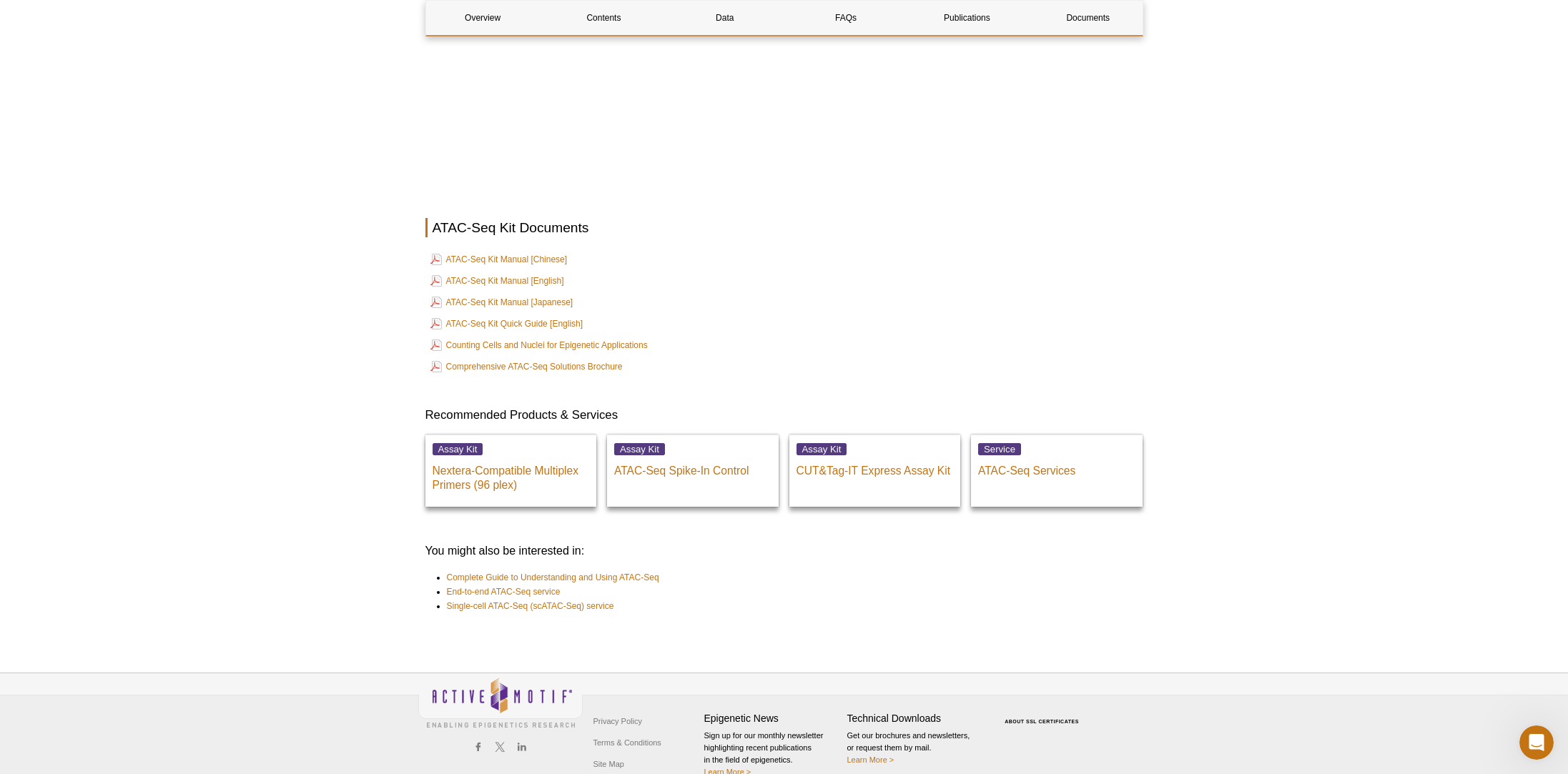
scroll to position [0, 0]
click at [1541, 741] on icon "Open Intercom Messenger" at bounding box center [1535, 741] width 23 height 23
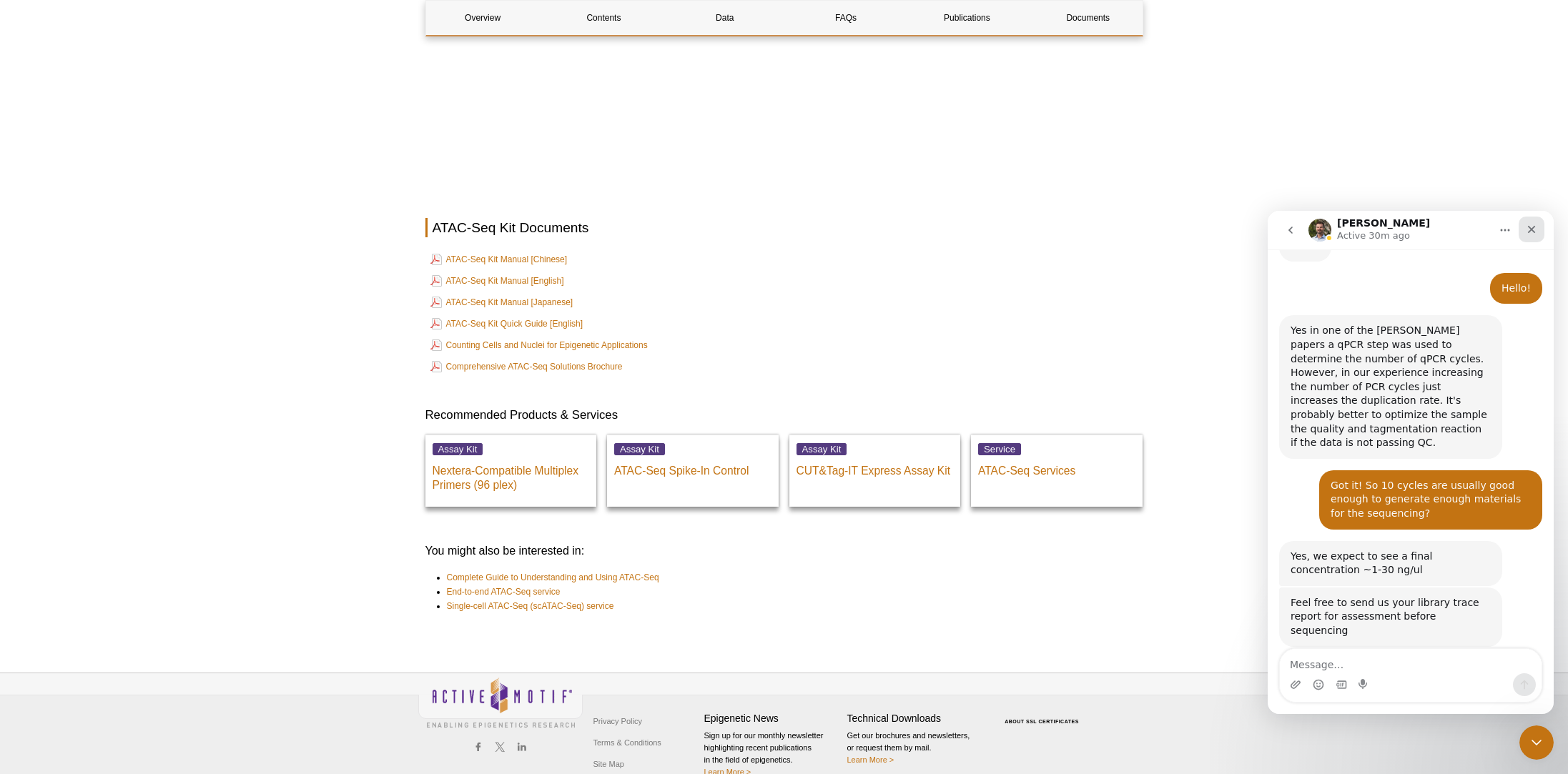
click at [1531, 220] on div "Close" at bounding box center [1532, 229] width 26 height 26
